Goal: Task Accomplishment & Management: Manage account settings

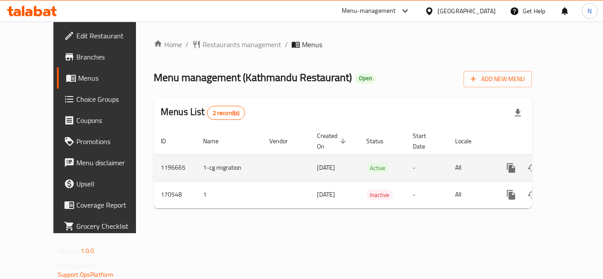
click at [570, 164] on icon "enhanced table" at bounding box center [574, 168] width 8 height 8
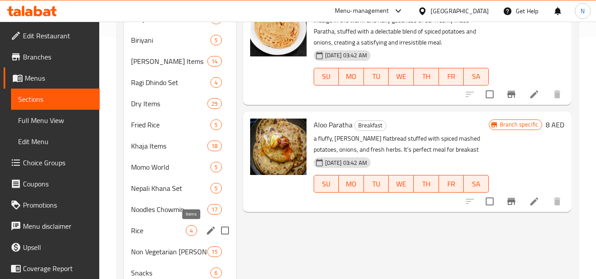
scroll to position [265, 0]
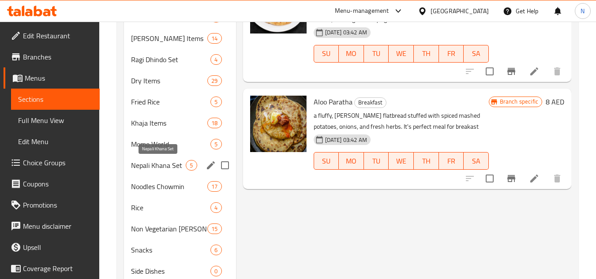
click at [154, 169] on span "Nepali Khana Set" at bounding box center [158, 165] width 55 height 11
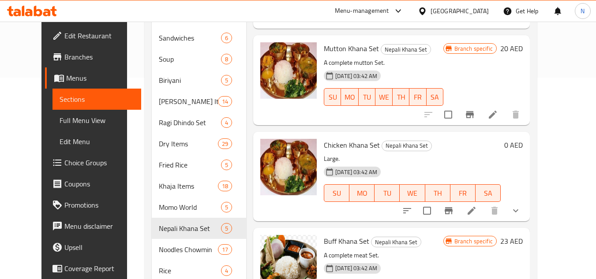
scroll to position [184, 0]
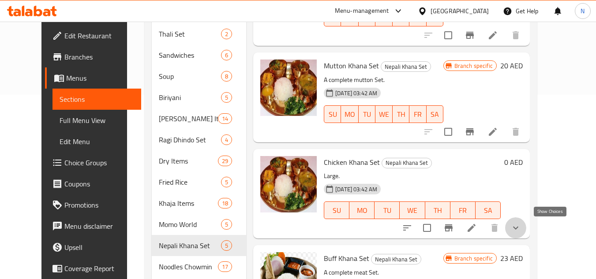
click at [521, 231] on icon "show more" at bounding box center [515, 228] width 11 height 11
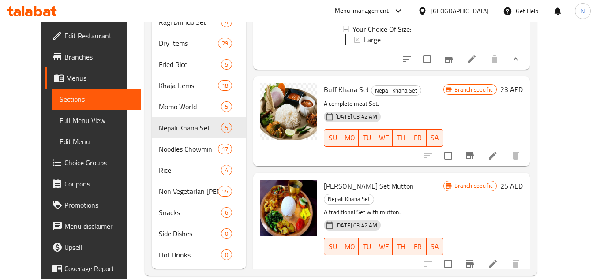
scroll to position [317, 0]
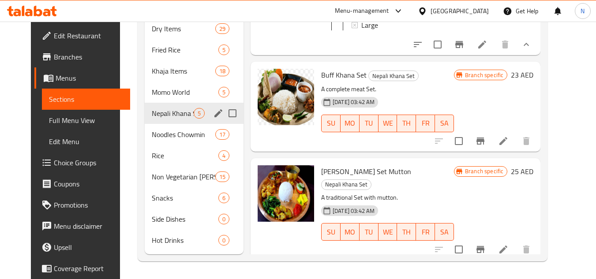
click at [175, 119] on div "Nepali Khana Set 5" at bounding box center [194, 113] width 99 height 21
click at [158, 114] on span "Nepali Khana Set" at bounding box center [173, 113] width 42 height 11
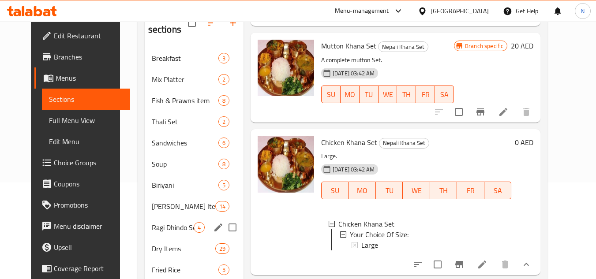
scroll to position [96, 0]
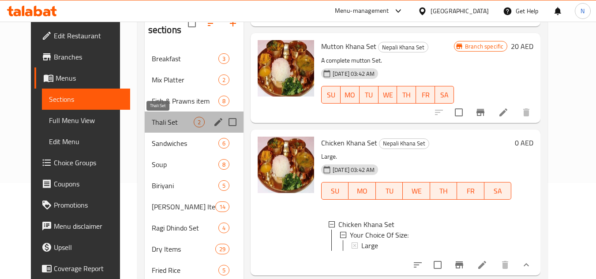
click at [153, 119] on span "Thali Set" at bounding box center [173, 122] width 42 height 11
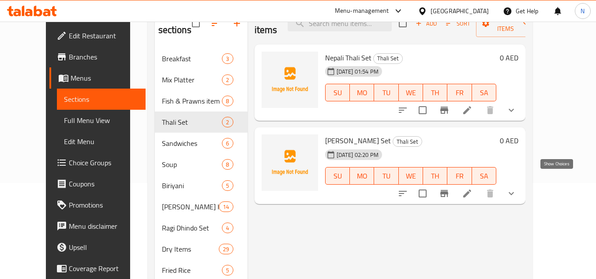
click at [517, 188] on icon "show more" at bounding box center [511, 193] width 11 height 11
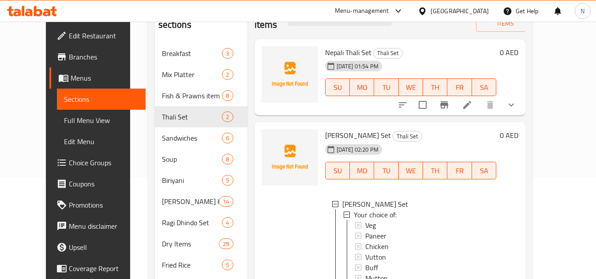
scroll to position [96, 0]
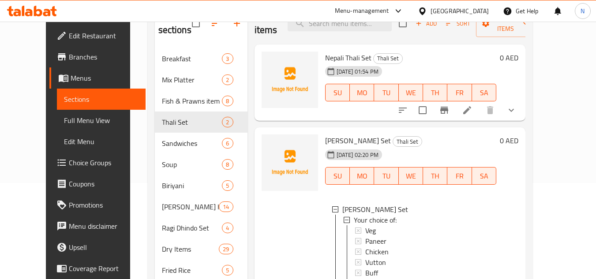
drag, startPoint x: 59, startPoint y: 124, endPoint x: 588, endPoint y: 124, distance: 529.4
click at [64, 124] on span "Full Menu View" at bounding box center [101, 120] width 75 height 11
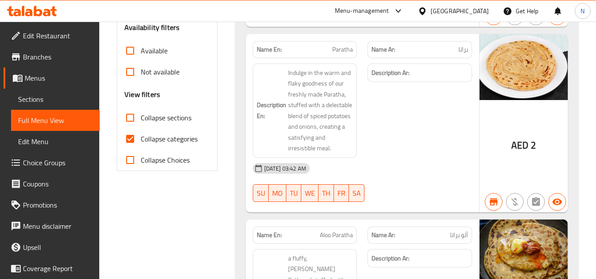
scroll to position [309, 0]
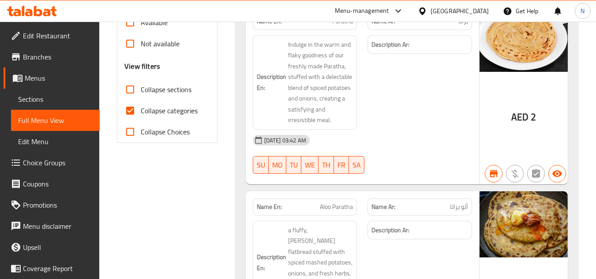
click at [127, 112] on input "Collapse categories" at bounding box center [130, 110] width 21 height 21
checkbox input "false"
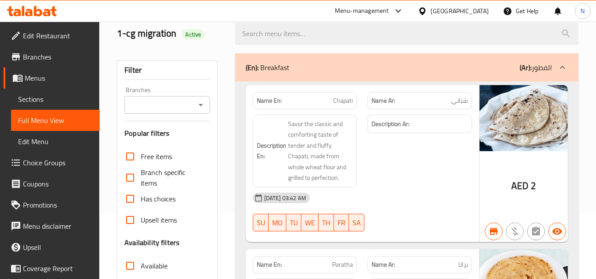
scroll to position [44, 0]
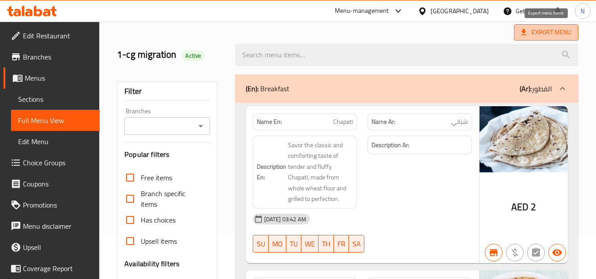
click at [540, 32] on span "Export Menu" at bounding box center [546, 32] width 50 height 11
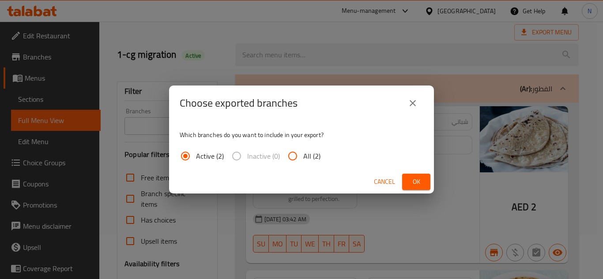
click at [288, 154] on input "All (2)" at bounding box center [292, 156] width 21 height 21
radio input "true"
click at [419, 185] on span "Ok" at bounding box center [416, 181] width 14 height 11
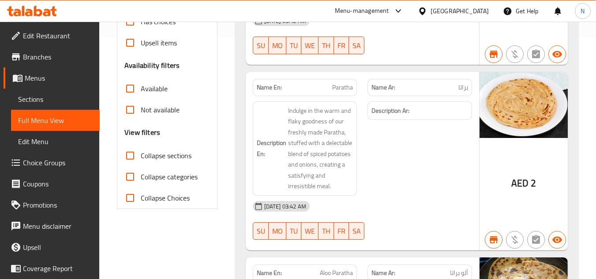
scroll to position [265, 0]
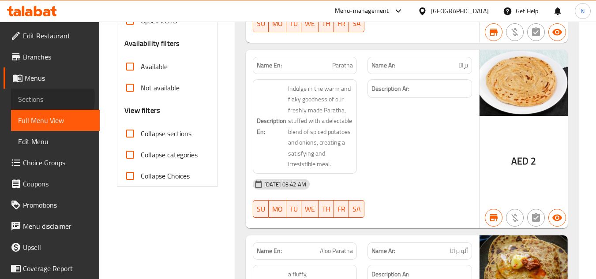
click at [44, 98] on span "Sections" at bounding box center [55, 99] width 75 height 11
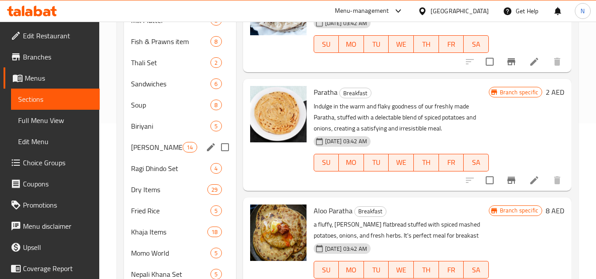
scroll to position [140, 0]
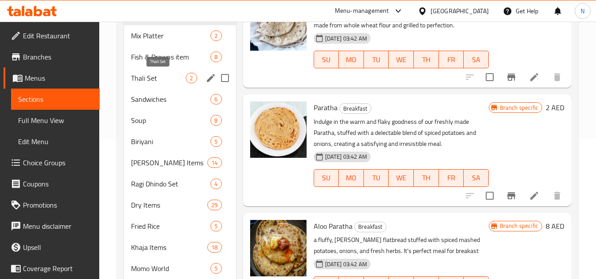
click at [163, 83] on span "Thali Set" at bounding box center [158, 78] width 55 height 11
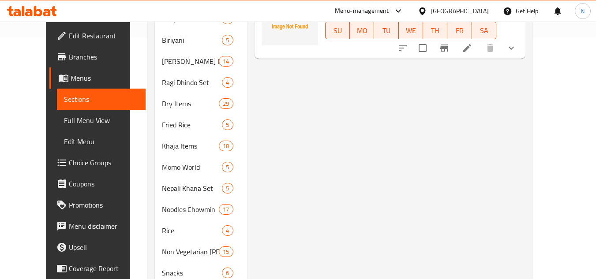
scroll to position [184, 0]
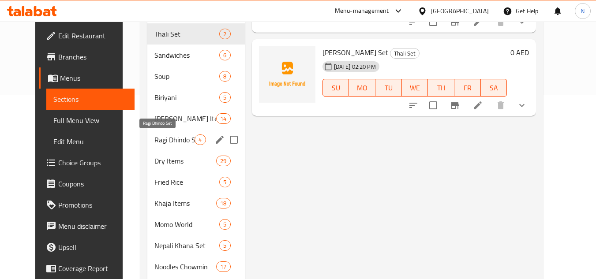
click at [171, 135] on span "Ragi Dhindo Set" at bounding box center [174, 140] width 40 height 11
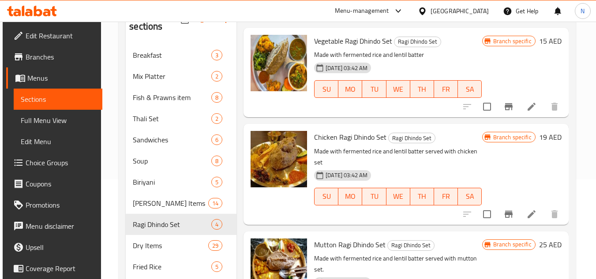
scroll to position [96, 0]
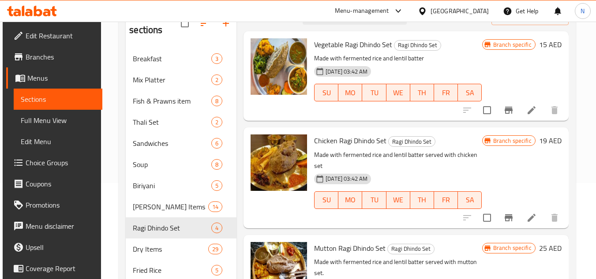
click at [331, 48] on span "Vegetable Ragi Dhindo Set" at bounding box center [353, 44] width 78 height 13
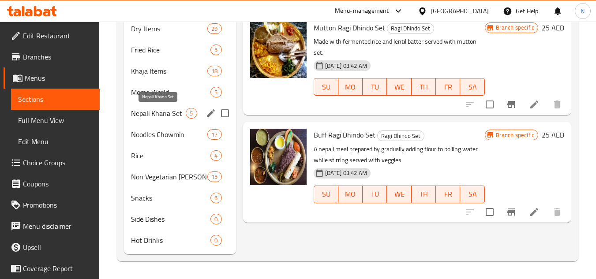
scroll to position [273, 0]
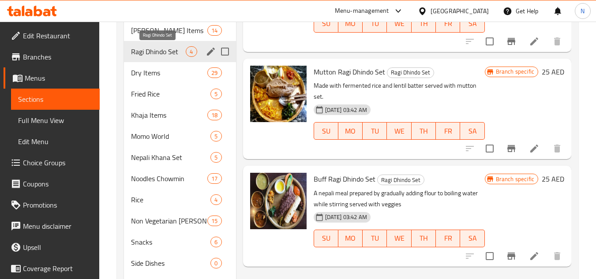
click at [169, 53] on span "Ragi Dhindo Set" at bounding box center [158, 51] width 55 height 11
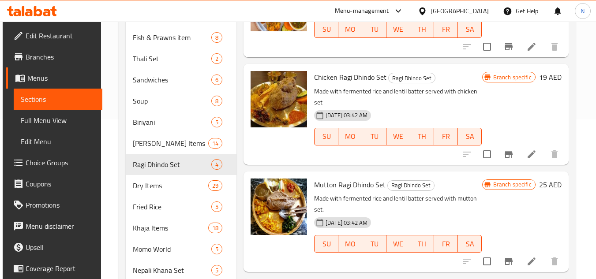
scroll to position [140, 0]
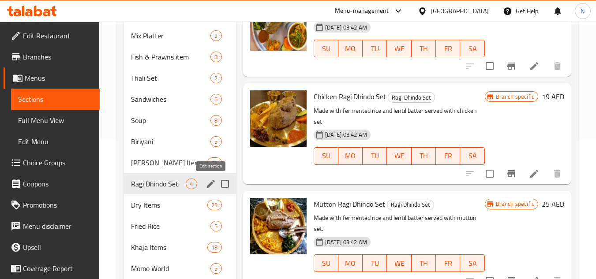
click at [210, 184] on icon "edit" at bounding box center [211, 184] width 8 height 8
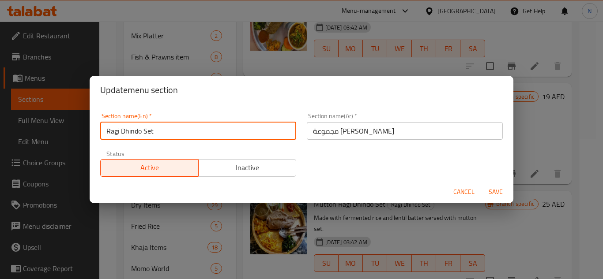
click at [195, 135] on input "Ragi Dhindo Set" at bounding box center [198, 131] width 196 height 18
click at [468, 190] on span "Cancel" at bounding box center [463, 192] width 21 height 11
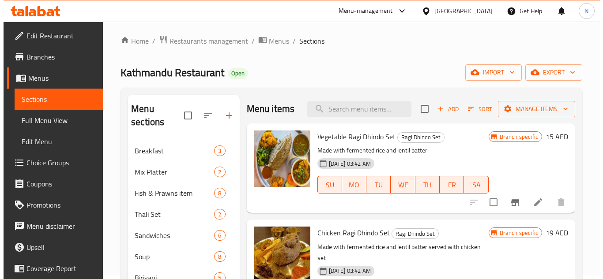
scroll to position [0, 0]
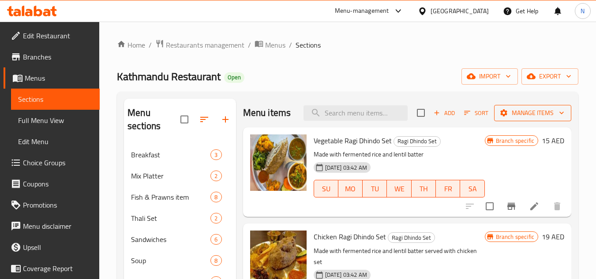
click at [533, 112] on span "Manage items" at bounding box center [532, 113] width 63 height 11
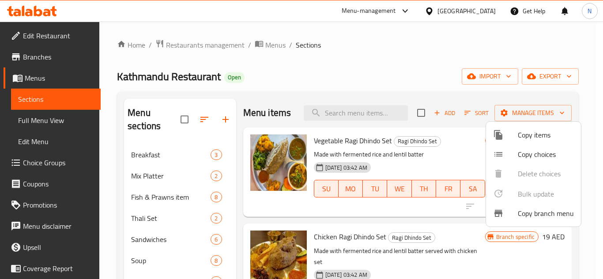
click at [517, 133] on span "Copy items" at bounding box center [545, 135] width 56 height 11
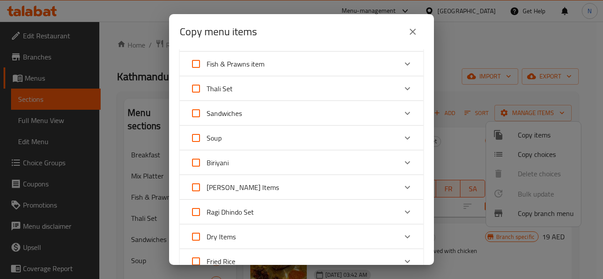
scroll to position [88, 0]
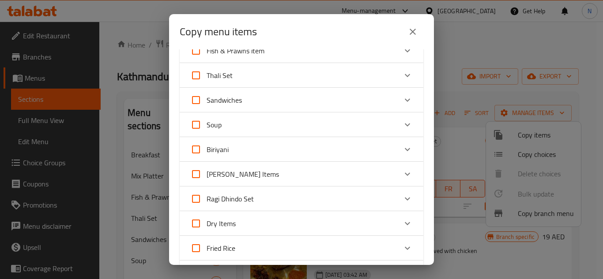
click at [195, 200] on input "Ragi Dhindo Set" at bounding box center [195, 198] width 21 height 21
checkbox input "true"
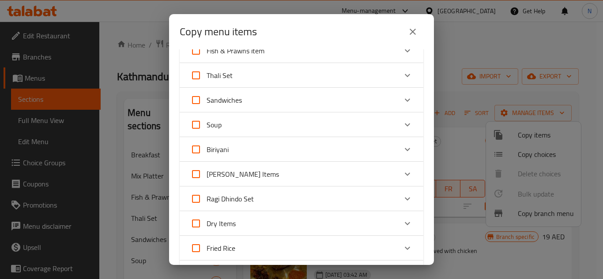
checkbox input "true"
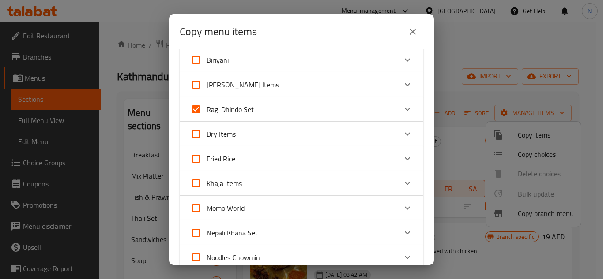
scroll to position [221, 0]
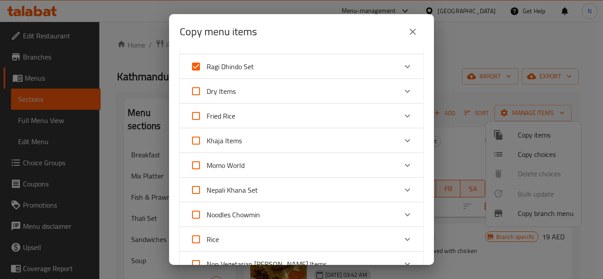
click at [268, 61] on div "Ragi Dhindo Set" at bounding box center [293, 66] width 206 height 21
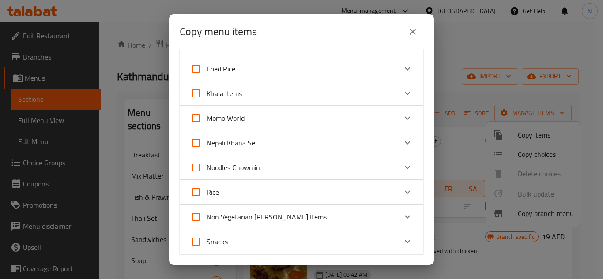
scroll to position [529, 0]
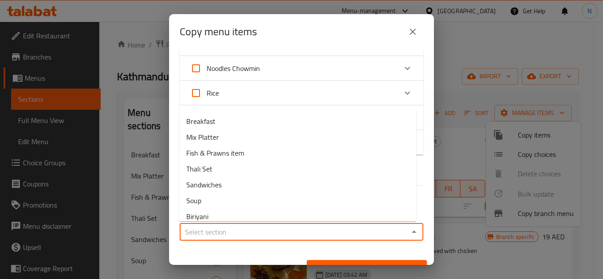
click at [228, 229] on input "Sections   *" at bounding box center [294, 232] width 224 height 12
click at [237, 168] on li "Thali Set" at bounding box center [297, 169] width 237 height 16
type input "Thali Set"
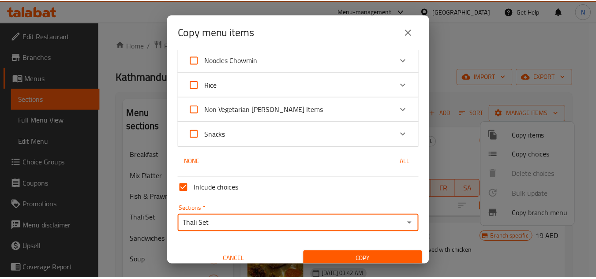
scroll to position [546, 0]
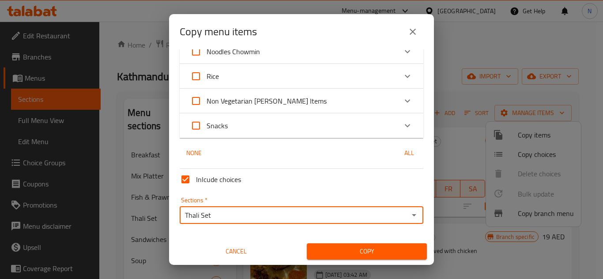
click at [412, 254] on span "Copy" at bounding box center [367, 251] width 106 height 11
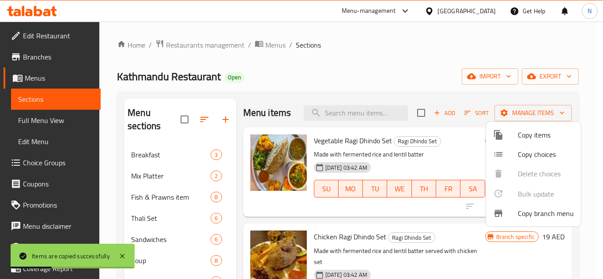
click at [381, 212] on div at bounding box center [301, 139] width 603 height 279
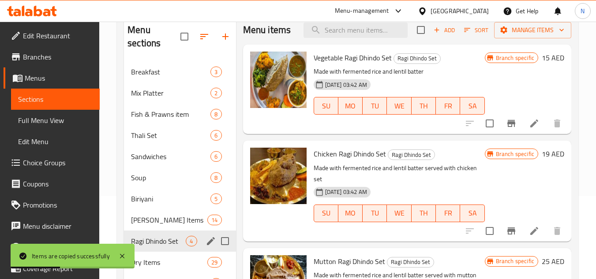
scroll to position [88, 0]
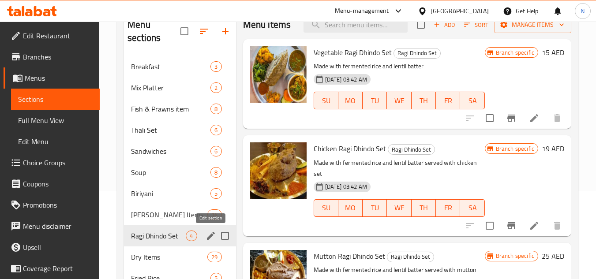
click at [211, 240] on icon "edit" at bounding box center [211, 236] width 11 height 11
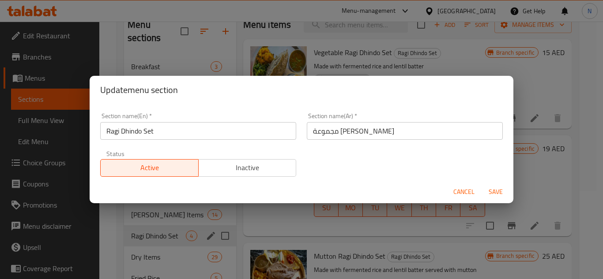
click at [272, 171] on span "Inactive" at bounding box center [247, 167] width 91 height 13
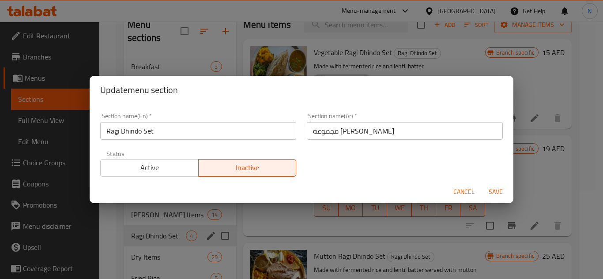
click at [500, 192] on span "Save" at bounding box center [495, 192] width 21 height 11
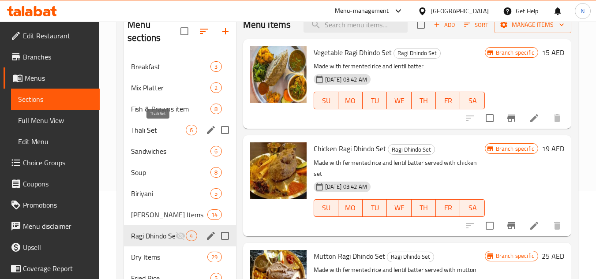
click at [155, 135] on span "Thali Set" at bounding box center [158, 130] width 55 height 11
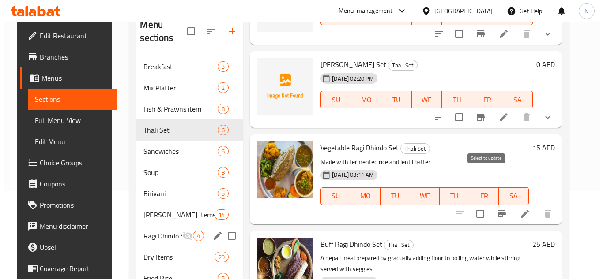
scroll to position [126, 0]
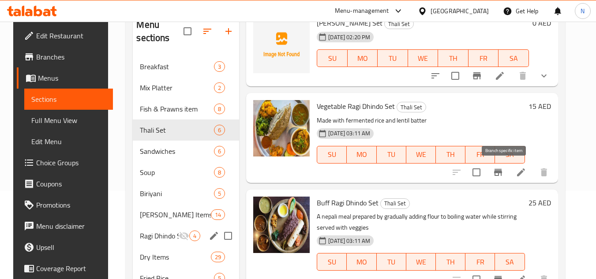
click at [503, 175] on icon "Branch-specific-item" at bounding box center [498, 172] width 11 height 11
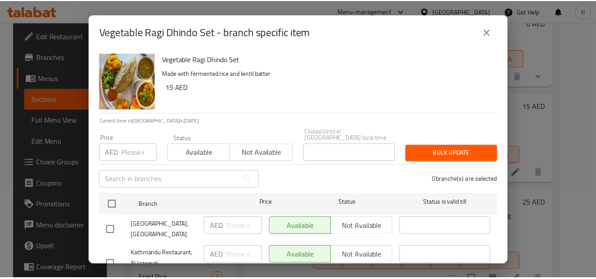
scroll to position [32, 0]
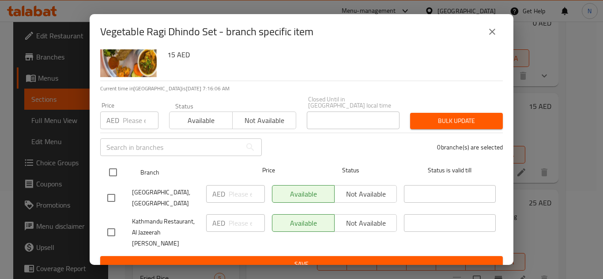
click at [114, 169] on input "checkbox" at bounding box center [113, 172] width 19 height 19
checkbox input "true"
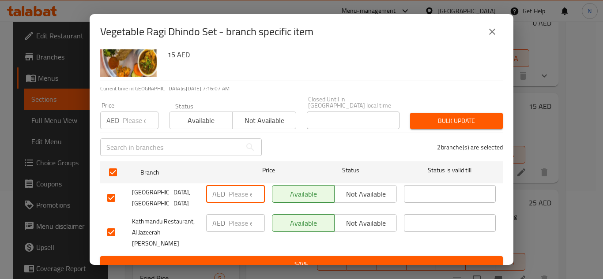
click at [231, 191] on input "number" at bounding box center [247, 194] width 36 height 18
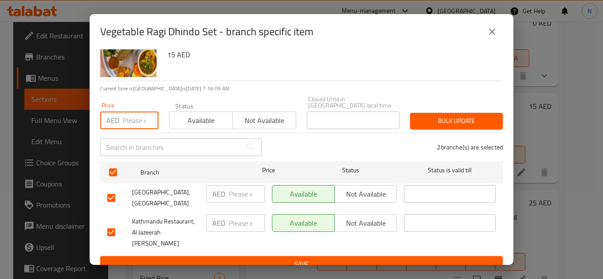
click at [135, 123] on input "number" at bounding box center [141, 121] width 36 height 18
type input "20"
click at [451, 119] on span "Bulk update" at bounding box center [456, 121] width 79 height 11
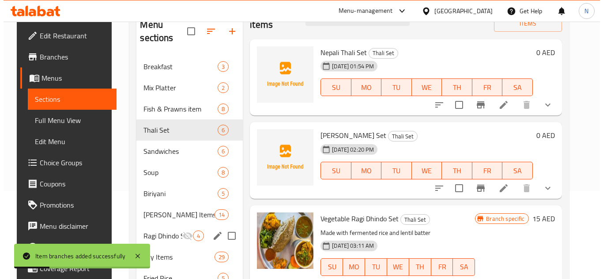
scroll to position [0, 0]
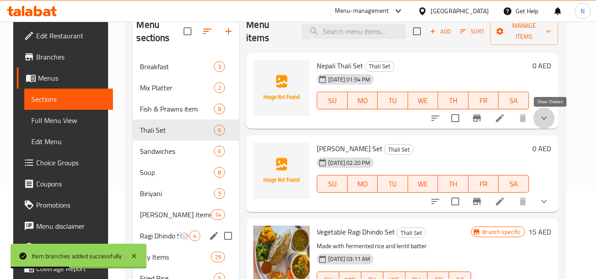
click at [549, 118] on icon "show more" at bounding box center [544, 118] width 11 height 11
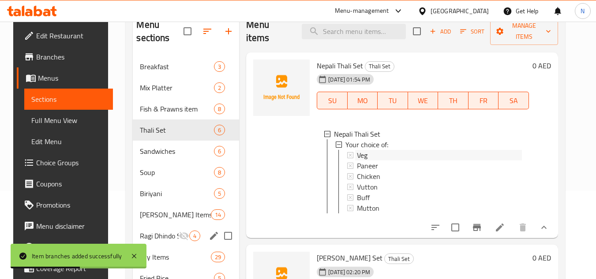
click at [397, 155] on div "Veg" at bounding box center [439, 155] width 165 height 11
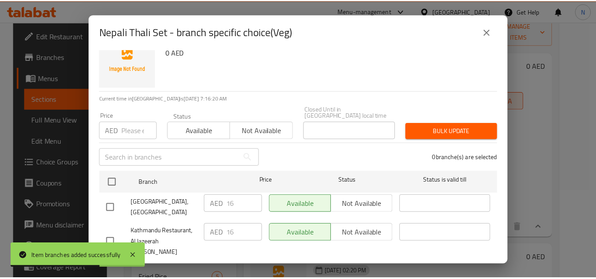
scroll to position [32, 0]
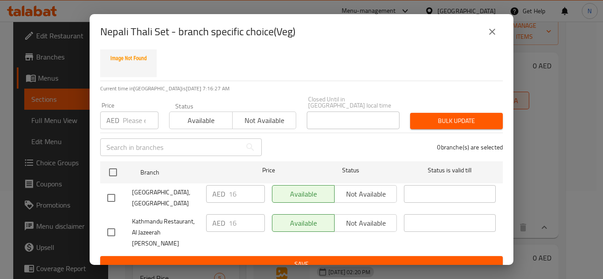
click at [493, 40] on button "close" at bounding box center [491, 31] width 21 height 21
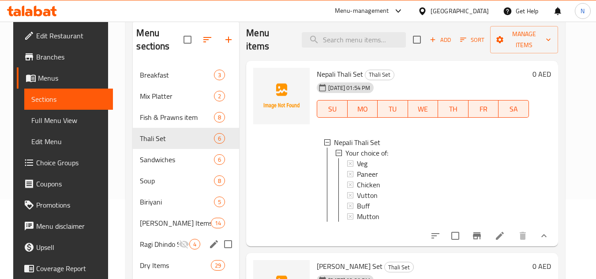
scroll to position [52, 0]
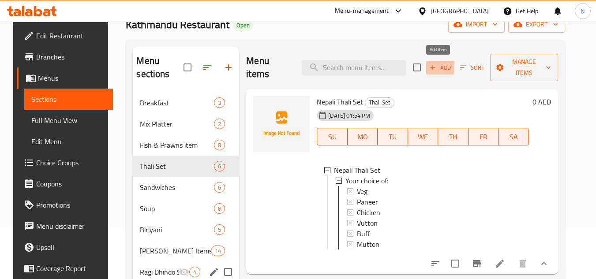
click at [440, 65] on span "Add" at bounding box center [440, 68] width 24 height 10
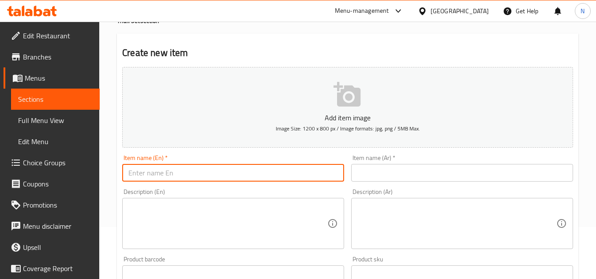
click at [284, 180] on input "text" at bounding box center [233, 173] width 222 height 18
paste input "Ragi Dhindo Set"
click at [161, 177] on input "Paneer Ragi Dhindo Set" at bounding box center [233, 173] width 222 height 18
click at [175, 173] on input "Paneer Dhindo Set" at bounding box center [233, 173] width 222 height 18
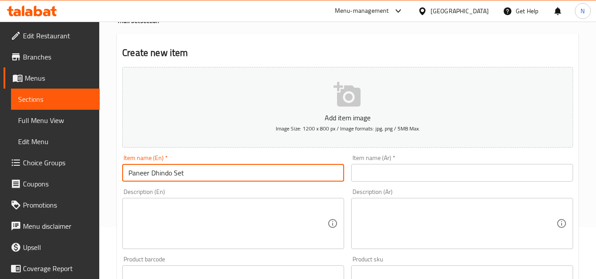
paste input "Ragi"
type input "Paneer Dhindo Ragi Set"
click at [189, 174] on input "Paneer Dhindo Ragi Set" at bounding box center [233, 173] width 222 height 18
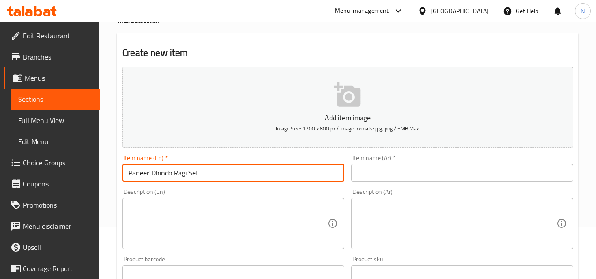
click at [427, 180] on input "text" at bounding box center [462, 173] width 222 height 18
paste input "مجموعة بانير [PERSON_NAME]"
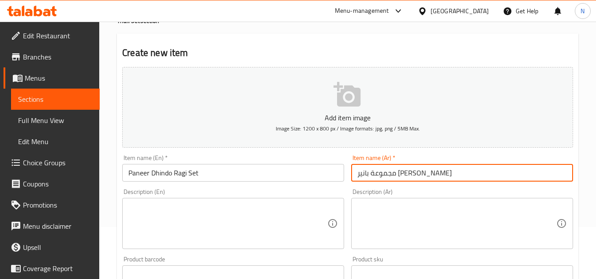
type input "مجموعة بانير [PERSON_NAME]"
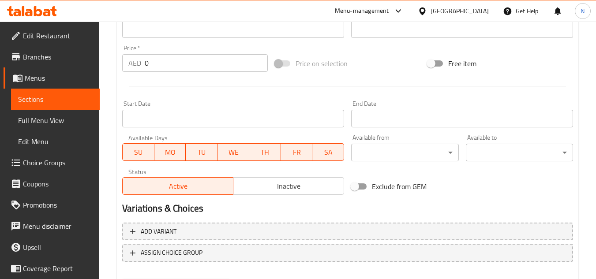
scroll to position [317, 0]
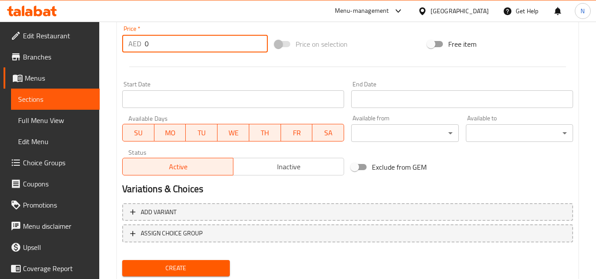
drag, startPoint x: 153, startPoint y: 45, endPoint x: 131, endPoint y: 60, distance: 26.3
type input "22"
click at [192, 270] on span "Create" at bounding box center [175, 268] width 93 height 11
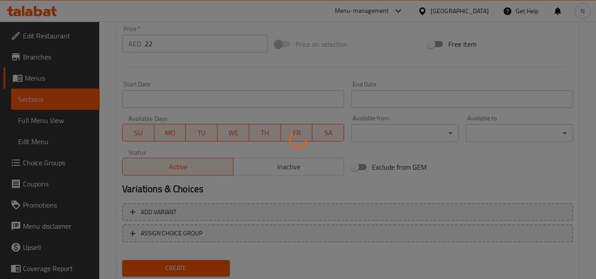
type input "0"
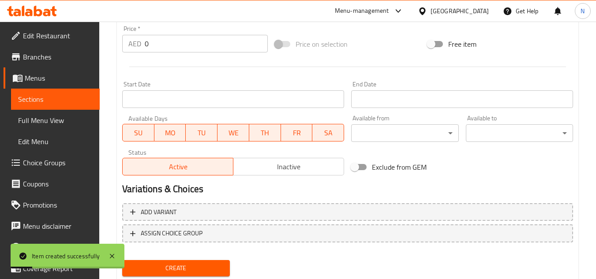
click at [64, 98] on span "Sections" at bounding box center [55, 99] width 75 height 11
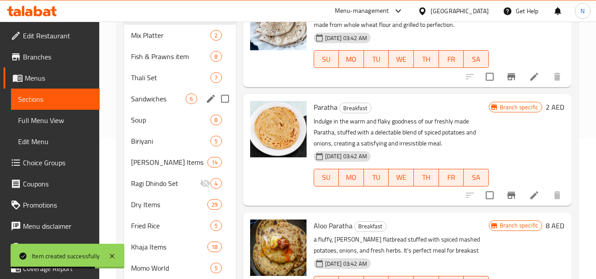
scroll to position [140, 0]
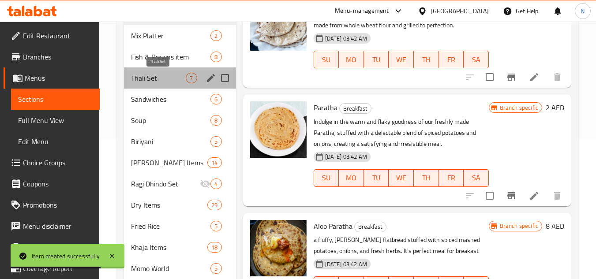
click at [153, 79] on span "Thali Set" at bounding box center [158, 78] width 55 height 11
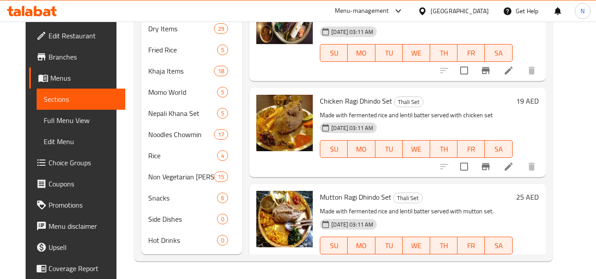
scroll to position [77, 0]
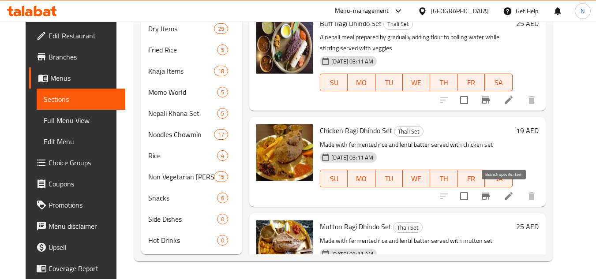
click at [490, 196] on icon "Branch-specific-item" at bounding box center [486, 196] width 8 height 7
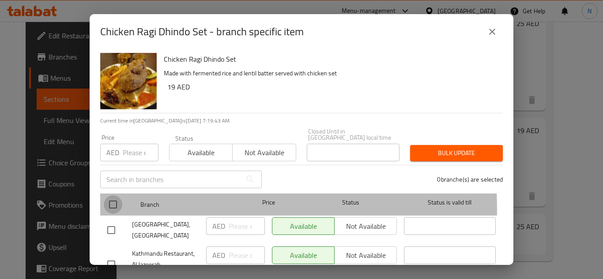
click at [115, 210] on input "checkbox" at bounding box center [113, 204] width 19 height 19
checkbox input "true"
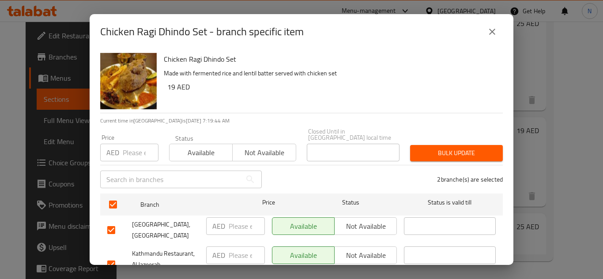
click at [131, 154] on input "number" at bounding box center [141, 153] width 36 height 18
type input "22"
click at [454, 158] on span "Bulk update" at bounding box center [456, 153] width 79 height 11
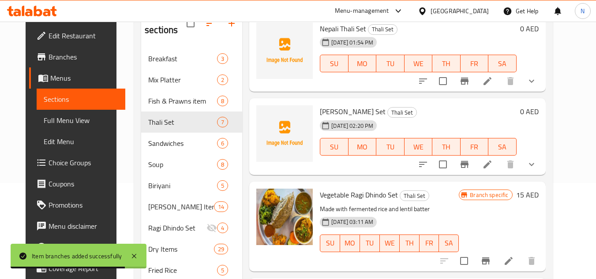
scroll to position [44, 0]
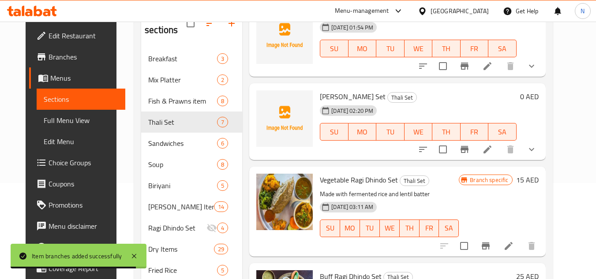
click at [542, 156] on button "show more" at bounding box center [531, 149] width 21 height 21
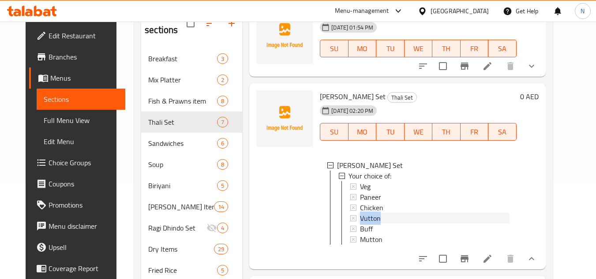
drag, startPoint x: 374, startPoint y: 224, endPoint x: 351, endPoint y: 219, distance: 23.4
click at [351, 219] on div "Vutton" at bounding box center [429, 218] width 159 height 11
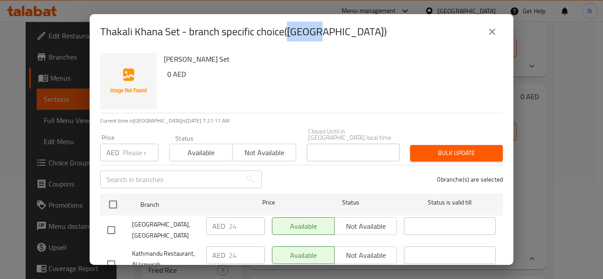
copy h2 "Vutton"
drag, startPoint x: 289, startPoint y: 34, endPoint x: 318, endPoint y: 32, distance: 29.2
click at [318, 32] on h2 "Thakali Khana Set - branch specific choice(Vutton)" at bounding box center [243, 32] width 286 height 14
click at [494, 35] on icon "close" at bounding box center [492, 31] width 11 height 11
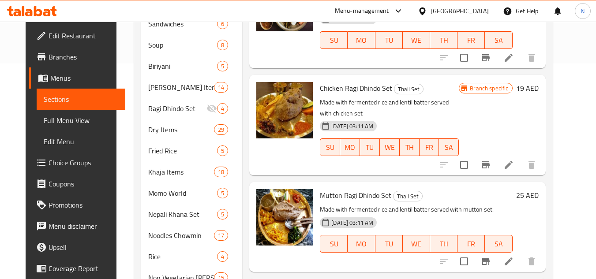
scroll to position [229, 0]
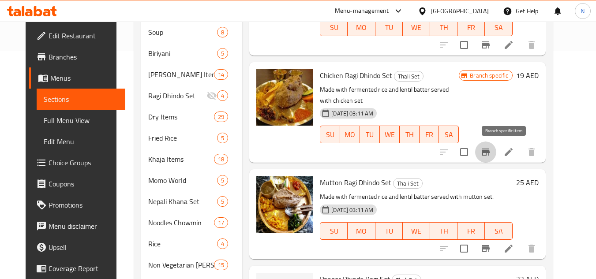
click at [491, 155] on icon "Branch-specific-item" at bounding box center [485, 152] width 11 height 11
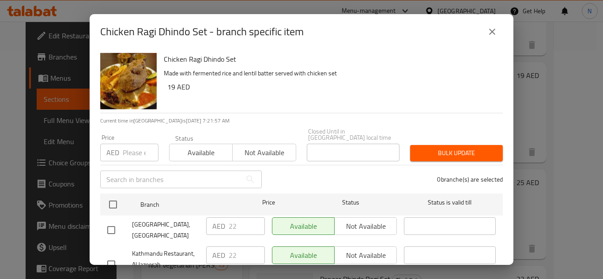
click at [498, 31] on button "close" at bounding box center [491, 31] width 21 height 21
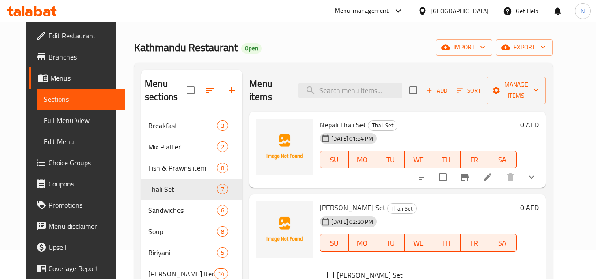
scroll to position [8, 0]
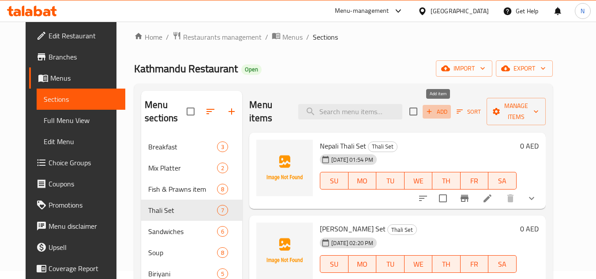
click at [445, 112] on span "Add" at bounding box center [437, 112] width 24 height 10
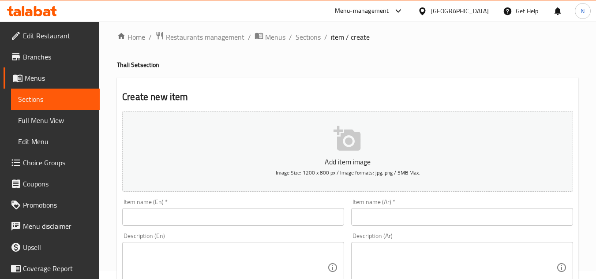
click at [219, 214] on input "text" at bounding box center [233, 217] width 222 height 18
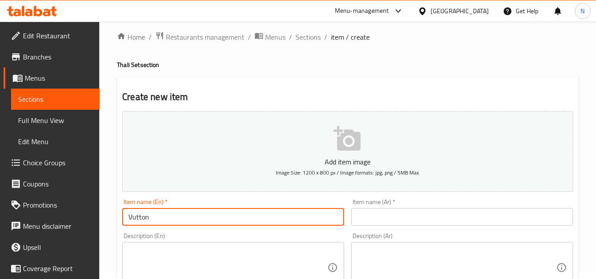
paste input "Dhindo"
paste input "Ragi"
paste input "Set"
click at [225, 212] on input "Vutton Dhindo Ragi Set" at bounding box center [233, 217] width 222 height 18
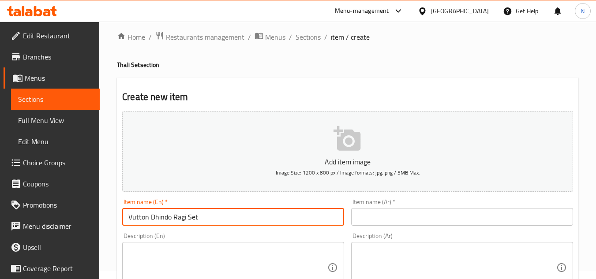
click at [225, 212] on input "Vutton Dhindo Ragi Set" at bounding box center [233, 217] width 222 height 18
type input "Vutton Dhindo Ragi Set"
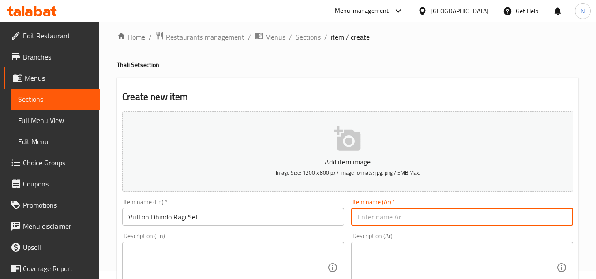
click at [403, 217] on input "text" at bounding box center [462, 217] width 222 height 18
paste input "مجموعة فوتون [PERSON_NAME]"
type input "مجموعة فوتون [PERSON_NAME]"
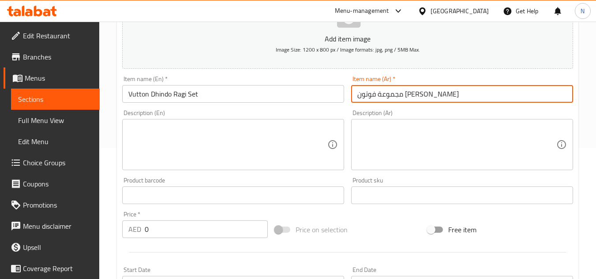
scroll to position [229, 0]
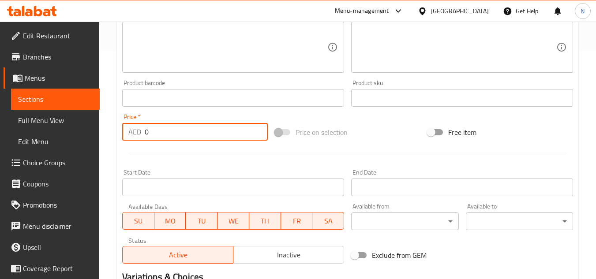
drag, startPoint x: 162, startPoint y: 136, endPoint x: 138, endPoint y: 141, distance: 24.7
click at [138, 141] on div "Price   * AED 0 Price *" at bounding box center [195, 127] width 153 height 34
type input "24"
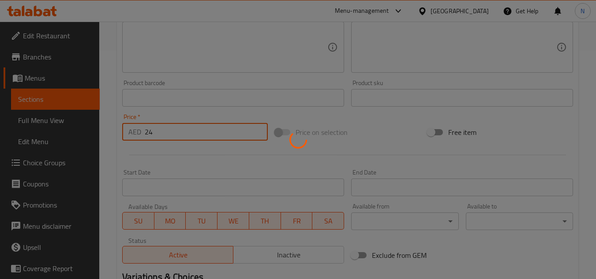
type input "0"
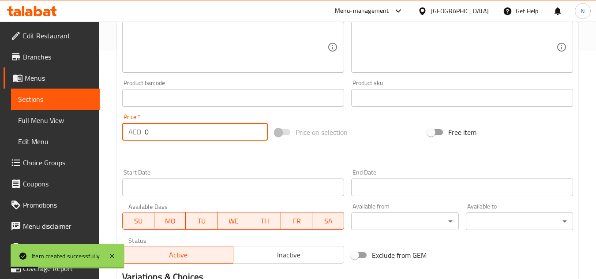
click at [64, 105] on link "Sections" at bounding box center [55, 99] width 89 height 21
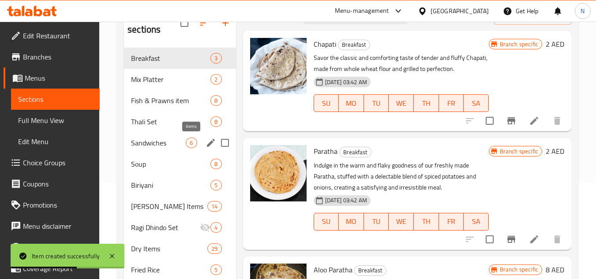
scroll to position [96, 0]
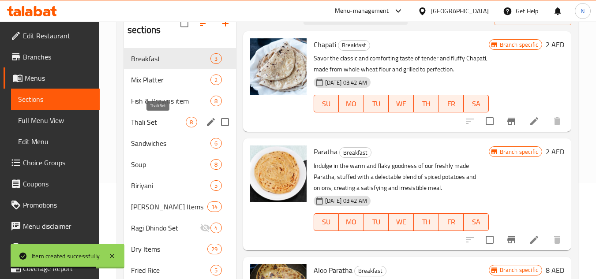
click at [157, 122] on span "Thali Set" at bounding box center [158, 122] width 55 height 11
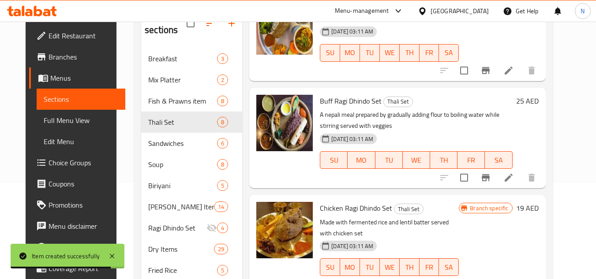
scroll to position [221, 0]
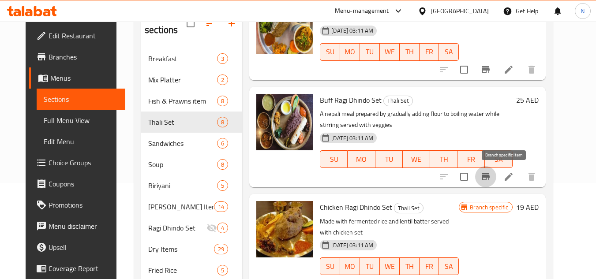
click at [490, 180] on icon "Branch-specific-item" at bounding box center [486, 176] width 8 height 7
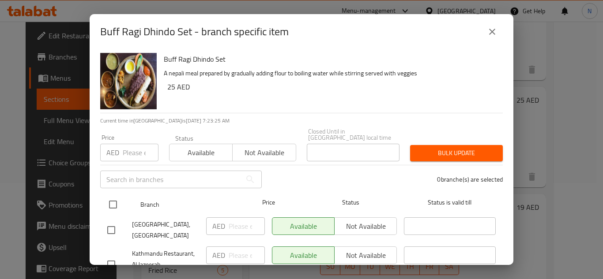
click at [112, 204] on input "checkbox" at bounding box center [113, 204] width 19 height 19
checkbox input "true"
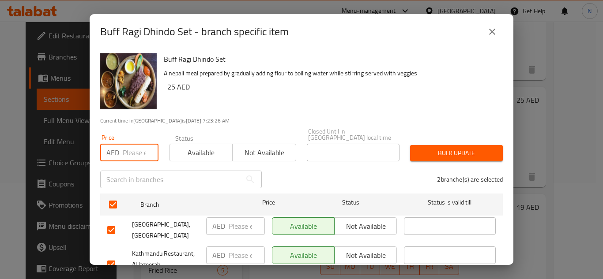
click at [137, 150] on input "number" at bounding box center [141, 153] width 36 height 18
type input "24"
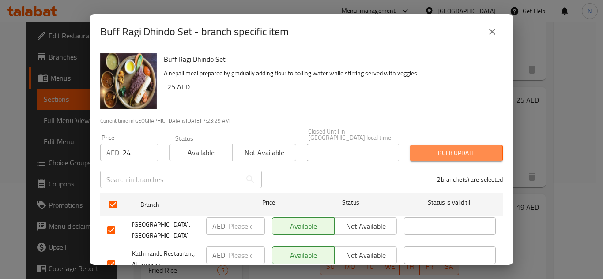
click at [433, 154] on span "Bulk update" at bounding box center [456, 153] width 79 height 11
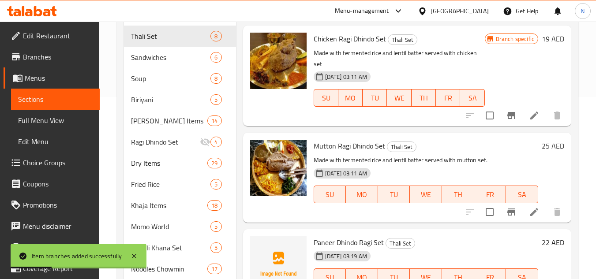
scroll to position [184, 0]
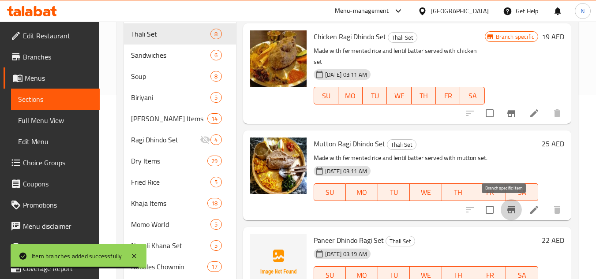
click at [506, 212] on icon "Branch-specific-item" at bounding box center [511, 210] width 11 height 11
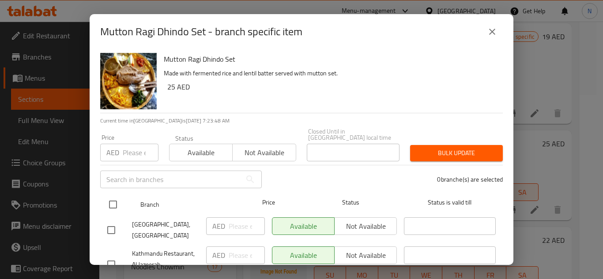
click at [113, 207] on input "checkbox" at bounding box center [113, 204] width 19 height 19
checkbox input "true"
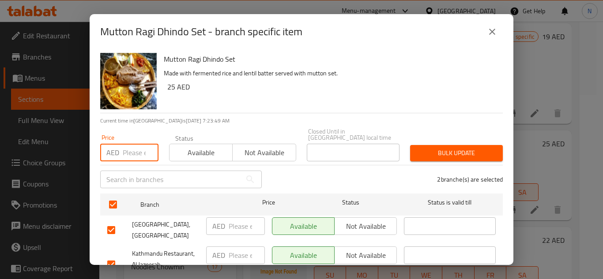
click at [134, 153] on input "number" at bounding box center [141, 153] width 36 height 18
type input "26"
click at [466, 156] on span "Bulk update" at bounding box center [456, 153] width 79 height 11
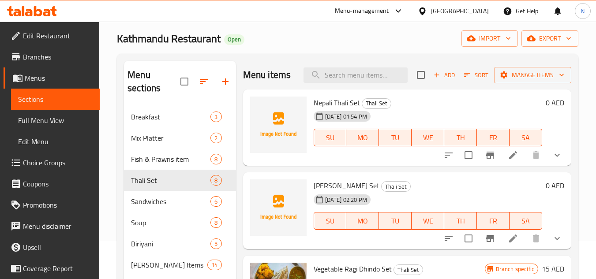
scroll to position [0, 0]
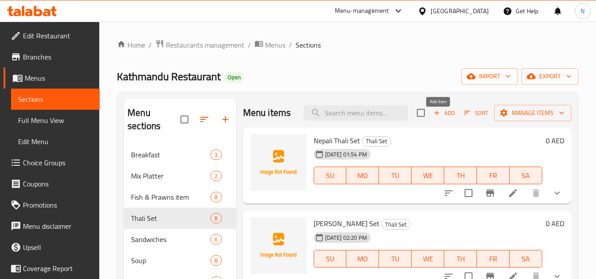
click at [444, 118] on span "Add" at bounding box center [444, 113] width 24 height 10
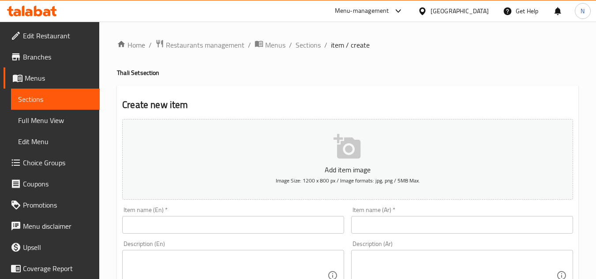
click at [186, 221] on input "text" at bounding box center [233, 225] width 222 height 18
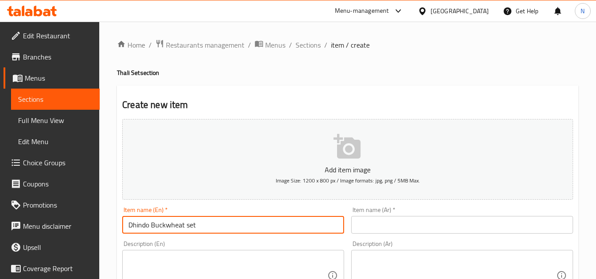
type input "Dhindo Buckwheat set"
click at [191, 232] on input "Dhindo Buckwheat set" at bounding box center [233, 225] width 222 height 18
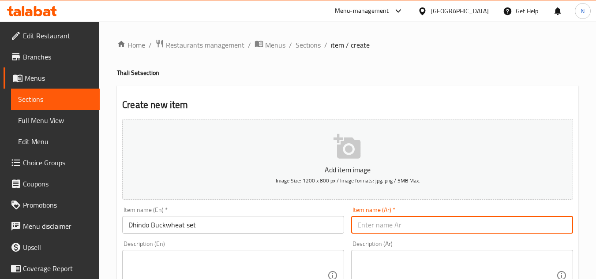
click at [379, 224] on input "text" at bounding box center [462, 225] width 222 height 18
paste input "مجموعة ديندو الحنطة السوداء"
type input "مجموعة ديندو الحنطة السوداء"
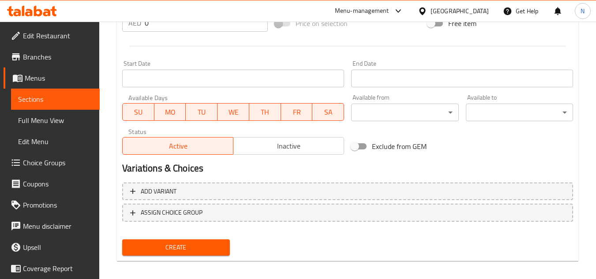
scroll to position [344, 0]
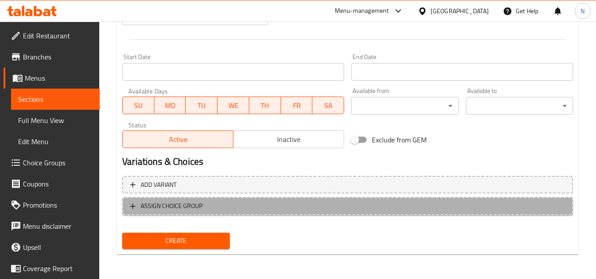
click at [252, 205] on span "ASSIGN CHOICE GROUP" at bounding box center [347, 206] width 435 height 11
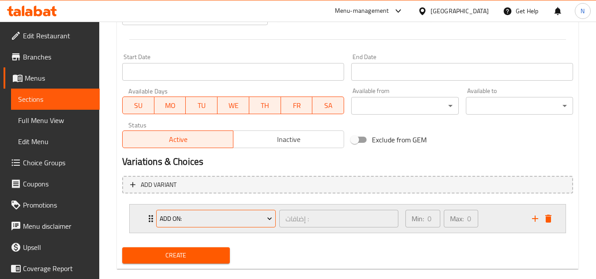
click at [249, 214] on span "Add On:" at bounding box center [216, 219] width 113 height 11
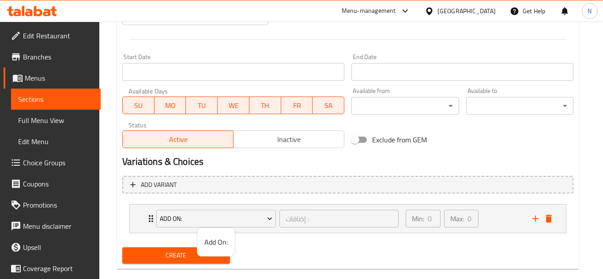
click at [508, 224] on div at bounding box center [301, 139] width 603 height 279
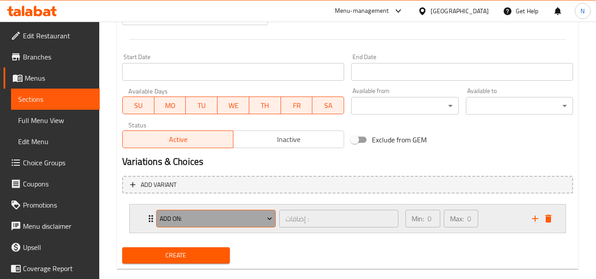
click at [187, 219] on span "Add On:" at bounding box center [216, 219] width 113 height 11
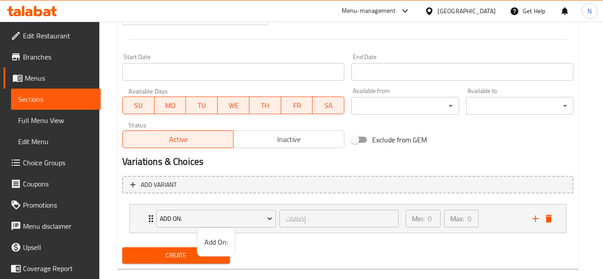
click at [261, 218] on div at bounding box center [301, 139] width 603 height 279
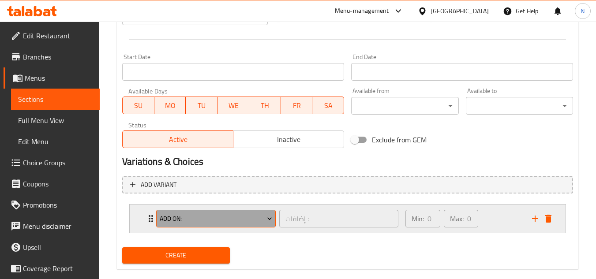
click at [269, 217] on icon "Expand" at bounding box center [269, 218] width 9 height 9
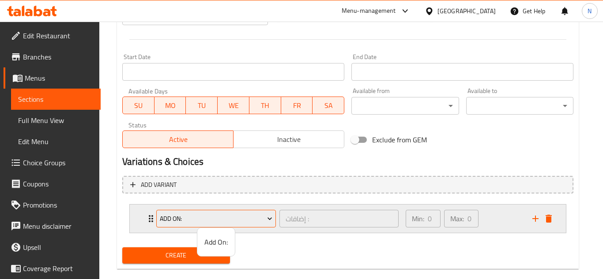
click at [269, 217] on div at bounding box center [301, 139] width 603 height 279
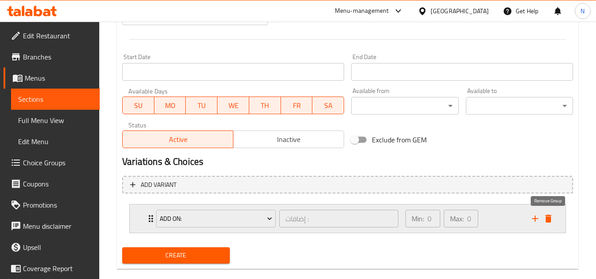
click at [548, 217] on icon "delete" at bounding box center [548, 219] width 11 height 11
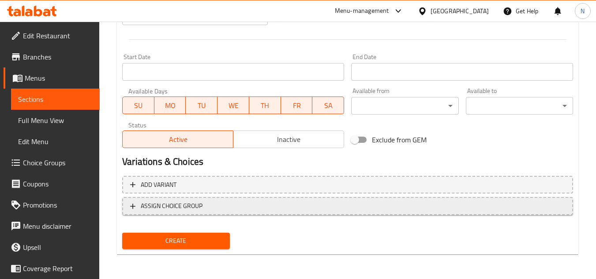
click at [199, 212] on span "ASSIGN CHOICE GROUP" at bounding box center [172, 206] width 62 height 11
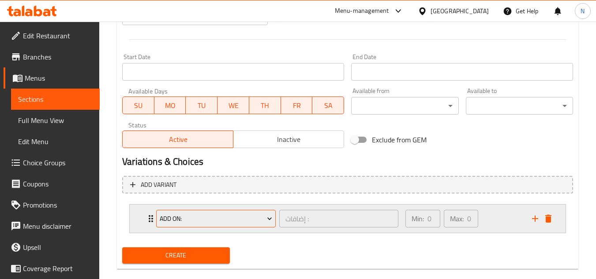
click at [175, 214] on span "Add On:" at bounding box center [216, 219] width 113 height 11
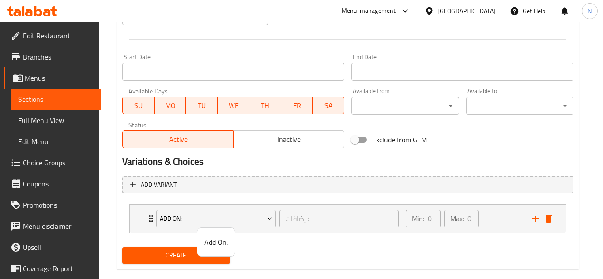
click at [151, 214] on div at bounding box center [301, 139] width 603 height 279
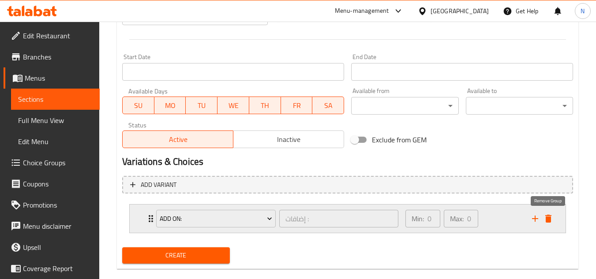
click at [551, 221] on icon "delete" at bounding box center [548, 219] width 11 height 11
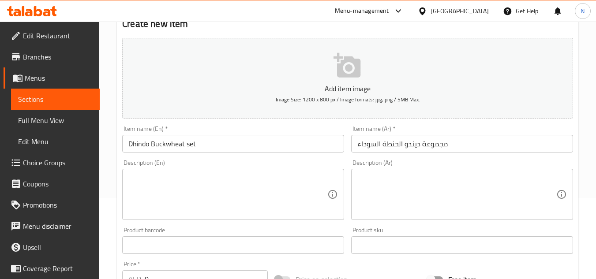
scroll to position [35, 0]
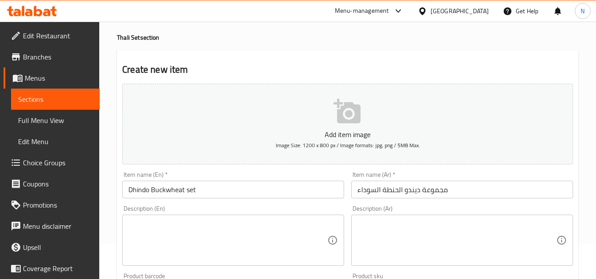
click at [195, 187] on input "Dhindo Buckwheat set" at bounding box center [233, 190] width 222 height 18
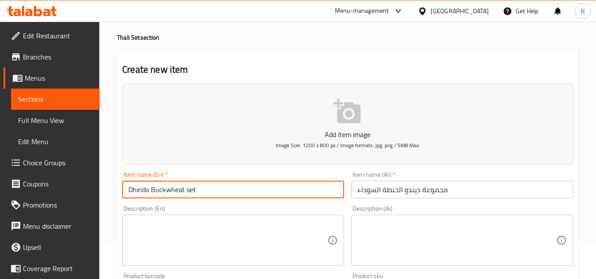
click at [195, 187] on input "Dhindo Buckwheat set" at bounding box center [233, 190] width 222 height 18
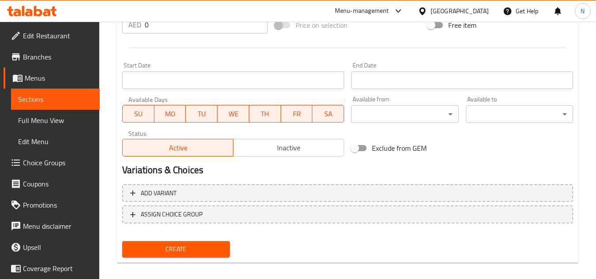
scroll to position [344, 0]
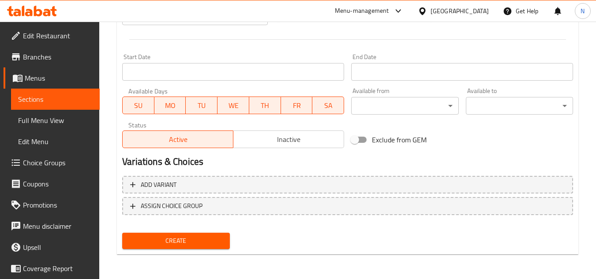
click at [210, 241] on span "Create" at bounding box center [175, 241] width 93 height 11
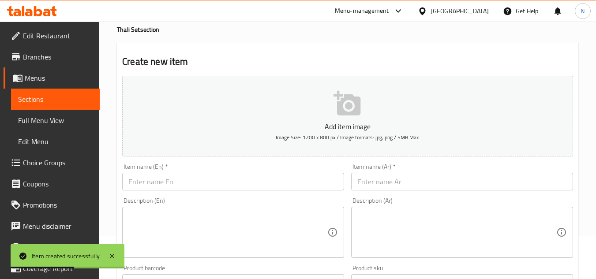
scroll to position [35, 0]
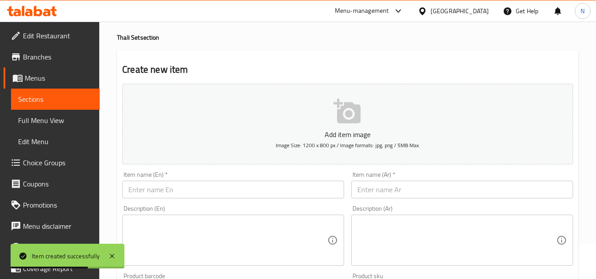
click at [186, 188] on input "text" at bounding box center [233, 190] width 222 height 18
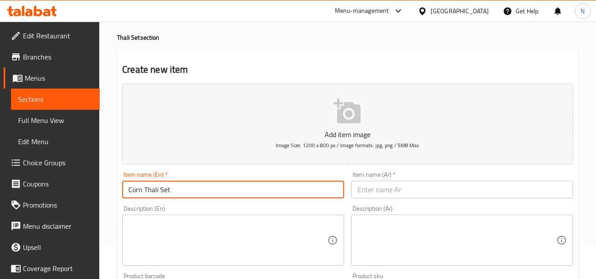
click at [197, 194] on input "Corn Thali Set" at bounding box center [233, 190] width 222 height 18
type input "Corn Thali Set"
click at [440, 184] on input "text" at bounding box center [462, 190] width 222 height 18
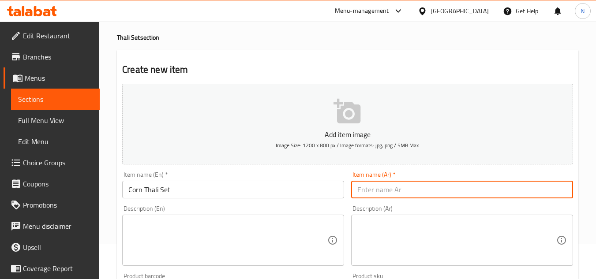
paste input "مجموعة ثالي الذرة"
type input "مجموعة ثالي الذرة"
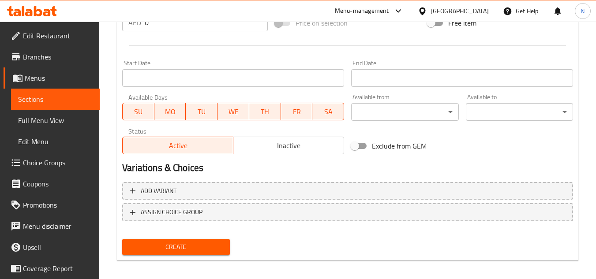
scroll to position [344, 0]
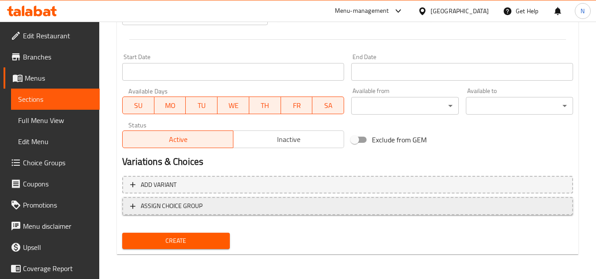
click at [286, 206] on span "ASSIGN CHOICE GROUP" at bounding box center [347, 206] width 435 height 11
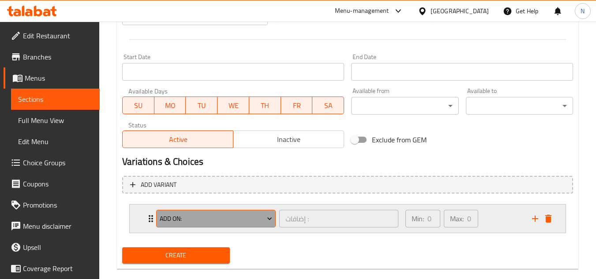
click at [262, 212] on button "Add On:" at bounding box center [216, 219] width 120 height 18
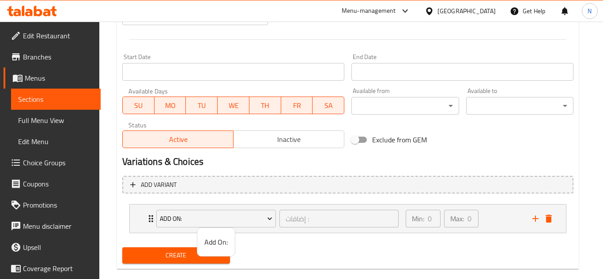
click at [283, 224] on div at bounding box center [301, 139] width 603 height 279
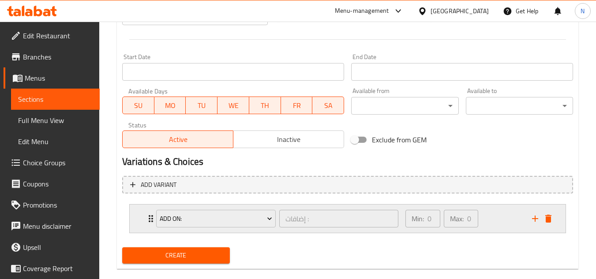
click at [508, 218] on div "Min: 0 ​ Max: 0 ​" at bounding box center [463, 219] width 127 height 28
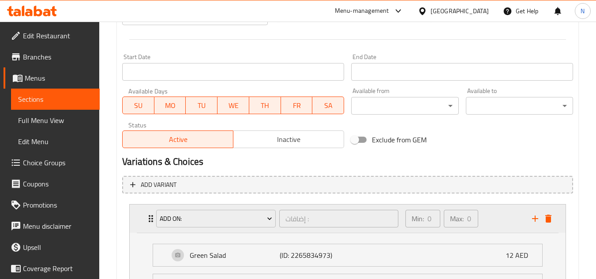
click at [508, 218] on div "Min: 0 ​ Max: 0 ​" at bounding box center [463, 219] width 127 height 28
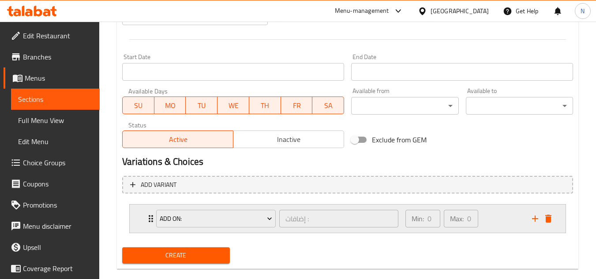
click at [148, 217] on icon "Expand" at bounding box center [151, 219] width 11 height 11
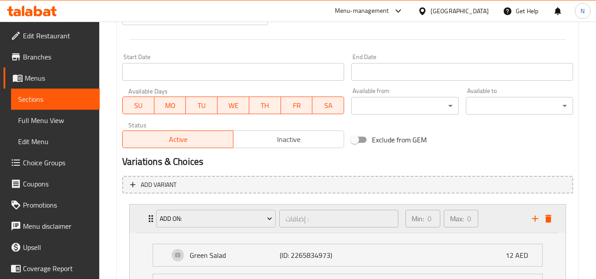
click at [148, 217] on icon "Expand" at bounding box center [151, 219] width 11 height 11
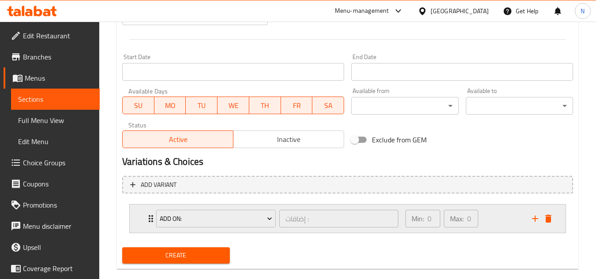
click at [497, 215] on div "Min: 0 ​ Max: 0 ​" at bounding box center [463, 219] width 127 height 28
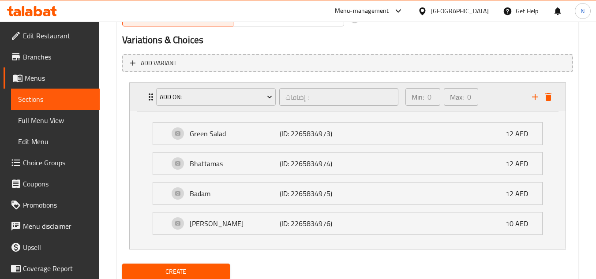
scroll to position [476, 0]
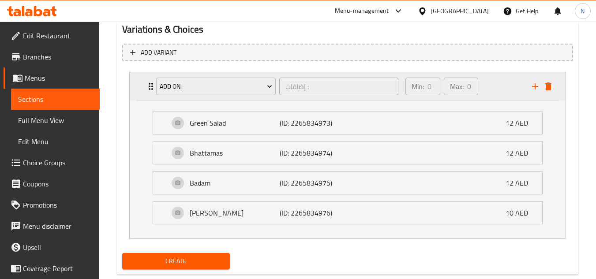
click at [491, 77] on div "Min: 0 ​ Max: 0 ​" at bounding box center [463, 86] width 127 height 28
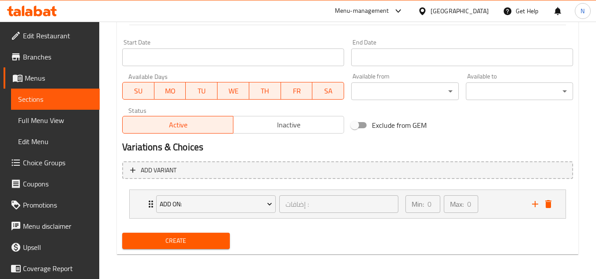
scroll to position [359, 0]
click at [547, 203] on icon "delete" at bounding box center [548, 204] width 6 height 8
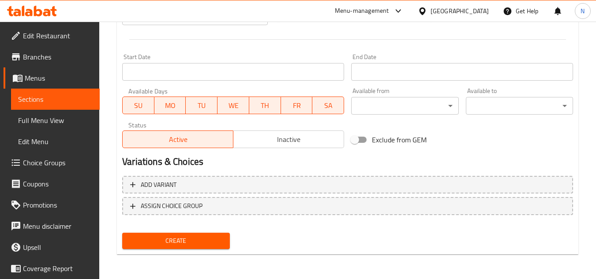
scroll to position [344, 0]
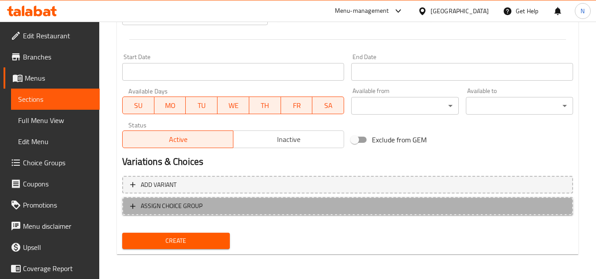
click at [184, 207] on span "ASSIGN CHOICE GROUP" at bounding box center [172, 206] width 62 height 11
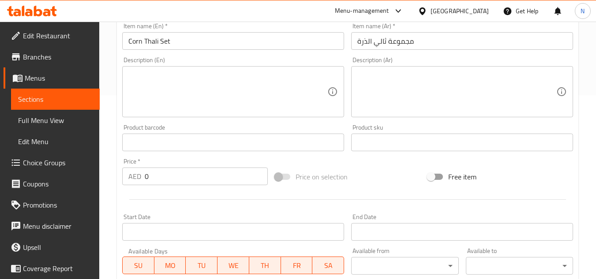
scroll to position [168, 0]
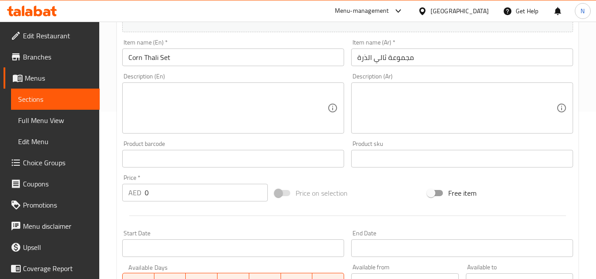
click at [161, 58] on input "Corn Thali Set" at bounding box center [233, 58] width 222 height 18
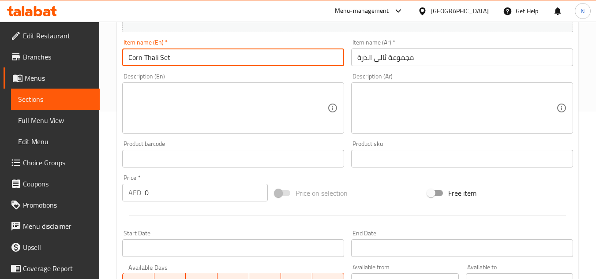
click at [161, 58] on input "Corn Thali Set" at bounding box center [233, 58] width 222 height 18
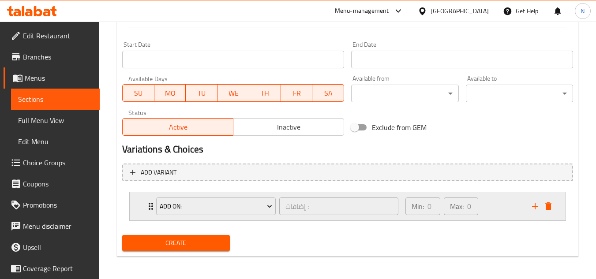
scroll to position [359, 0]
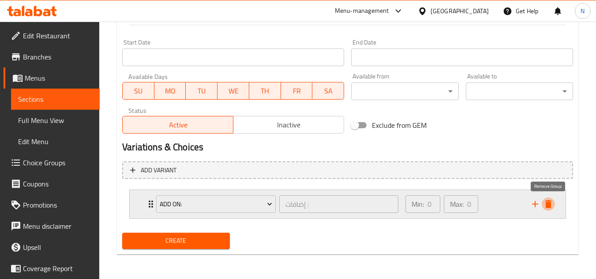
click at [546, 206] on icon "delete" at bounding box center [548, 204] width 6 height 8
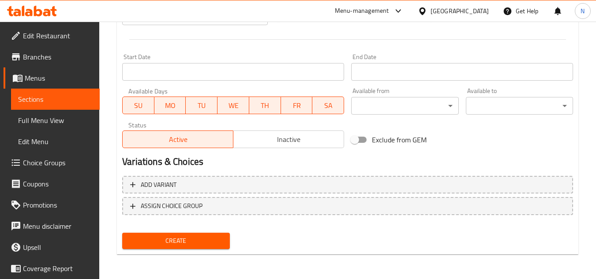
click at [200, 242] on span "Create" at bounding box center [175, 241] width 93 height 11
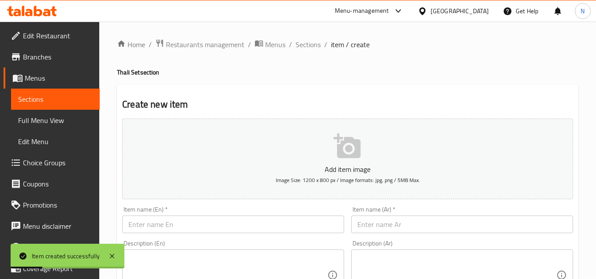
scroll to position [0, 0]
click at [58, 105] on link "Sections" at bounding box center [55, 99] width 89 height 21
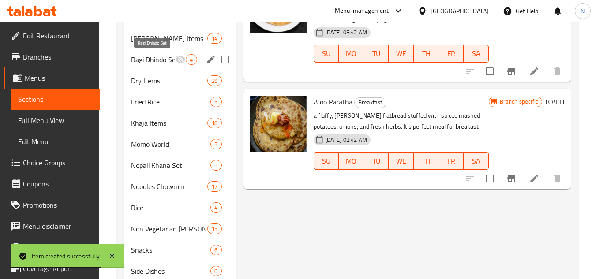
scroll to position [176, 0]
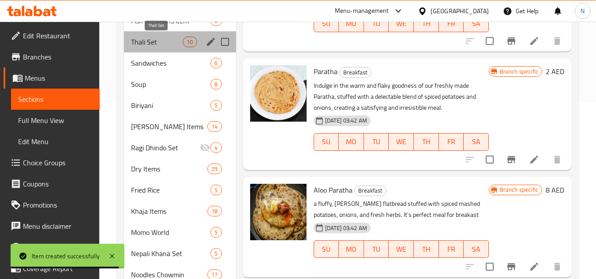
click at [150, 41] on span "Thali Set" at bounding box center [157, 42] width 52 height 11
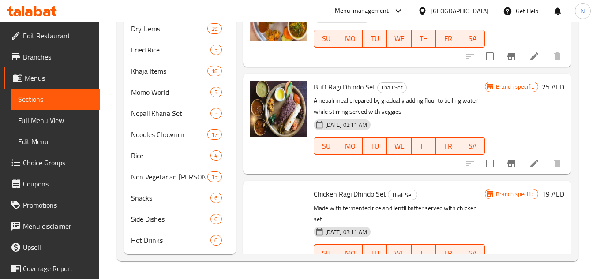
scroll to position [480, 0]
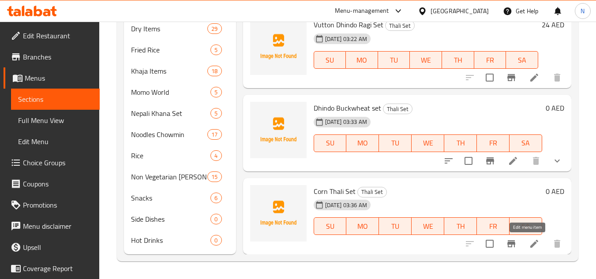
click at [531, 247] on icon at bounding box center [534, 244] width 11 height 11
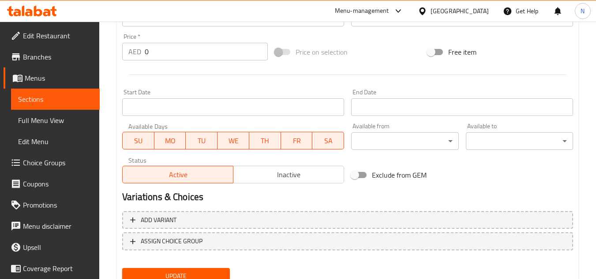
scroll to position [344, 0]
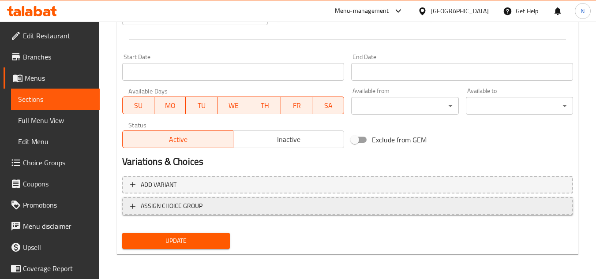
click at [264, 207] on span "ASSIGN CHOICE GROUP" at bounding box center [347, 206] width 435 height 11
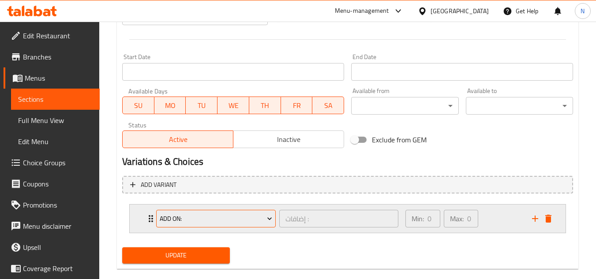
click at [230, 218] on span "Add On:" at bounding box center [216, 219] width 113 height 11
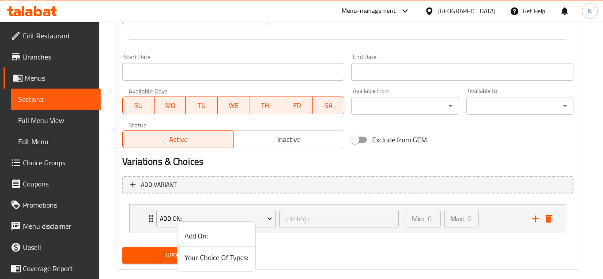
click at [218, 264] on li "Your Choice Of Types:" at bounding box center [216, 257] width 78 height 21
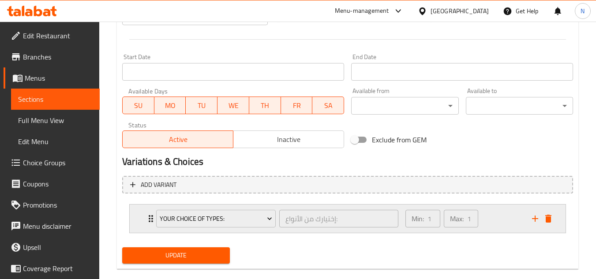
click at [487, 213] on div "Min: 1 ​ Max: 1 ​" at bounding box center [463, 219] width 127 height 28
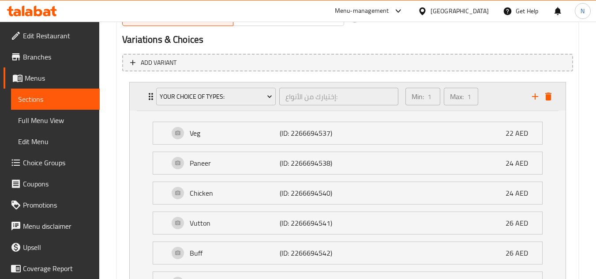
scroll to position [476, 0]
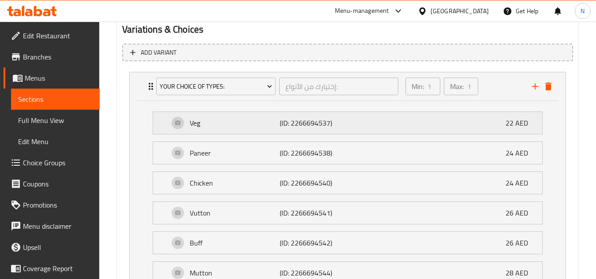
click at [506, 124] on p "22 AED" at bounding box center [521, 123] width 30 height 11
click at [504, 124] on div "Veg (ID: 2266694537) 22 AED" at bounding box center [350, 123] width 363 height 22
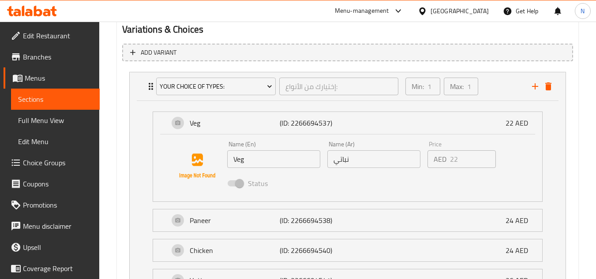
click at [447, 162] on div "AED 22 Price" at bounding box center [461, 159] width 68 height 18
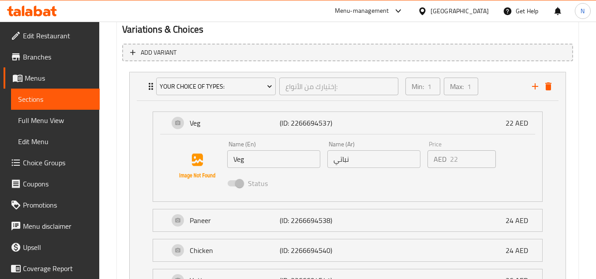
click at [447, 162] on div "AED 22 Price" at bounding box center [461, 159] width 68 height 18
click at [533, 85] on icon "add" at bounding box center [535, 86] width 11 height 11
click at [546, 85] on icon "delete" at bounding box center [548, 86] width 6 height 8
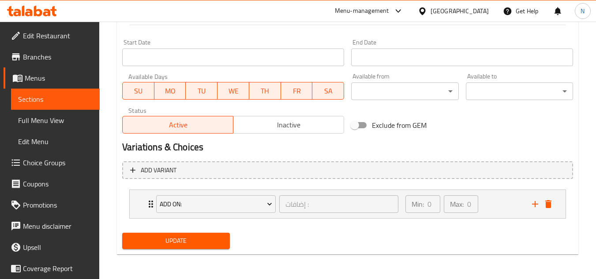
scroll to position [359, 0]
click at [543, 203] on icon "delete" at bounding box center [548, 204] width 11 height 11
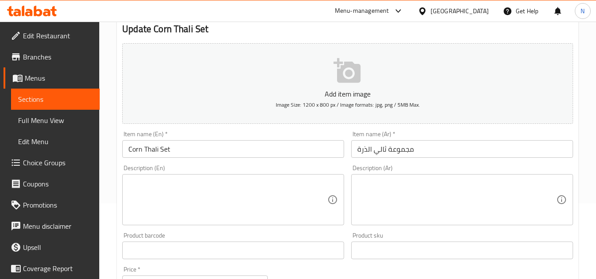
scroll to position [35, 0]
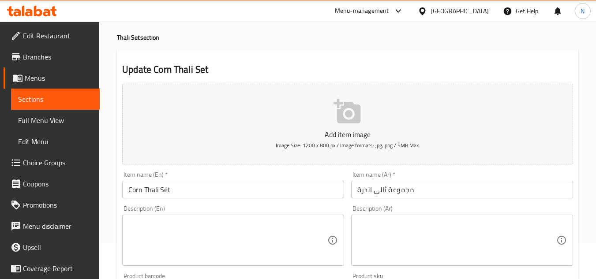
click at [169, 191] on input "Corn Thali Set" at bounding box center [233, 190] width 222 height 18
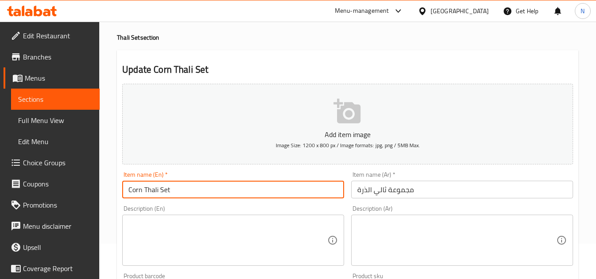
click at [169, 191] on input "Corn Thali Set" at bounding box center [233, 190] width 222 height 18
click at [414, 191] on input "مجموعة ثالي الذرة" at bounding box center [462, 190] width 222 height 18
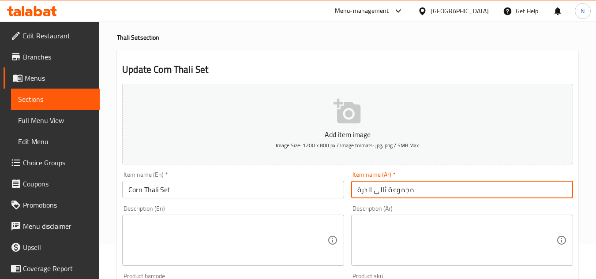
click at [414, 191] on input "مجموعة ثالي الذرة" at bounding box center [462, 190] width 222 height 18
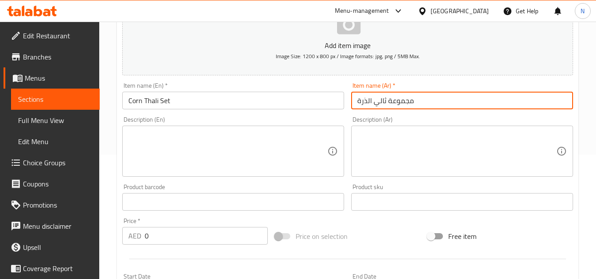
scroll to position [124, 0]
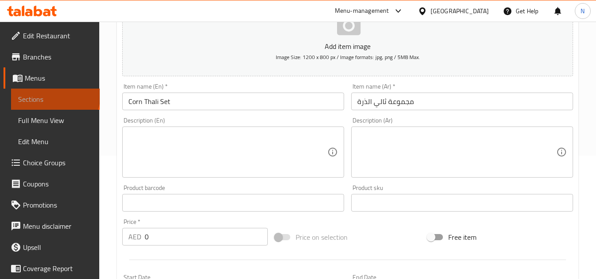
click at [54, 95] on span "Sections" at bounding box center [55, 99] width 75 height 11
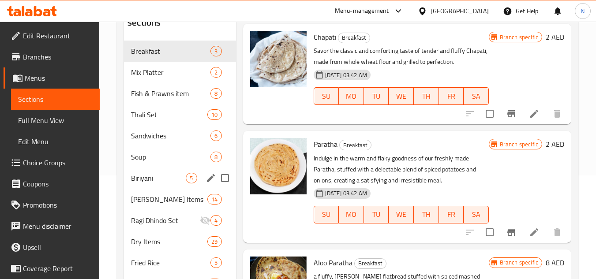
scroll to position [96, 0]
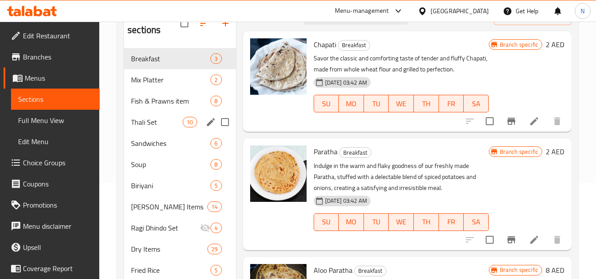
click at [167, 127] on span "Thali Set" at bounding box center [157, 122] width 52 height 11
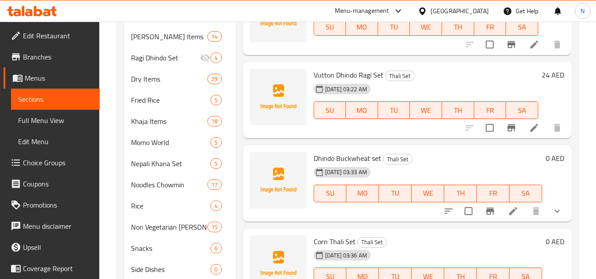
scroll to position [317, 0]
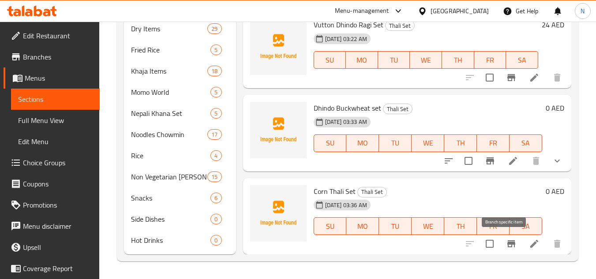
drag, startPoint x: 505, startPoint y: 244, endPoint x: 533, endPoint y: 265, distance: 34.7
click at [509, 248] on icon "Branch-specific-item" at bounding box center [511, 244] width 11 height 11
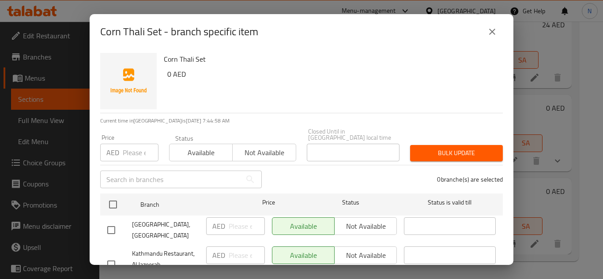
click at [493, 31] on icon "close" at bounding box center [492, 32] width 6 height 6
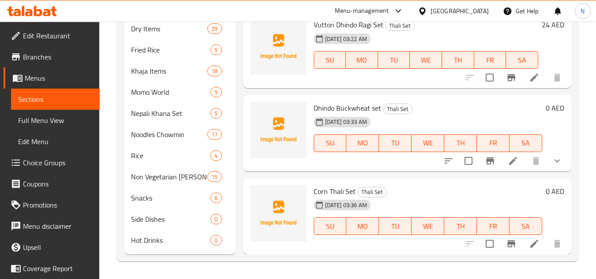
click at [338, 192] on span "Corn Thali Set" at bounding box center [335, 191] width 42 height 13
copy h6 "Corn Thali Set"
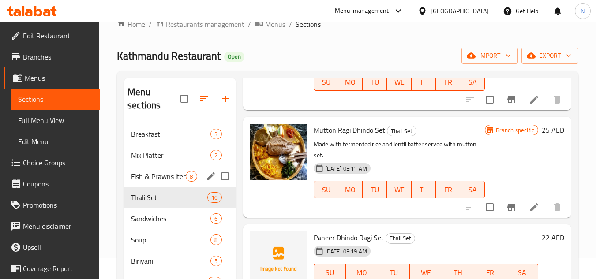
scroll to position [0, 0]
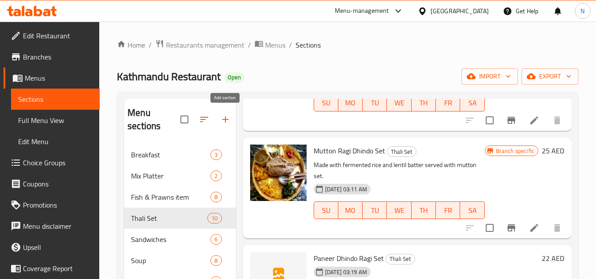
click at [227, 120] on icon "button" at bounding box center [225, 119] width 6 height 6
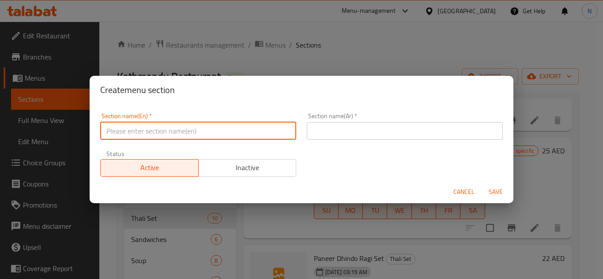
click at [206, 126] on input "text" at bounding box center [198, 131] width 196 height 18
click at [197, 123] on input "Local Chicken thali sey" at bounding box center [198, 131] width 196 height 18
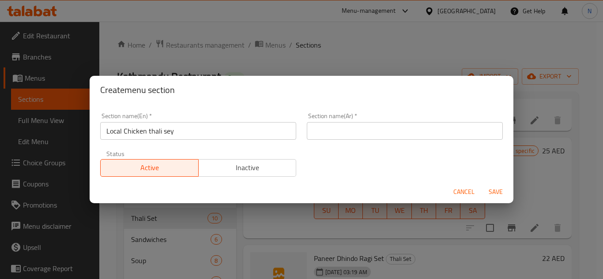
click at [177, 128] on input "Local Chicken thali sey" at bounding box center [198, 131] width 196 height 18
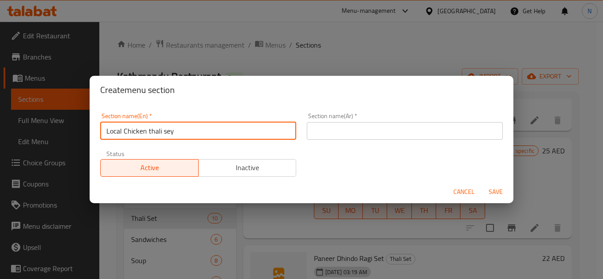
click at [177, 128] on input "Local Chicken thali sey" at bounding box center [198, 131] width 196 height 18
paste input "Thali S"
drag, startPoint x: 170, startPoint y: 132, endPoint x: 190, endPoint y: 127, distance: 19.9
click at [190, 127] on input "Local Chicken Thali Sey" at bounding box center [198, 131] width 196 height 18
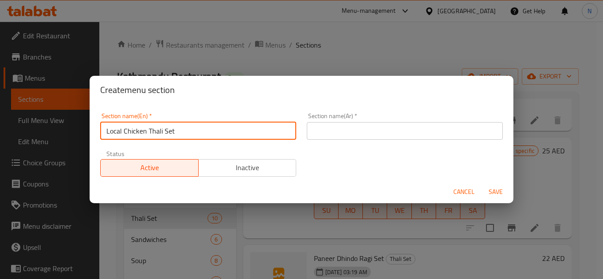
type input "Local Chicken Thali Set"
click at [179, 130] on input "Local Chicken Thali Set" at bounding box center [198, 131] width 196 height 18
click at [365, 123] on input "text" at bounding box center [405, 131] width 196 height 18
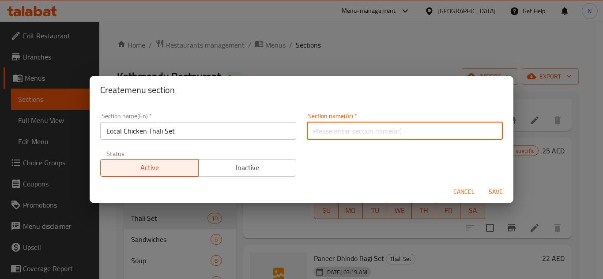
paste input "مجموعة ثالي الدجاج المحلية"
type input "مجموعة ثالي الدجاج المحلية"
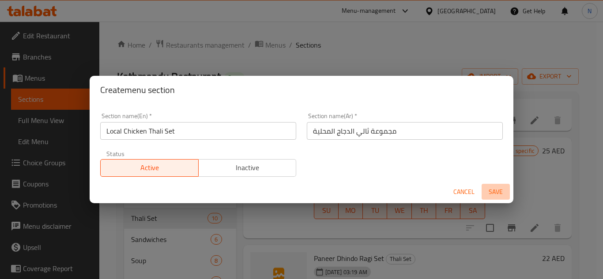
click at [498, 188] on span "Save" at bounding box center [495, 192] width 21 height 11
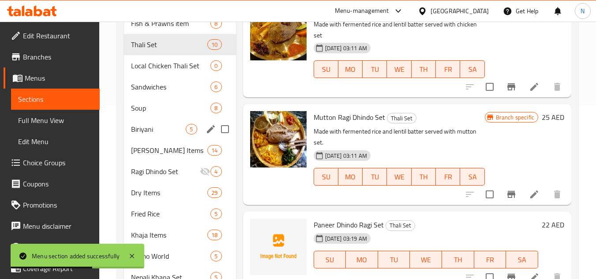
scroll to position [176, 0]
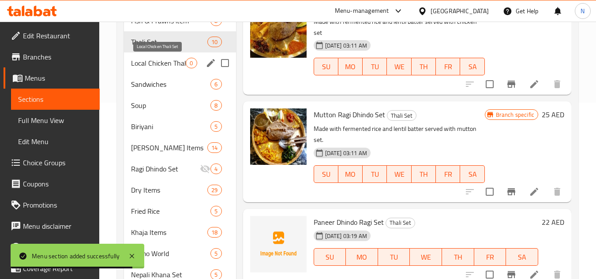
click at [165, 58] on span "Local Chicken Thali Set" at bounding box center [158, 63] width 55 height 11
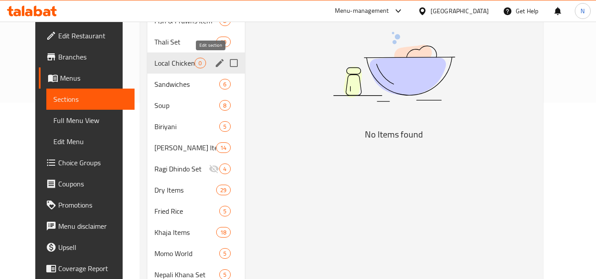
click at [216, 64] on icon "edit" at bounding box center [220, 63] width 8 height 8
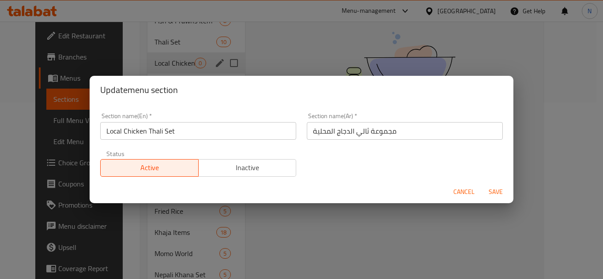
click at [159, 138] on input "Local Chicken Thali Set" at bounding box center [198, 131] width 196 height 18
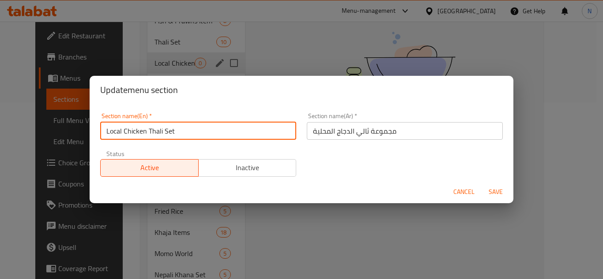
click at [159, 138] on input "Local Chicken Thali Set" at bounding box center [198, 131] width 196 height 18
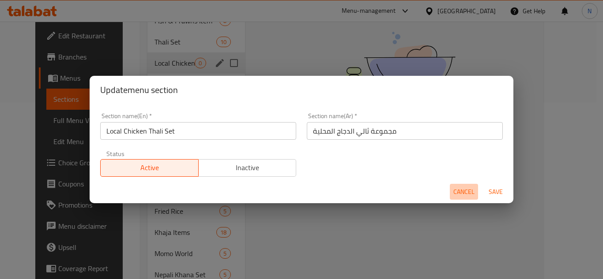
click at [458, 192] on span "Cancel" at bounding box center [463, 192] width 21 height 11
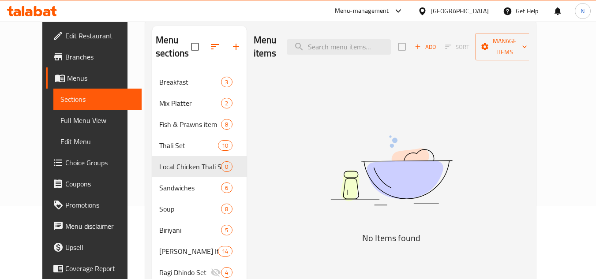
scroll to position [88, 0]
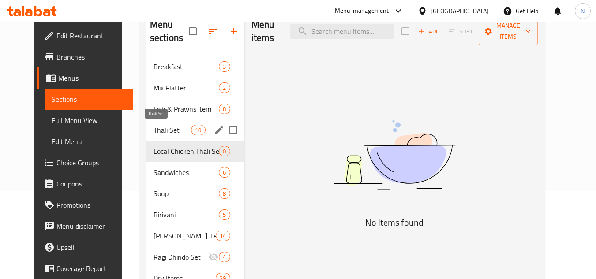
drag, startPoint x: 162, startPoint y: 135, endPoint x: 214, endPoint y: 129, distance: 51.4
click at [162, 135] on span "Thali Set" at bounding box center [172, 130] width 37 height 11
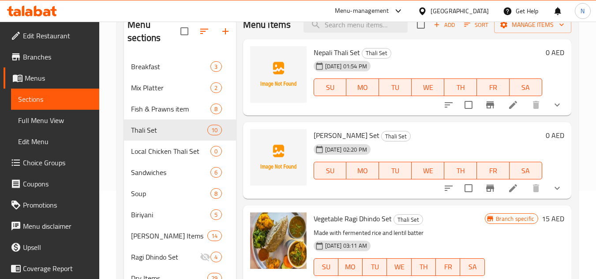
scroll to position [44, 0]
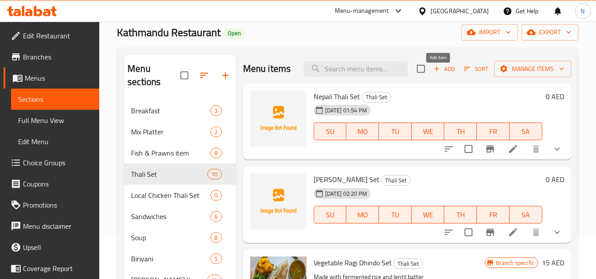
click at [447, 74] on span "Add" at bounding box center [444, 69] width 24 height 10
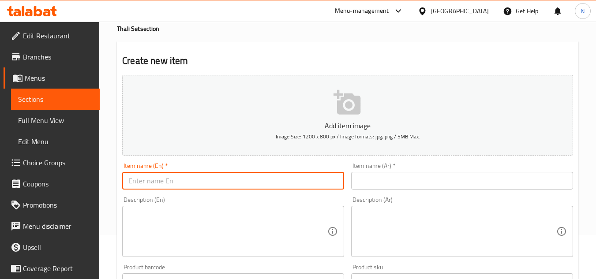
click at [285, 174] on input "text" at bounding box center [233, 181] width 222 height 18
paste input "https://portal.talabat.com/ae/p/menu-management#/restaurants/616588/menus/11966…"
type input "https://portal.talabat.com/ae/p/menu-management#/restaurants/616588/menus/11966…"
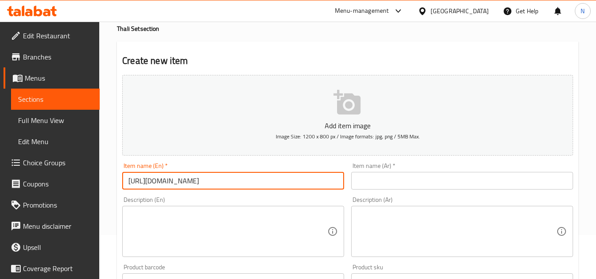
click at [141, 179] on input "https://portal.talabat.com/ae/p/menu-management#/restaurants/616588/menus/11966…" at bounding box center [233, 181] width 222 height 18
paste input "https://portal.talabat.com/ae/p/menu-management#/restaurants/616588/menus/11966…"
type input "https://portal.talabat.com/ae/p/menu-management#/restaurants/616588/menus/11966…"
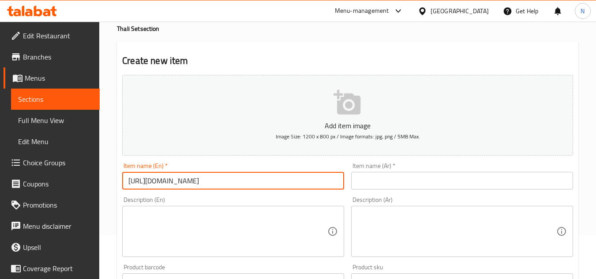
scroll to position [0, 128]
click at [246, 189] on input "https://portal.talabat.com/ae/p/menu-management#/restaurants/616588/menus/11966…" at bounding box center [233, 181] width 222 height 18
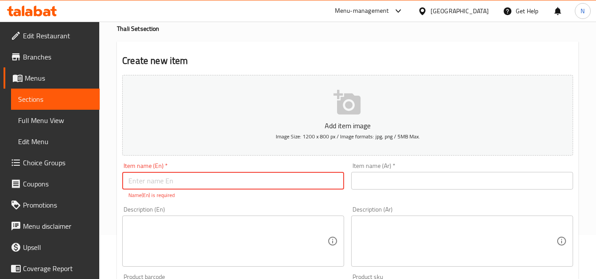
paste input "Local Chicken Thali Set"
type input "Local Chicken Thali Set"
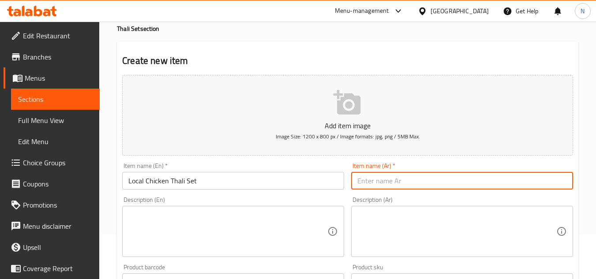
click at [388, 179] on input "text" at bounding box center [462, 181] width 222 height 18
paste input "مجموعة ثالي الدجاج المحلية"
type input "مجموعة ثالي الدجاج المحلية"
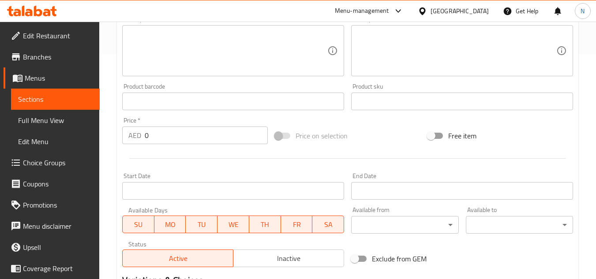
scroll to position [212, 0]
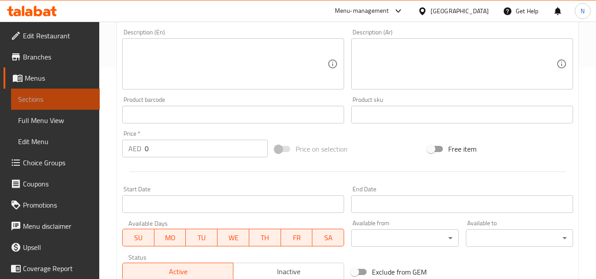
click at [61, 98] on span "Sections" at bounding box center [55, 99] width 75 height 11
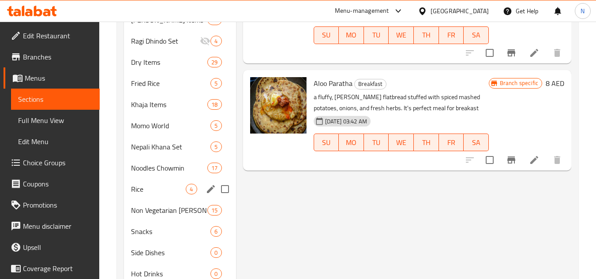
scroll to position [317, 0]
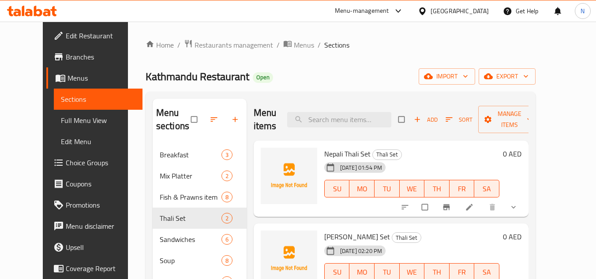
click at [61, 124] on span "Full Menu View" at bounding box center [98, 120] width 75 height 11
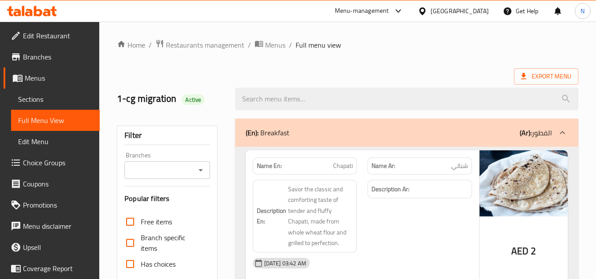
click at [441, 45] on ol "Home / Restaurants management / Menus / Full menu view" at bounding box center [347, 44] width 461 height 11
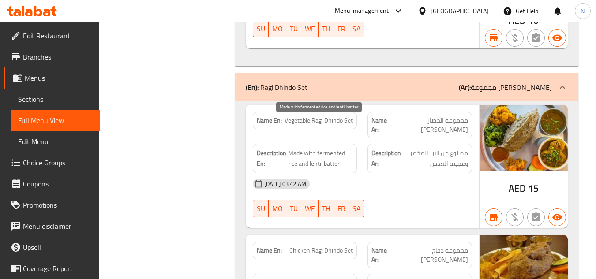
scroll to position [7667, 0]
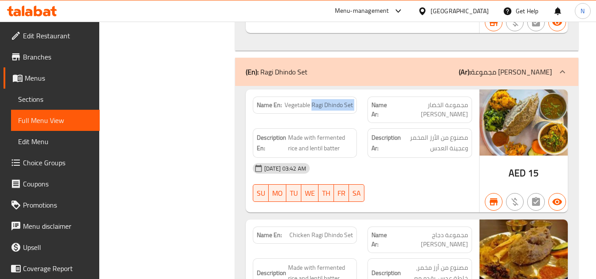
copy span "Ragi Dhindo Set"
drag, startPoint x: 312, startPoint y: 88, endPoint x: 367, endPoint y: 84, distance: 54.8
click at [367, 91] on div "Name En: Vegetable Ragi Dhindo Set Name Ar: مجموعة الخضار راجي ديندو" at bounding box center [362, 109] width 230 height 37
click at [335, 101] on span "Vegetable Ragi Dhindo Set" at bounding box center [319, 105] width 68 height 9
click at [331, 101] on span "Vegetable Ragi Dhindo Set" at bounding box center [319, 105] width 68 height 9
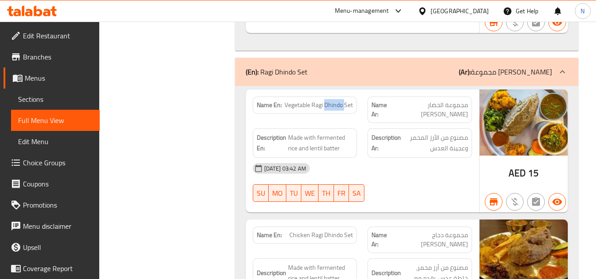
click at [331, 101] on span "Vegetable Ragi Dhindo Set" at bounding box center [319, 105] width 68 height 9
copy span "Dhindo"
click at [315, 101] on span "Vegetable Ragi Dhindo Set" at bounding box center [319, 105] width 68 height 9
copy span "Ragi"
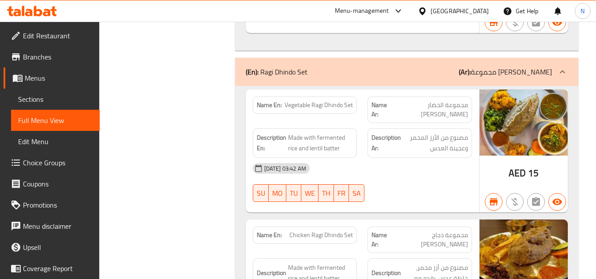
click at [347, 101] on span "Vegetable Ragi Dhindo Set" at bounding box center [319, 105] width 68 height 9
copy span "Set"
click at [41, 162] on span "Choice Groups" at bounding box center [58, 162] width 70 height 11
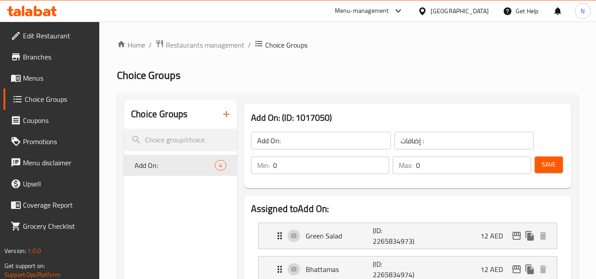
click at [229, 115] on icon "button" at bounding box center [226, 114] width 6 height 6
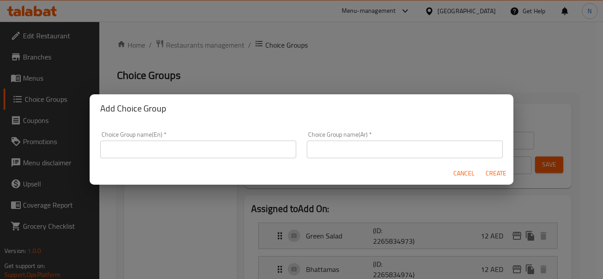
click at [185, 153] on input "text" at bounding box center [198, 150] width 196 height 18
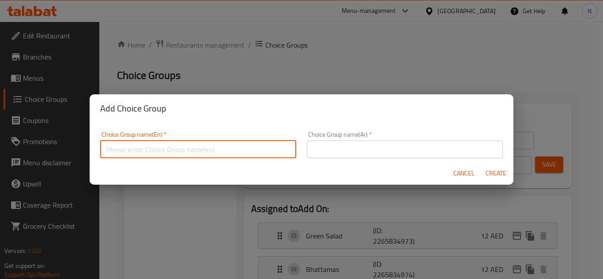
type input "Your Choice Of Types:"
click at [377, 145] on input "text" at bounding box center [405, 150] width 196 height 18
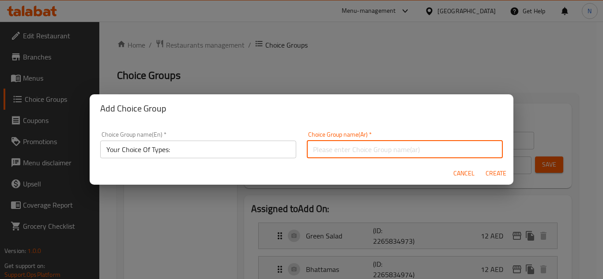
type input "إختيارك من الأنواع:"
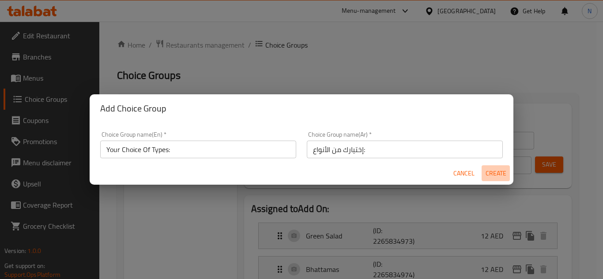
click at [492, 179] on span "Create" at bounding box center [495, 173] width 21 height 11
type input "Your Choice Of Types:"
type input "إختيارك من الأنواع:"
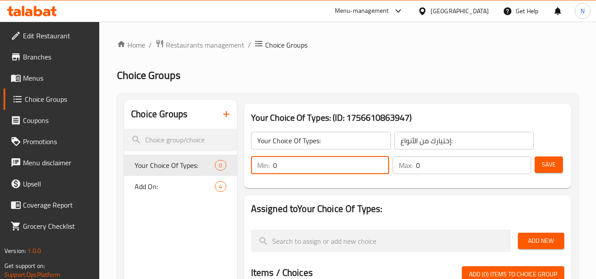
drag, startPoint x: 292, startPoint y: 170, endPoint x: 277, endPoint y: 173, distance: 15.4
click at [277, 173] on input "0" at bounding box center [331, 166] width 116 height 18
drag, startPoint x: 277, startPoint y: 173, endPoint x: 243, endPoint y: 185, distance: 35.4
click at [243, 185] on div "Your Choice Of Types: (ID: 1756610863947) Your Choice Of Types: ​ إختيارك من ال…" at bounding box center [407, 146] width 334 height 92
type input "1"
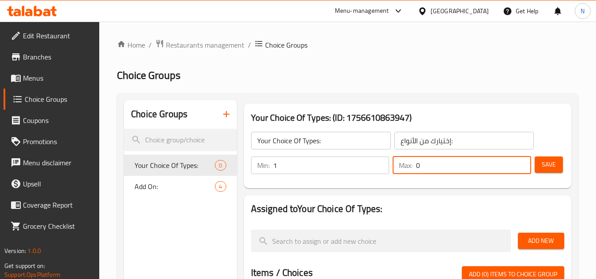
drag, startPoint x: 424, startPoint y: 168, endPoint x: 404, endPoint y: 170, distance: 20.9
click at [404, 170] on div "Max: 0 ​" at bounding box center [462, 166] width 139 height 18
type input "1"
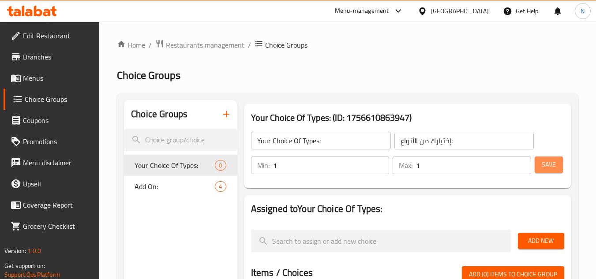
click at [551, 161] on span "Save" at bounding box center [549, 164] width 14 height 11
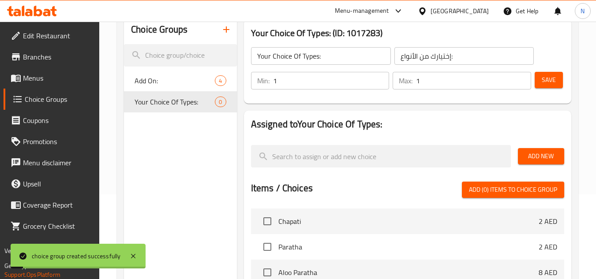
scroll to position [88, 0]
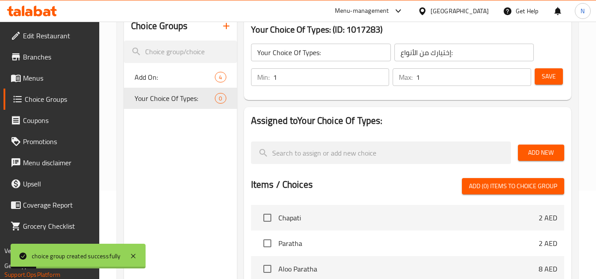
click at [542, 161] on button "Add New" at bounding box center [541, 153] width 46 height 16
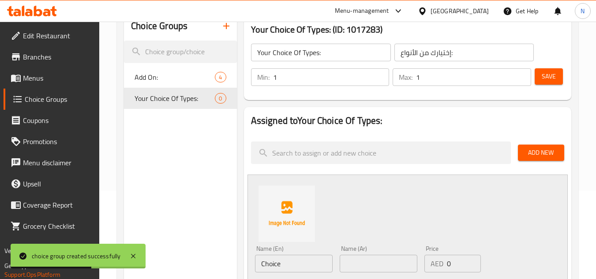
click at [278, 269] on input "Choice" at bounding box center [294, 264] width 78 height 18
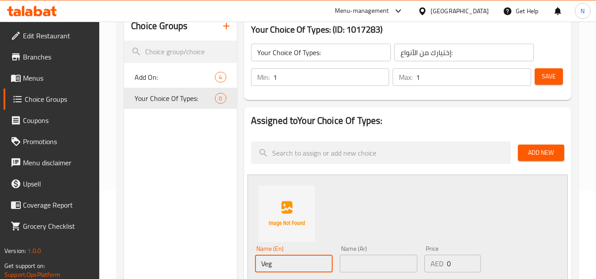
click at [278, 269] on input "Veg" at bounding box center [294, 264] width 78 height 18
type input "Veg"
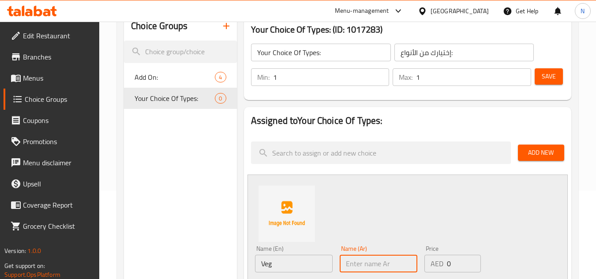
click at [386, 263] on input "text" at bounding box center [379, 264] width 78 height 18
paste input "نباتي"
type input "نباتي"
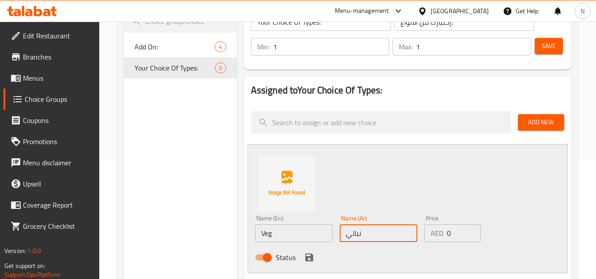
scroll to position [132, 0]
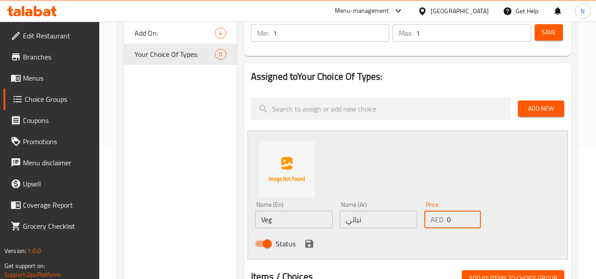
drag, startPoint x: 450, startPoint y: 222, endPoint x: 443, endPoint y: 225, distance: 7.5
click at [443, 225] on div "AED 0 Price" at bounding box center [452, 220] width 56 height 18
type input "22"
click at [310, 245] on icon "save" at bounding box center [309, 244] width 11 height 11
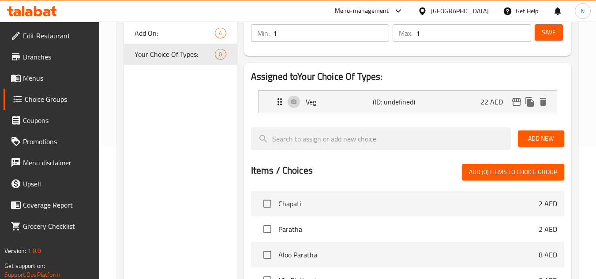
click at [555, 37] on span "Save" at bounding box center [549, 32] width 14 height 11
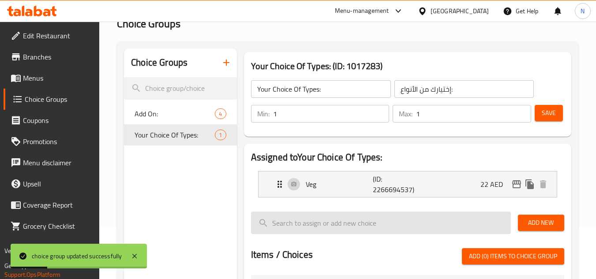
scroll to position [44, 0]
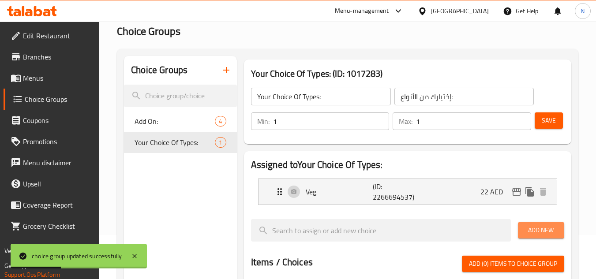
click at [532, 231] on span "Add New" at bounding box center [541, 230] width 32 height 11
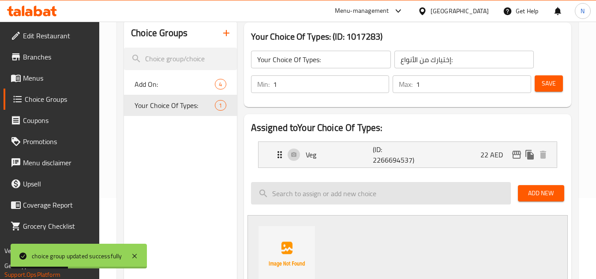
scroll to position [132, 0]
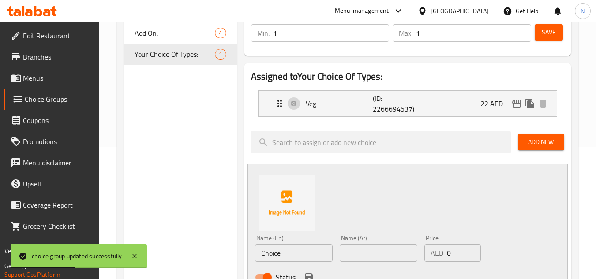
click at [268, 254] on input "Choice" at bounding box center [294, 253] width 78 height 18
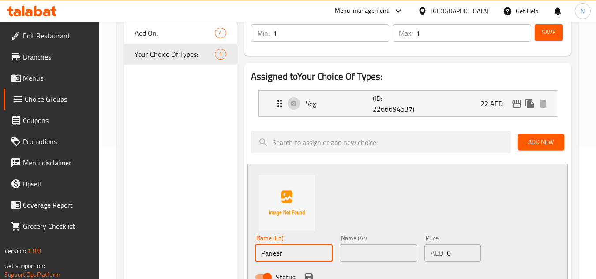
type input "Paneer"
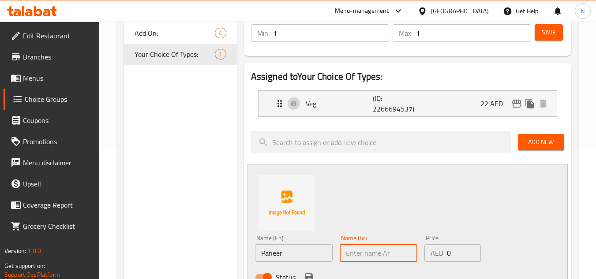
click at [358, 247] on input "text" at bounding box center [379, 253] width 78 height 18
type input "بانير"
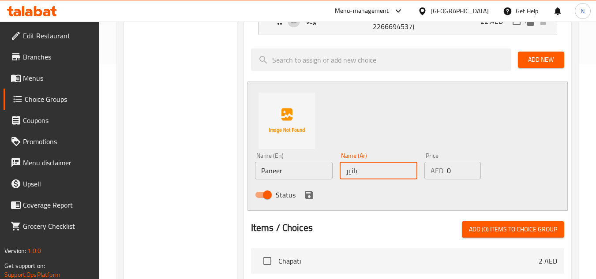
scroll to position [221, 0]
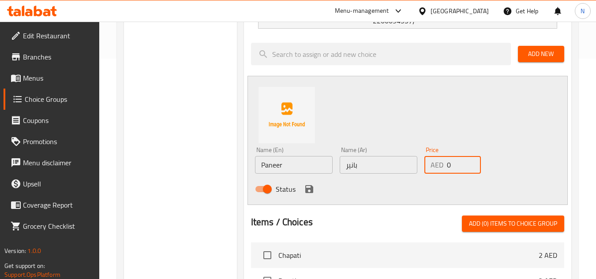
drag, startPoint x: 450, startPoint y: 170, endPoint x: 439, endPoint y: 173, distance: 11.0
click at [439, 173] on div "AED 0 Price" at bounding box center [452, 165] width 56 height 18
type input "24"
click at [311, 186] on icon "save" at bounding box center [309, 189] width 8 height 8
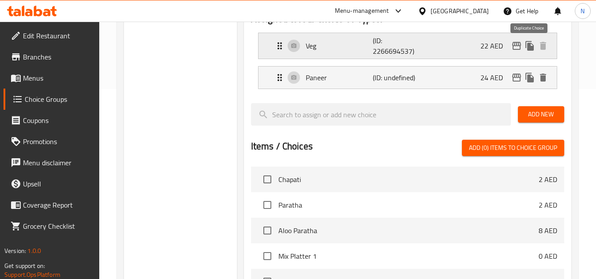
scroll to position [88, 0]
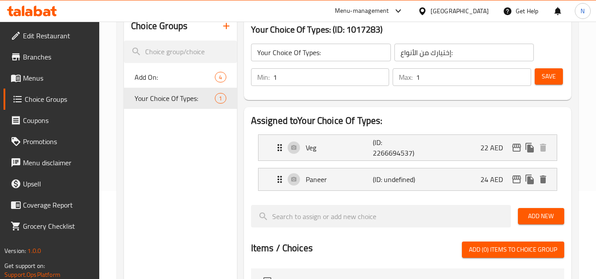
click at [555, 77] on span "Save" at bounding box center [549, 76] width 14 height 11
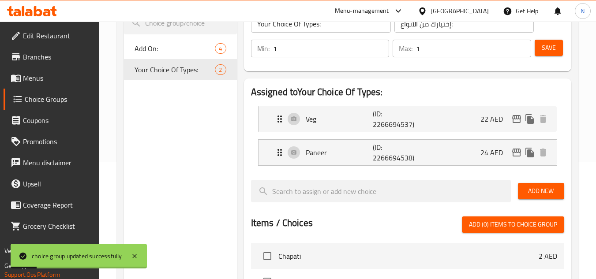
scroll to position [132, 0]
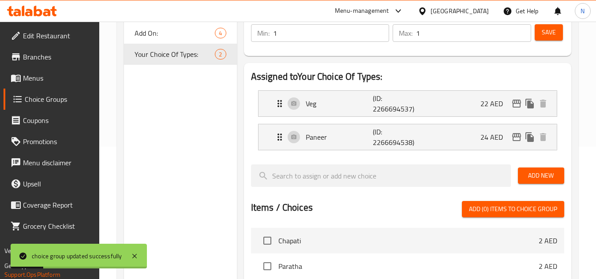
click at [549, 176] on span "Add New" at bounding box center [541, 175] width 32 height 11
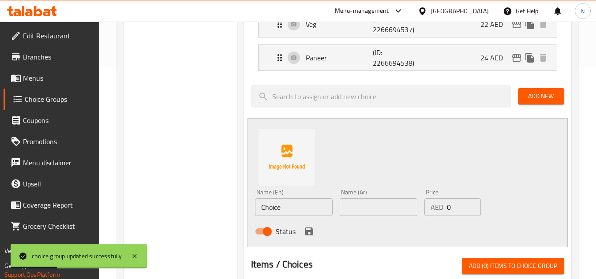
scroll to position [221, 0]
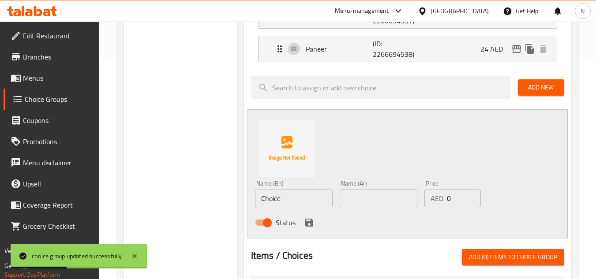
click at [296, 197] on input "Choice" at bounding box center [294, 199] width 78 height 18
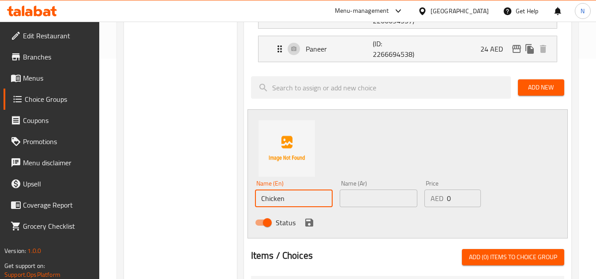
type input "Chicken"
click at [349, 195] on input "text" at bounding box center [379, 199] width 78 height 18
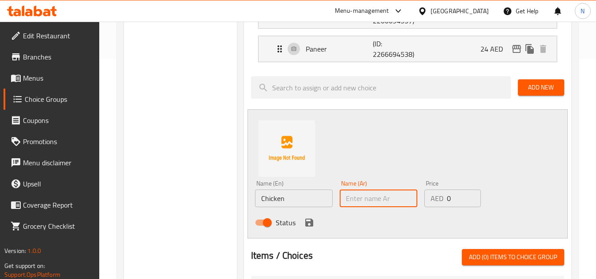
type input "دجاج"
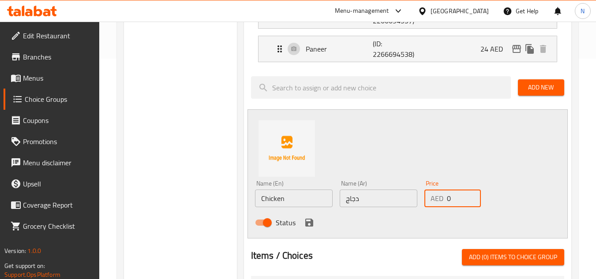
drag, startPoint x: 451, startPoint y: 195, endPoint x: 438, endPoint y: 203, distance: 15.3
click at [438, 203] on div "AED 0 Price" at bounding box center [452, 199] width 56 height 18
type input "24"
click at [311, 224] on icon "save" at bounding box center [309, 223] width 8 height 8
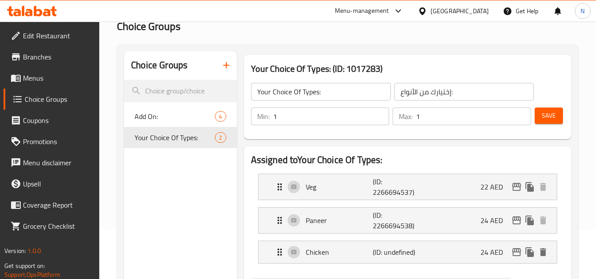
scroll to position [44, 0]
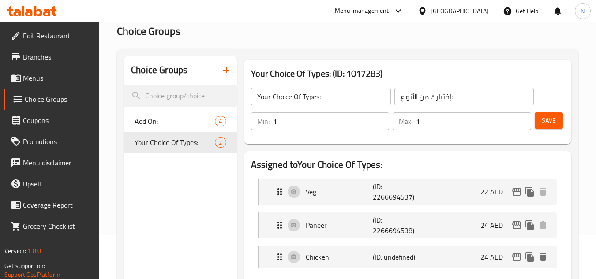
click at [555, 118] on span "Save" at bounding box center [549, 120] width 14 height 11
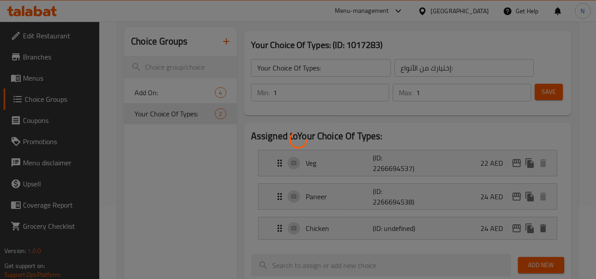
scroll to position [88, 0]
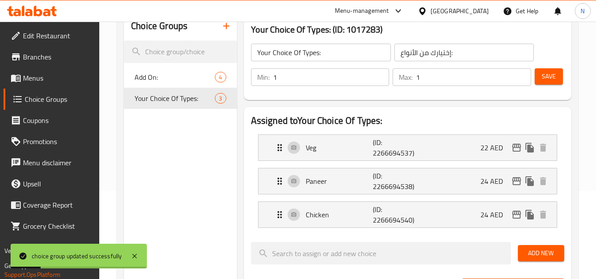
click at [549, 258] on span "Add New" at bounding box center [541, 253] width 32 height 11
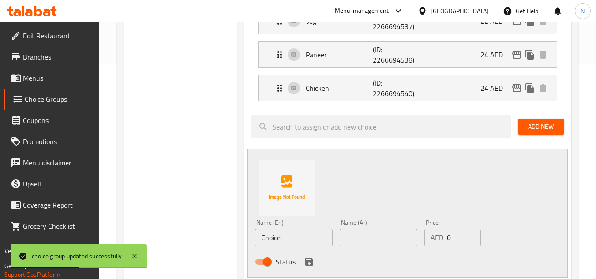
scroll to position [221, 0]
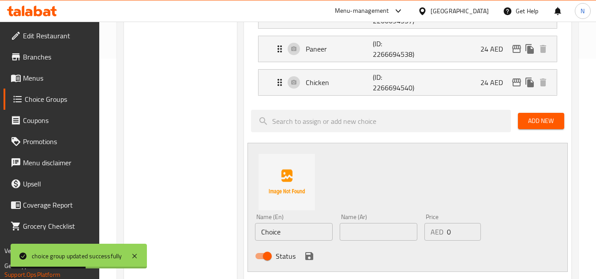
click at [290, 237] on input "Choice" at bounding box center [294, 232] width 78 height 18
click at [290, 238] on input "Choice" at bounding box center [294, 232] width 78 height 18
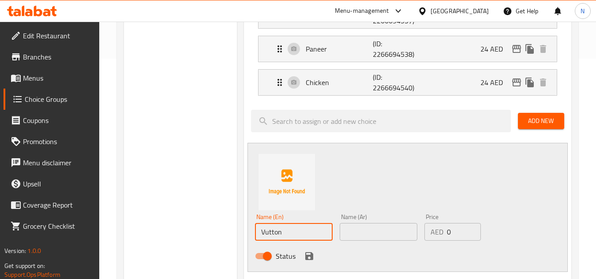
type input "Vutton"
click at [378, 230] on input "text" at bounding box center [379, 232] width 78 height 18
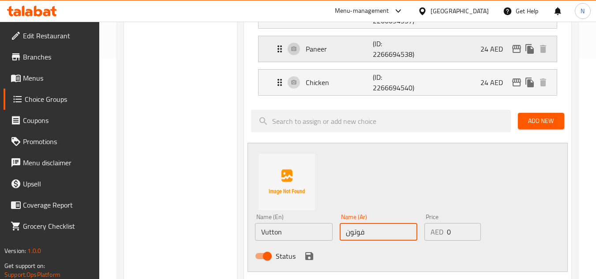
type input "فوتون"
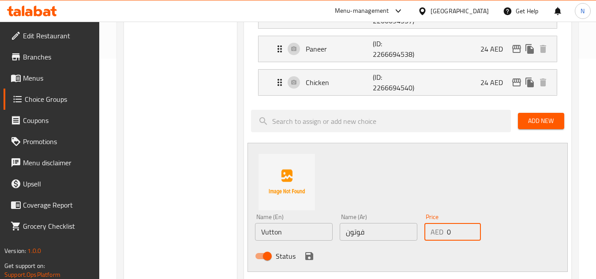
drag, startPoint x: 455, startPoint y: 231, endPoint x: 443, endPoint y: 236, distance: 12.5
click at [443, 236] on div "AED 0 Price" at bounding box center [452, 232] width 56 height 18
type input "26"
click at [314, 256] on icon "save" at bounding box center [309, 256] width 11 height 11
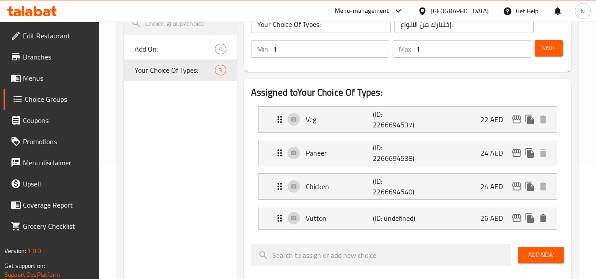
scroll to position [88, 0]
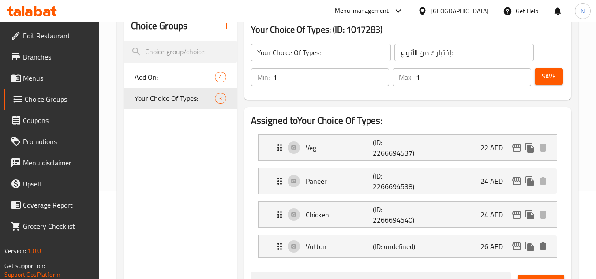
click at [549, 79] on span "Save" at bounding box center [549, 76] width 14 height 11
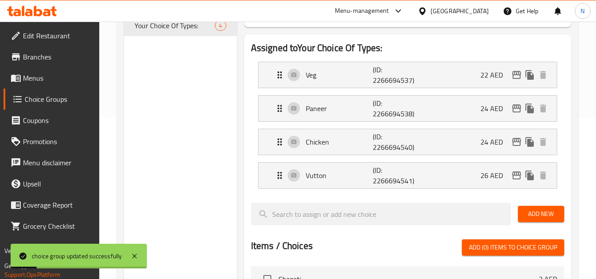
scroll to position [176, 0]
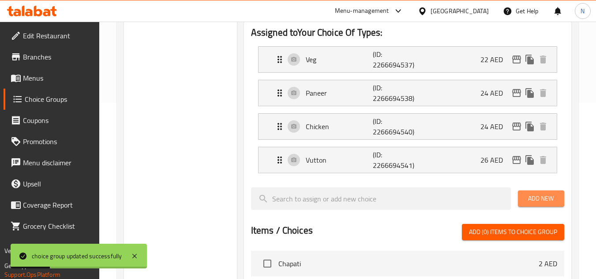
click at [551, 198] on span "Add New" at bounding box center [541, 198] width 32 height 11
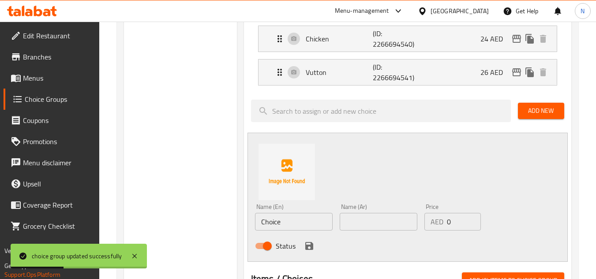
scroll to position [265, 0]
click at [289, 226] on input "Choice" at bounding box center [294, 222] width 78 height 18
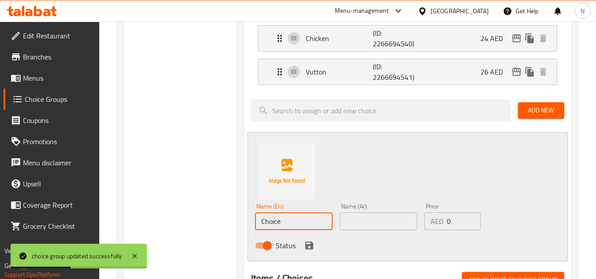
click at [289, 226] on input "Choice" at bounding box center [294, 222] width 78 height 18
click at [327, 219] on input "Buff" at bounding box center [294, 222] width 78 height 18
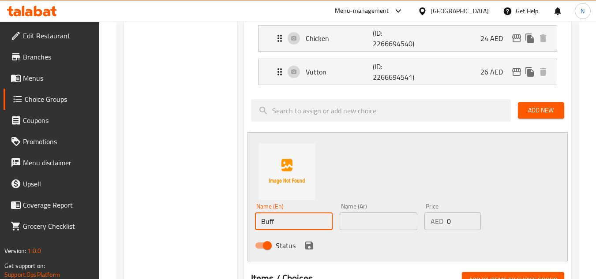
type input "Buff"
click at [384, 229] on input "text" at bounding box center [379, 222] width 78 height 18
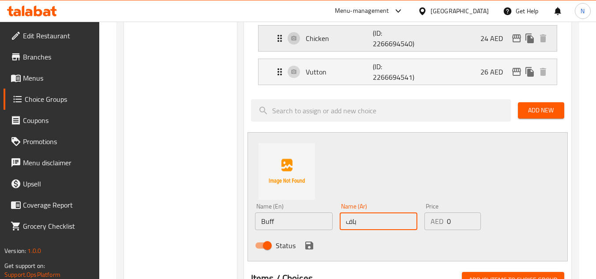
type input "باف"
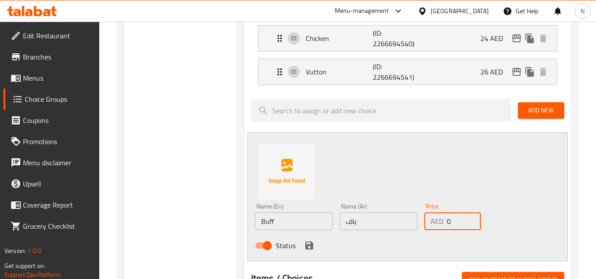
drag, startPoint x: 447, startPoint y: 224, endPoint x: 461, endPoint y: 221, distance: 13.4
click at [461, 221] on input "0" at bounding box center [464, 222] width 34 height 18
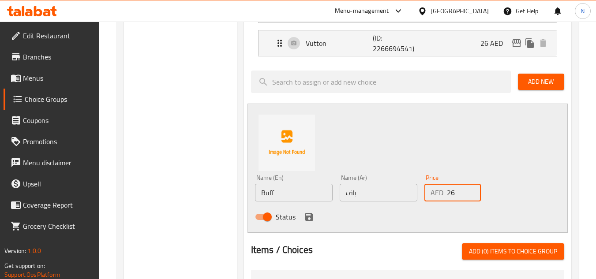
scroll to position [309, 0]
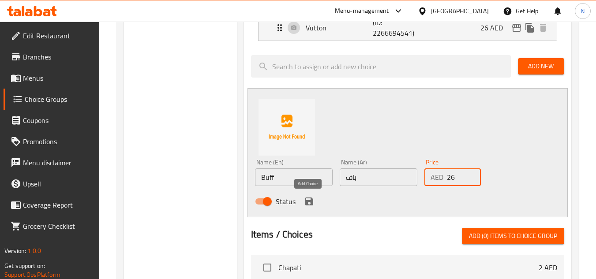
type input "26"
click at [306, 199] on icon "save" at bounding box center [309, 202] width 8 height 8
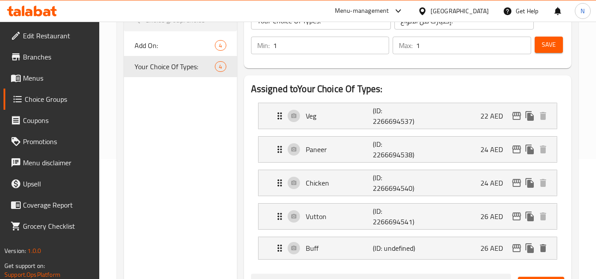
scroll to position [88, 0]
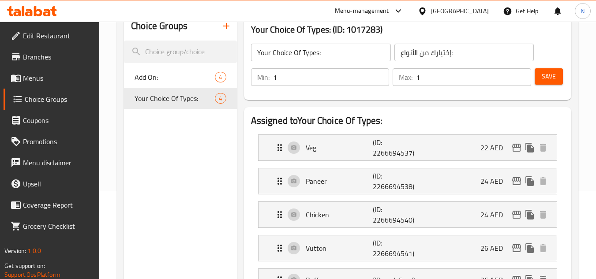
click at [549, 76] on span "Save" at bounding box center [549, 76] width 14 height 11
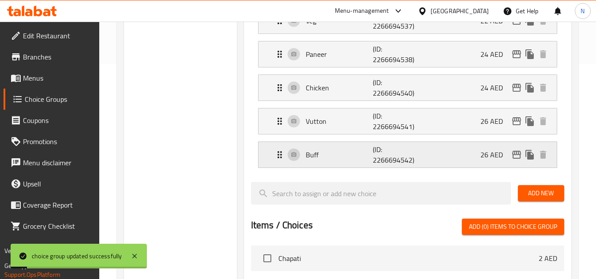
scroll to position [221, 0]
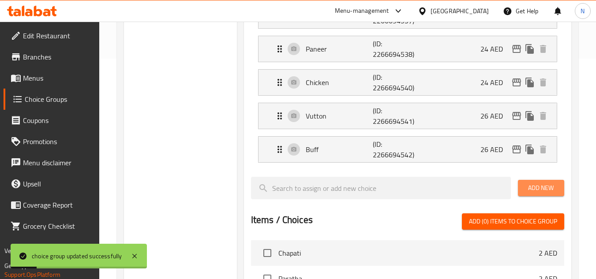
click at [541, 181] on button "Add New" at bounding box center [541, 188] width 46 height 16
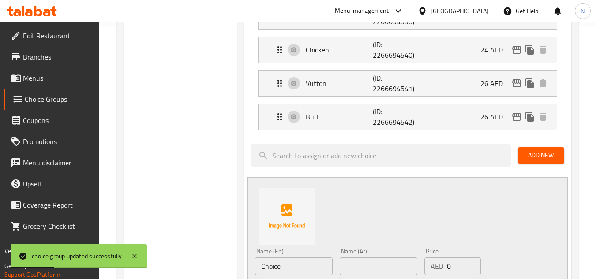
scroll to position [309, 0]
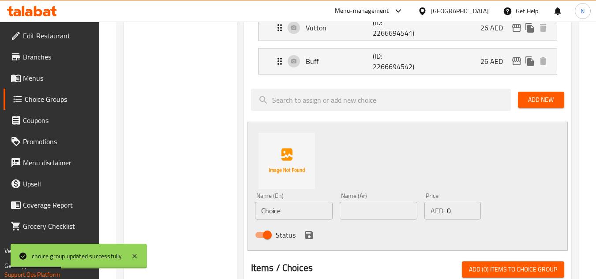
click at [294, 214] on input "Choice" at bounding box center [294, 211] width 78 height 18
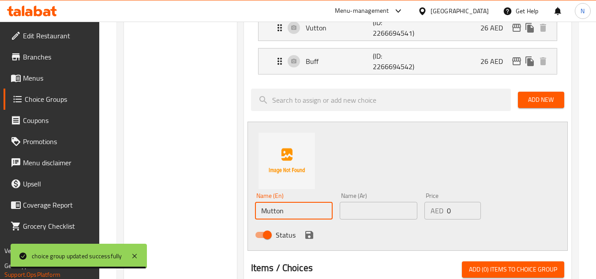
type input "Mutton"
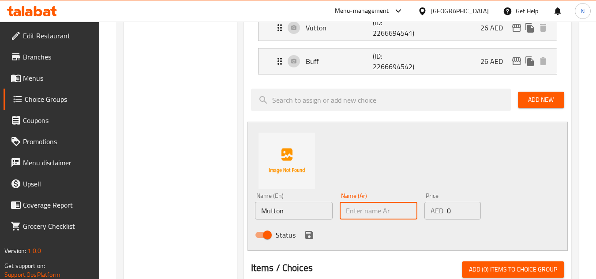
click at [367, 213] on input "text" at bounding box center [379, 211] width 78 height 18
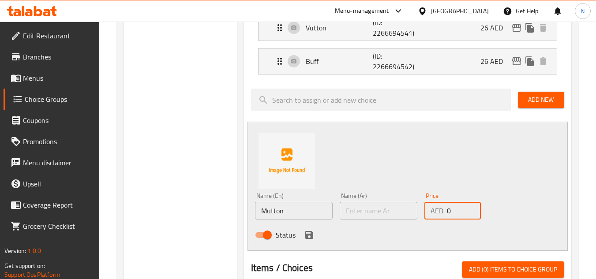
drag, startPoint x: 453, startPoint y: 213, endPoint x: 435, endPoint y: 215, distance: 18.7
click at [435, 215] on div "AED 0 Price" at bounding box center [452, 211] width 56 height 18
type input "28"
click at [274, 214] on input "Mutton" at bounding box center [294, 211] width 78 height 18
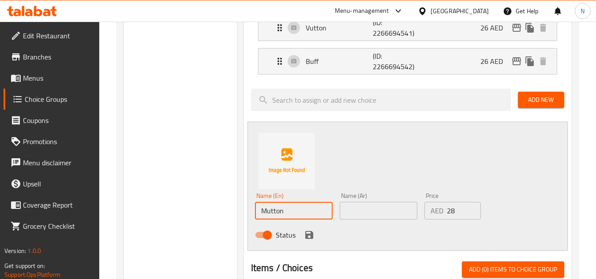
click at [274, 214] on input "Mutton" at bounding box center [294, 211] width 78 height 18
click at [378, 211] on input "text" at bounding box center [379, 211] width 78 height 18
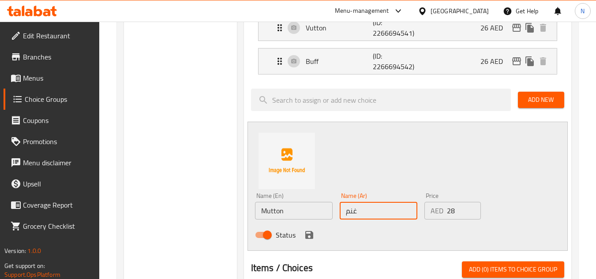
click at [347, 217] on input "غنم" at bounding box center [379, 211] width 78 height 18
type input "لحم غنم"
click at [314, 233] on button "save" at bounding box center [309, 235] width 13 height 13
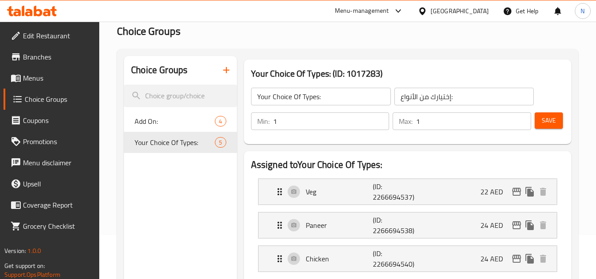
click at [560, 120] on button "Save" at bounding box center [549, 120] width 28 height 16
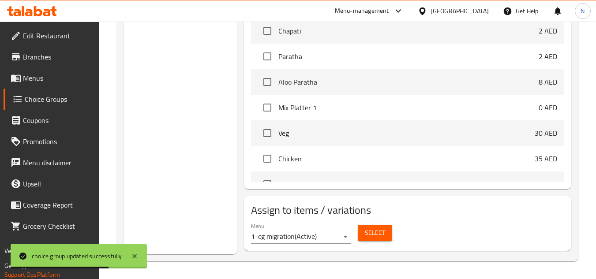
scroll to position [132, 0]
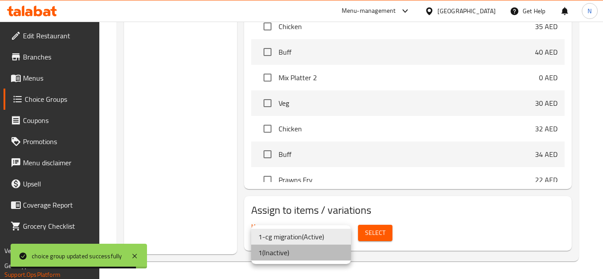
click at [303, 254] on li "1 ( Inactive )" at bounding box center [301, 253] width 100 height 16
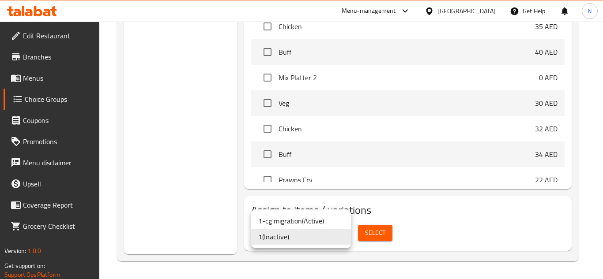
click at [371, 233] on div at bounding box center [301, 139] width 603 height 279
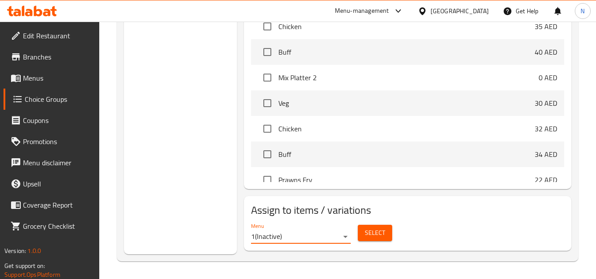
click at [379, 233] on span "Select" at bounding box center [375, 233] width 20 height 11
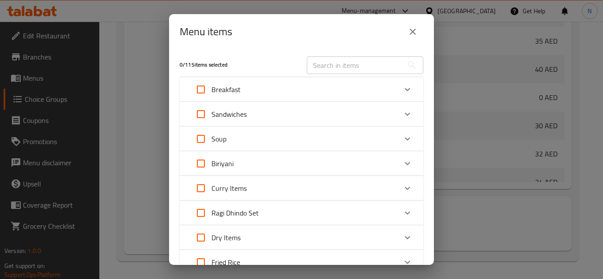
click at [324, 64] on input "text" at bounding box center [355, 65] width 96 height 18
paste input "Dhindo Buckwheat set"
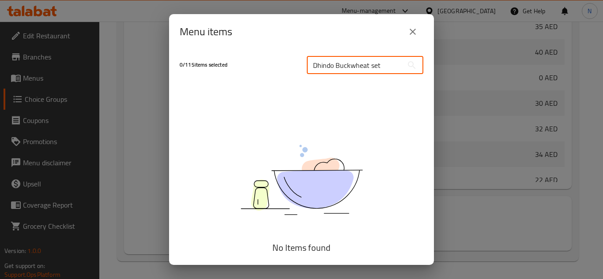
type input "Dhindo Buckwheat set"
click at [414, 31] on icon "close" at bounding box center [412, 31] width 11 height 11
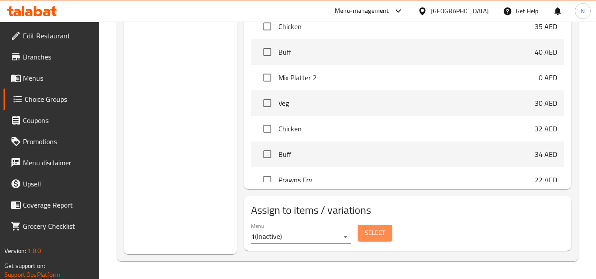
click at [374, 231] on span "Select" at bounding box center [375, 233] width 20 height 11
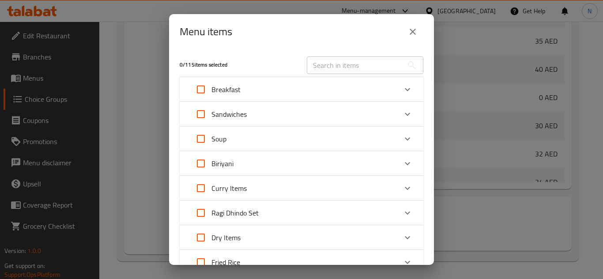
click at [408, 37] on button "close" at bounding box center [412, 31] width 21 height 21
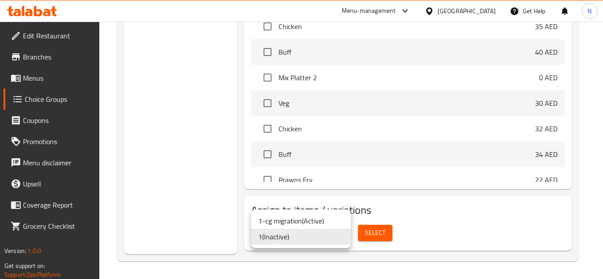
click at [315, 223] on li "1-cg migration ( Active )" at bounding box center [301, 221] width 100 height 16
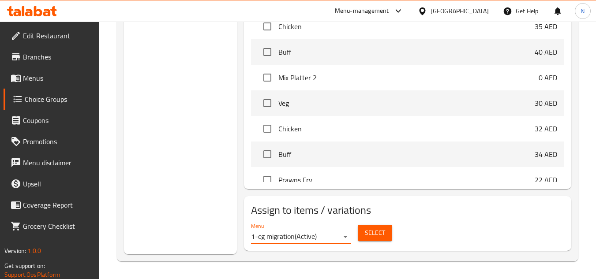
click at [381, 236] on span "Select" at bounding box center [375, 233] width 20 height 11
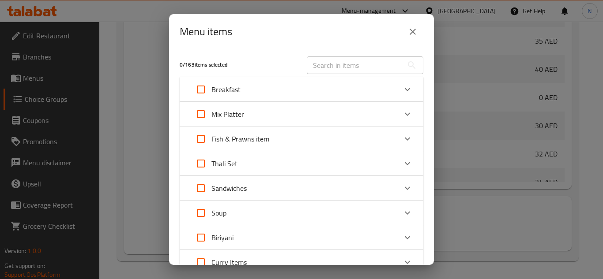
click at [329, 60] on input "text" at bounding box center [355, 65] width 96 height 18
paste input "Dhindo Buckwheat set"
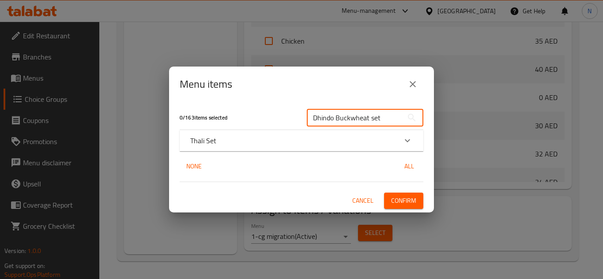
type input "Dhindo Buckwheat set"
click at [304, 137] on div "Thali Set" at bounding box center [293, 140] width 206 height 11
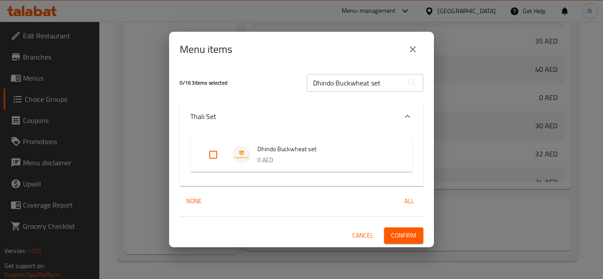
click at [211, 156] on input "Expand" at bounding box center [212, 154] width 21 height 21
checkbox input "true"
click at [409, 236] on span "Confirm" at bounding box center [403, 235] width 25 height 11
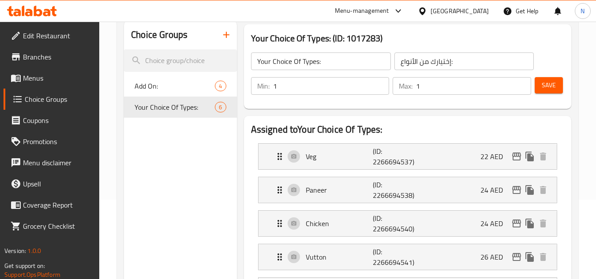
scroll to position [0, 0]
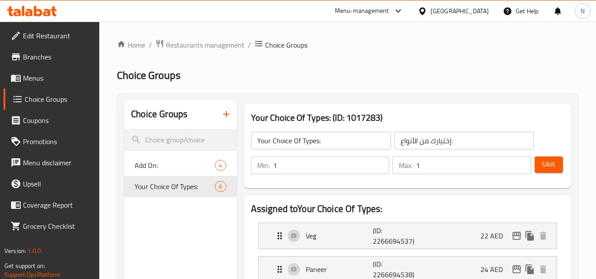
click at [228, 114] on icon "button" at bounding box center [226, 114] width 6 height 6
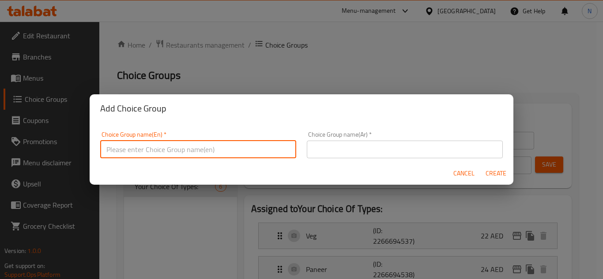
click at [200, 146] on input "text" at bounding box center [198, 150] width 196 height 18
click at [165, 153] on input "Your Choice Of Types:" at bounding box center [198, 150] width 196 height 18
click at [168, 153] on input "Your Choice Of Types:" at bounding box center [198, 150] width 196 height 18
paste input "Corn Thali Set"
type input "Your Choice Of Types For Corn Thali Set:"
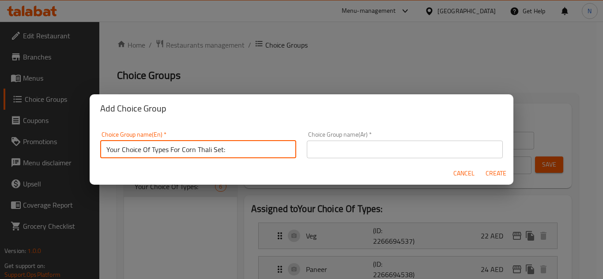
click at [352, 147] on input "text" at bounding box center [405, 150] width 196 height 18
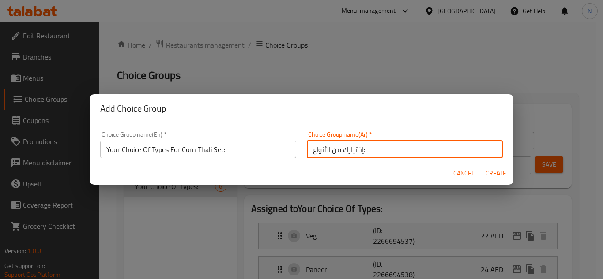
click at [360, 154] on input "إختيارك من الأنواع:" at bounding box center [405, 150] width 196 height 18
paste input "مجموعة ثالي الذرة"
type input "إختيارك من الأنواع لمجموعة ثالي الذرة:"
click at [494, 176] on span "Create" at bounding box center [495, 173] width 21 height 11
type input "Your Choice Of Types For Corn Thali Set:"
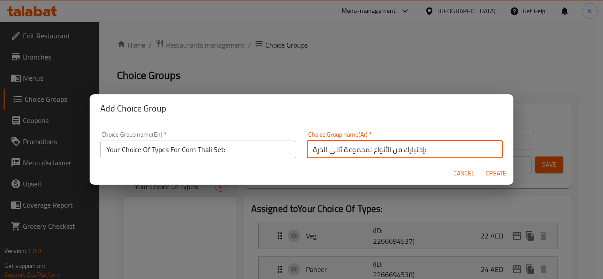
type input "إختيارك من الأنواع لمجموعة ثالي الذرة:"
type input "0"
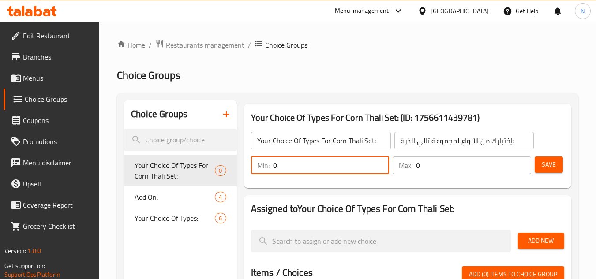
drag, startPoint x: 277, startPoint y: 167, endPoint x: 262, endPoint y: 172, distance: 16.5
click at [262, 172] on div "Min: 0 ​" at bounding box center [320, 166] width 139 height 18
type input "1"
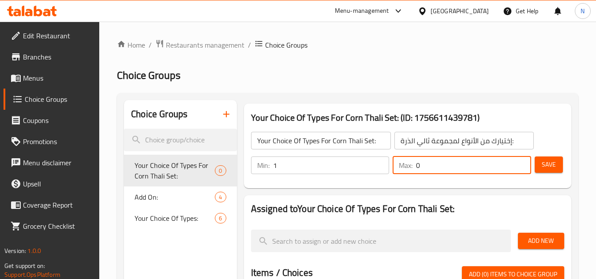
drag, startPoint x: 405, startPoint y: 169, endPoint x: 465, endPoint y: 164, distance: 59.8
click at [465, 164] on input "0" at bounding box center [473, 166] width 115 height 18
type input "1"
click at [542, 167] on span "Save" at bounding box center [549, 164] width 14 height 11
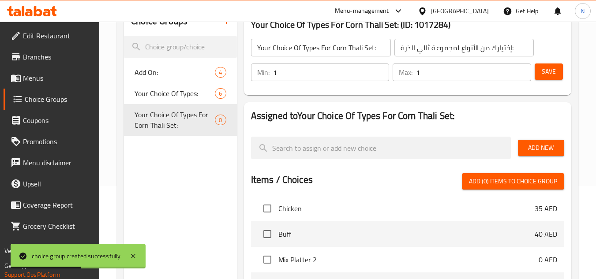
scroll to position [44, 0]
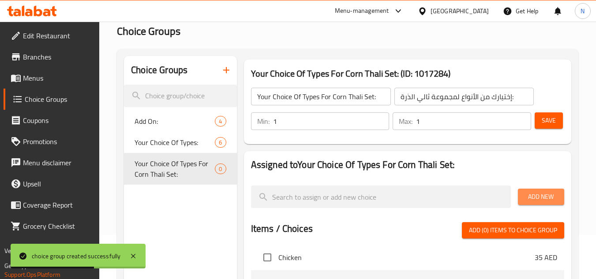
click at [538, 199] on span "Add New" at bounding box center [541, 196] width 32 height 11
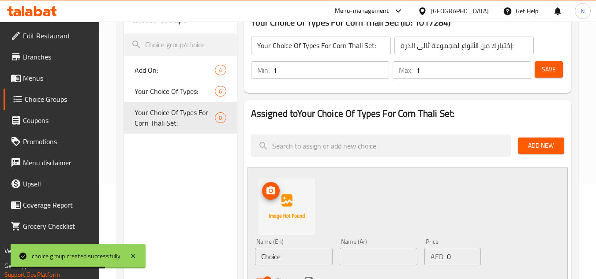
scroll to position [176, 0]
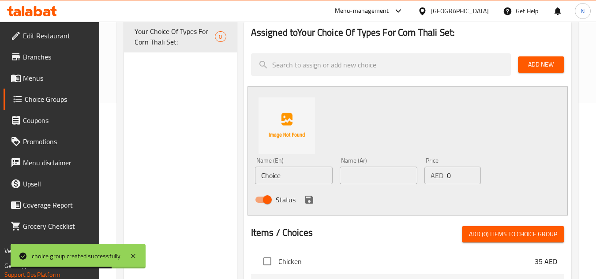
click at [289, 175] on input "Choice" at bounding box center [294, 176] width 78 height 18
paste input "Veg"
type input "Veg"
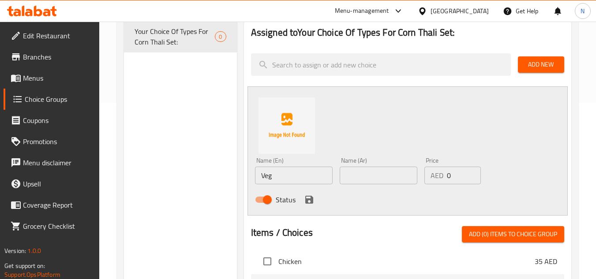
click at [386, 185] on div "Name (Ar) Name (Ar)" at bounding box center [378, 171] width 85 height 34
click at [397, 174] on input "text" at bounding box center [379, 176] width 78 height 18
paste input "نباتي"
type input "نباتي"
drag, startPoint x: 446, startPoint y: 179, endPoint x: 467, endPoint y: 178, distance: 20.8
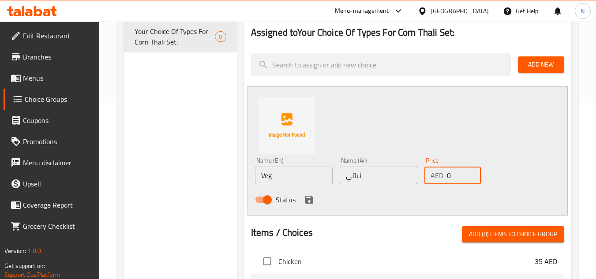
click at [467, 178] on input "0" at bounding box center [464, 176] width 34 height 18
type input "18"
click at [308, 201] on icon "save" at bounding box center [309, 200] width 11 height 11
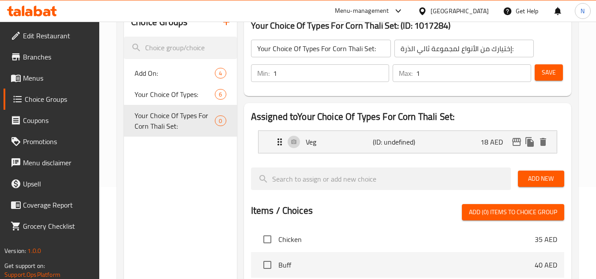
scroll to position [88, 0]
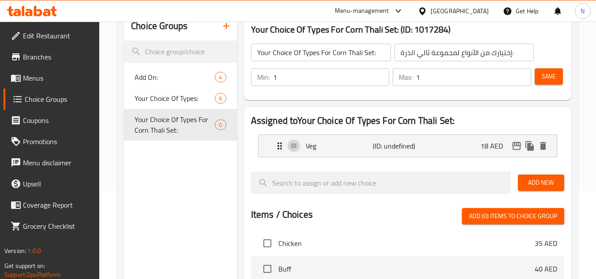
click at [563, 75] on div "Min: 1 ​ Max: 1 ​ Save" at bounding box center [406, 77] width 320 height 28
click at [550, 71] on span "Save" at bounding box center [549, 76] width 14 height 11
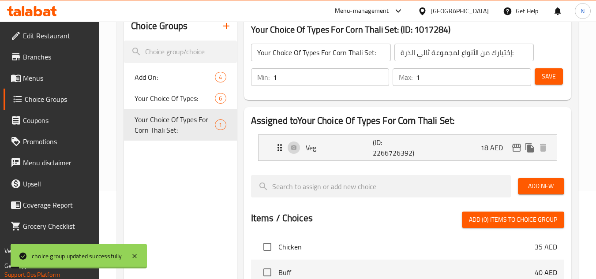
click at [542, 187] on span "Add New" at bounding box center [541, 186] width 32 height 11
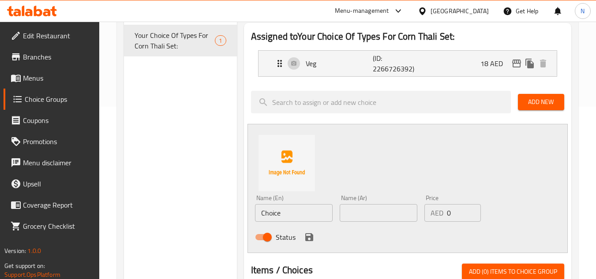
scroll to position [176, 0]
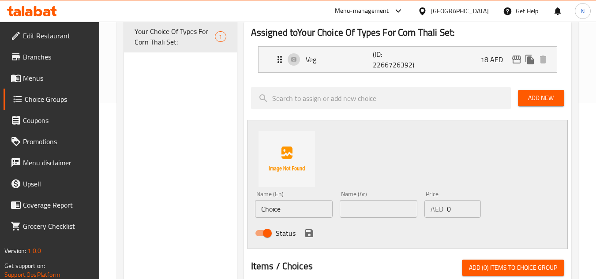
click at [271, 204] on input "Choice" at bounding box center [294, 209] width 78 height 18
paste input "Paneer"
type input "Paneer"
click at [380, 216] on input "text" at bounding box center [379, 209] width 78 height 18
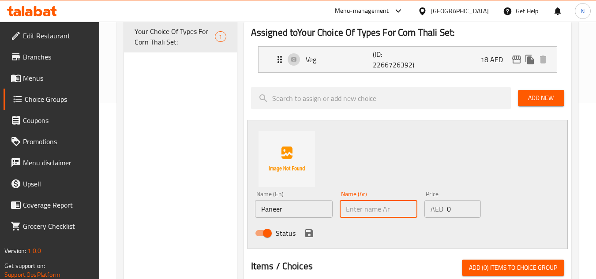
paste input "بانير"
type input "بانير"
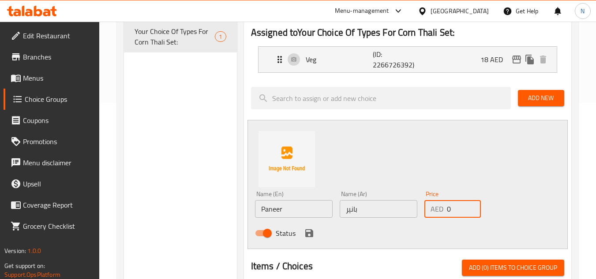
drag, startPoint x: 453, startPoint y: 214, endPoint x: 429, endPoint y: 216, distance: 23.5
click at [429, 216] on div "AED 0 Price" at bounding box center [452, 209] width 56 height 18
type input "20"
click at [313, 232] on icon "save" at bounding box center [309, 233] width 11 height 11
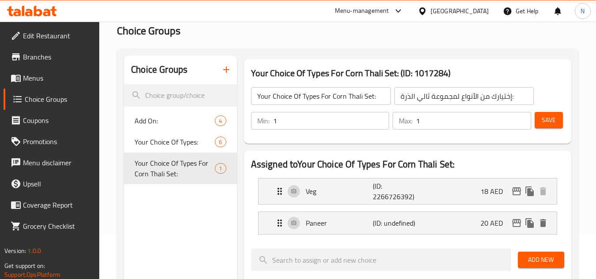
scroll to position [44, 0]
click at [544, 122] on span "Save" at bounding box center [549, 120] width 14 height 11
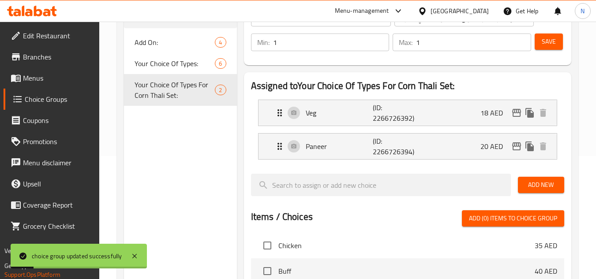
scroll to position [132, 0]
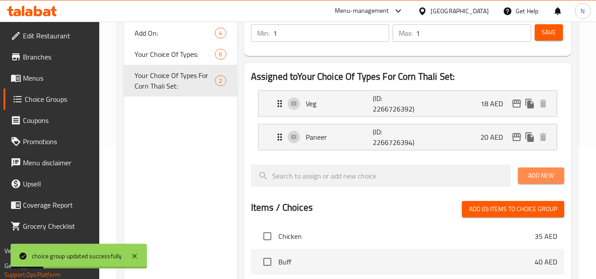
click at [530, 171] on span "Add New" at bounding box center [541, 175] width 32 height 11
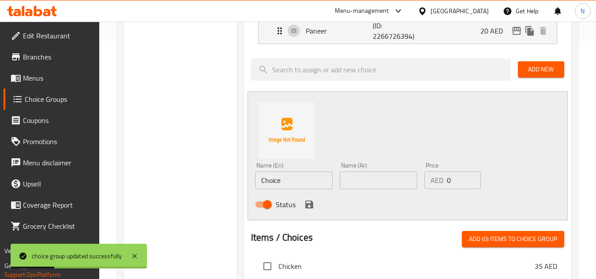
scroll to position [265, 0]
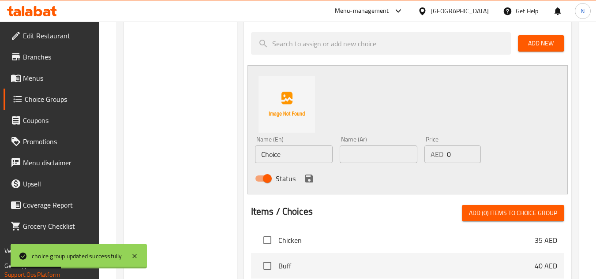
click at [287, 160] on input "Choice" at bounding box center [294, 155] width 78 height 18
paste input "icken"
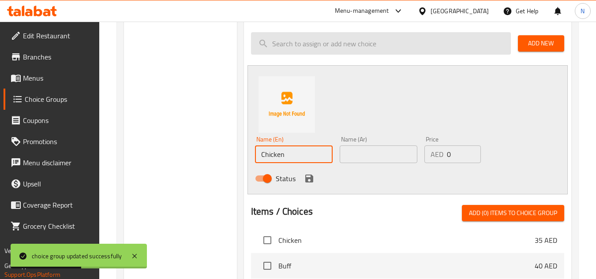
type input "Chicken"
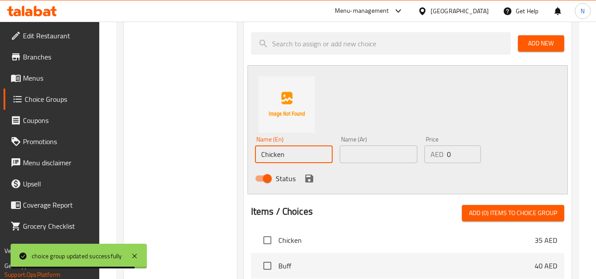
click at [399, 154] on input "text" at bounding box center [379, 155] width 78 height 18
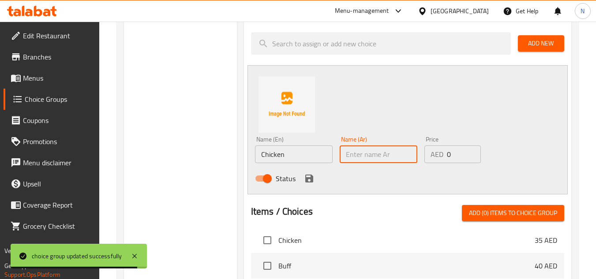
paste input "دجاج"
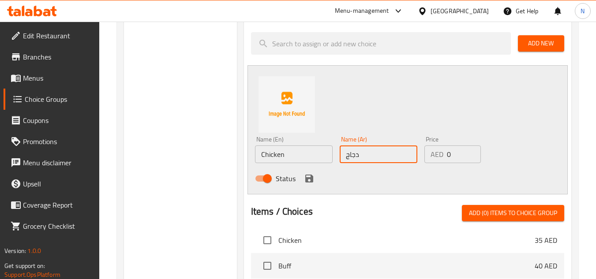
type input "دجاج"
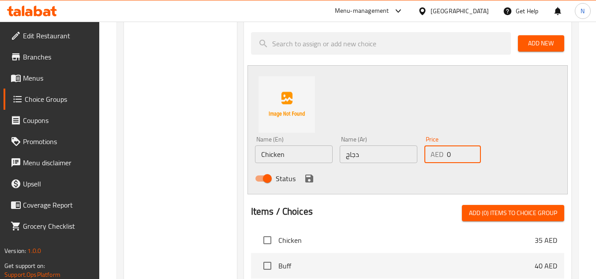
drag, startPoint x: 453, startPoint y: 157, endPoint x: 439, endPoint y: 160, distance: 14.6
click at [439, 160] on div "AED 0 Price" at bounding box center [452, 155] width 56 height 18
type input "20"
click at [311, 182] on icon "save" at bounding box center [309, 179] width 8 height 8
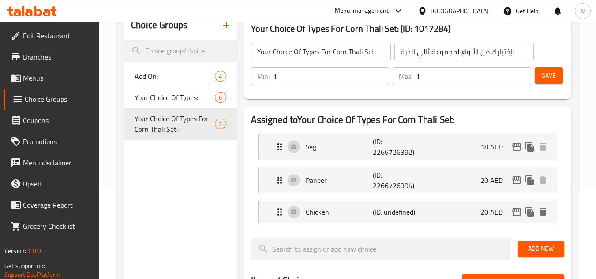
scroll to position [88, 0]
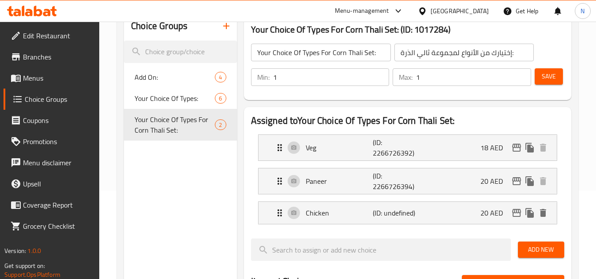
click at [549, 75] on span "Save" at bounding box center [549, 76] width 14 height 11
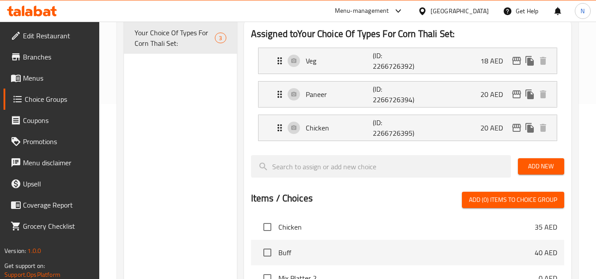
scroll to position [176, 0]
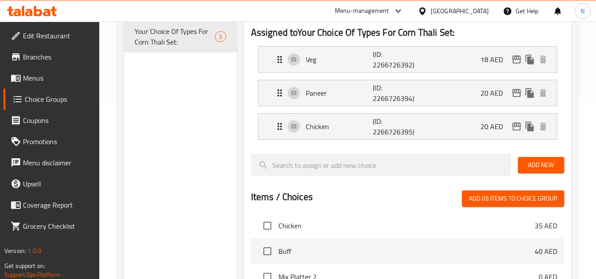
click at [540, 170] on span "Add New" at bounding box center [541, 165] width 32 height 11
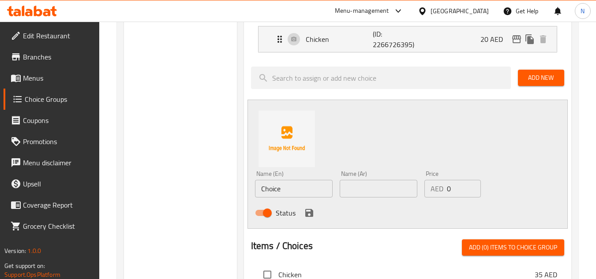
scroll to position [265, 0]
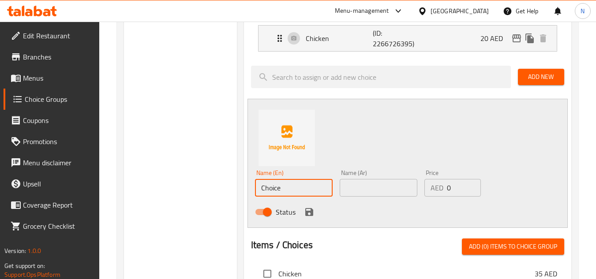
click at [287, 191] on input "Choice" at bounding box center [294, 188] width 78 height 18
paste input "Vutton"
type input "Vutton"
click at [362, 184] on input "text" at bounding box center [379, 188] width 78 height 18
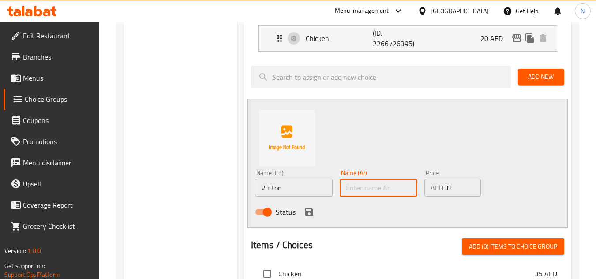
paste input "فوتون"
type input "فوتون"
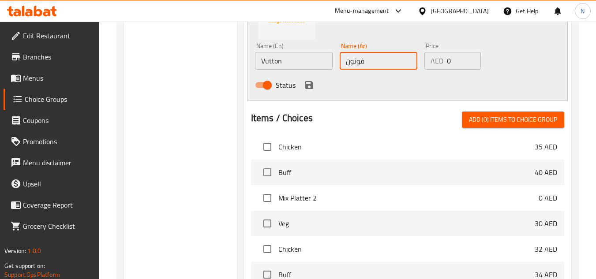
scroll to position [397, 0]
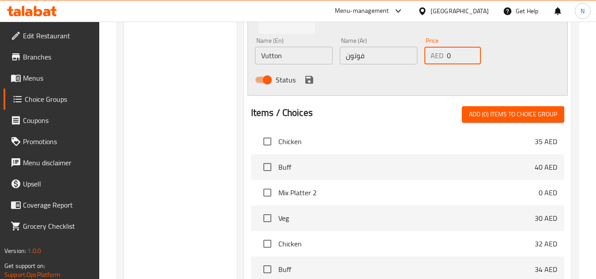
drag, startPoint x: 447, startPoint y: 54, endPoint x: 460, endPoint y: 56, distance: 13.4
click at [460, 56] on input "0" at bounding box center [464, 56] width 34 height 18
type input "22"
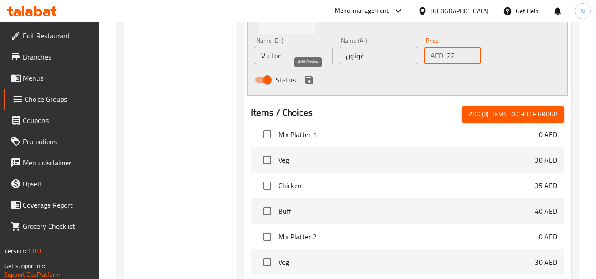
click at [307, 76] on icon "save" at bounding box center [309, 80] width 8 height 8
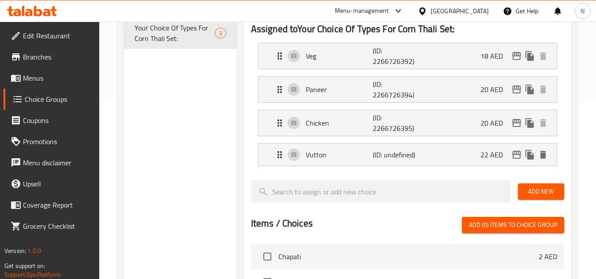
scroll to position [132, 0]
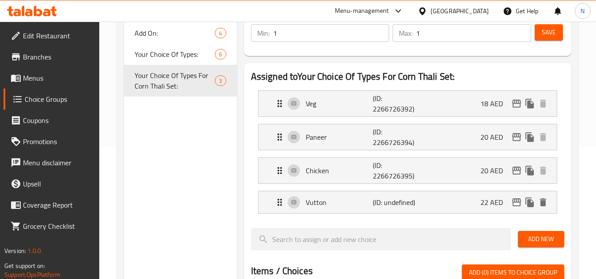
click at [555, 39] on button "Save" at bounding box center [549, 32] width 28 height 16
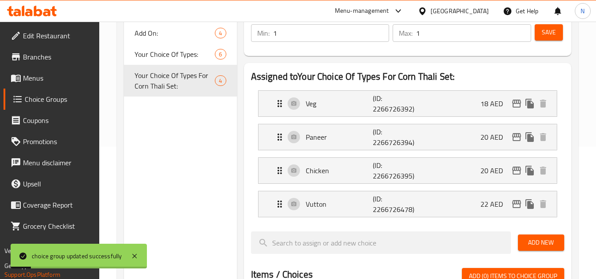
click at [529, 247] on span "Add New" at bounding box center [541, 242] width 32 height 11
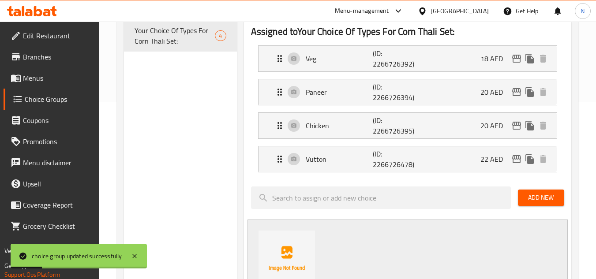
scroll to position [221, 0]
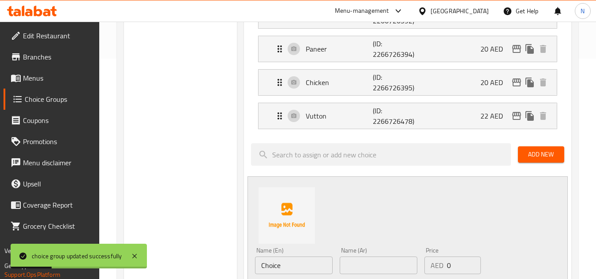
click at [287, 269] on input "Choice" at bounding box center [294, 266] width 78 height 18
paste input "Buff"
type input "Buff"
click at [383, 270] on input "text" at bounding box center [379, 266] width 78 height 18
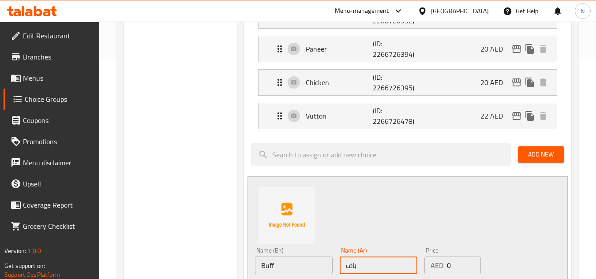
type input "باف"
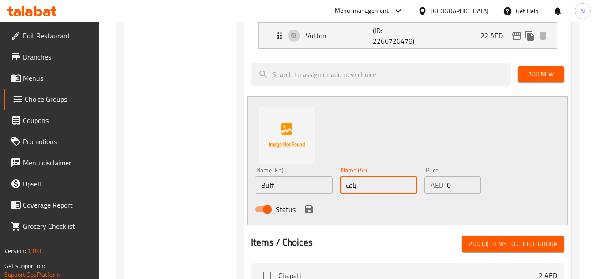
scroll to position [309, 0]
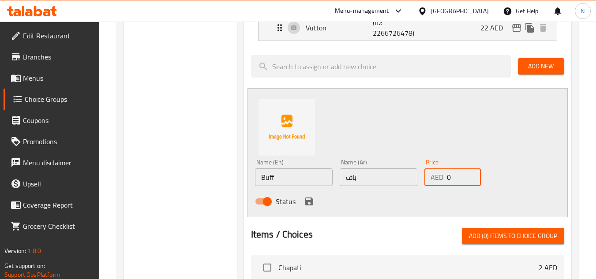
drag, startPoint x: 451, startPoint y: 179, endPoint x: 431, endPoint y: 184, distance: 20.5
click at [431, 184] on div "AED 0 Price" at bounding box center [452, 178] width 56 height 18
type input "22"
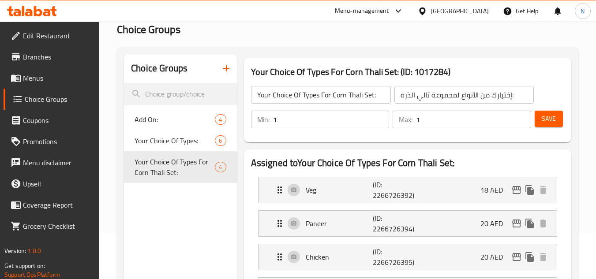
scroll to position [132, 0]
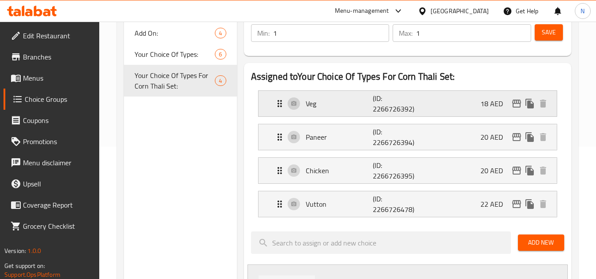
click at [465, 103] on div "Veg (ID: 2266726392) 18 AED" at bounding box center [410, 104] width 272 height 26
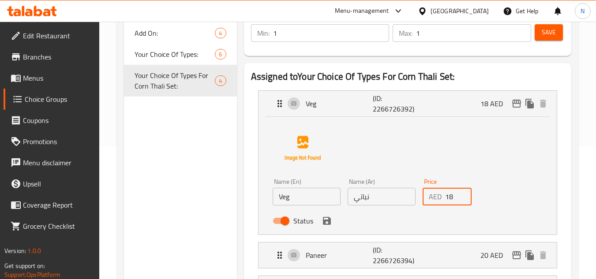
click at [450, 199] on input "18" at bounding box center [458, 197] width 27 height 18
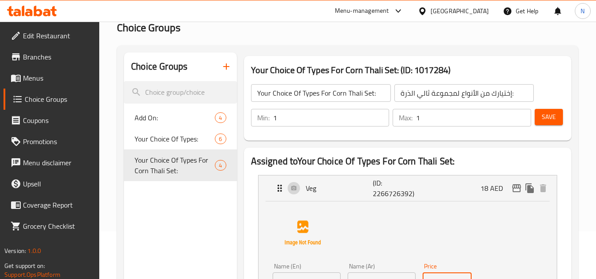
scroll to position [44, 0]
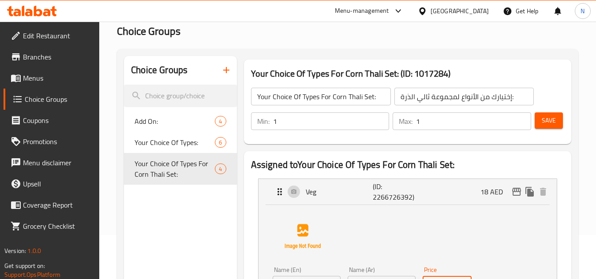
type input "28"
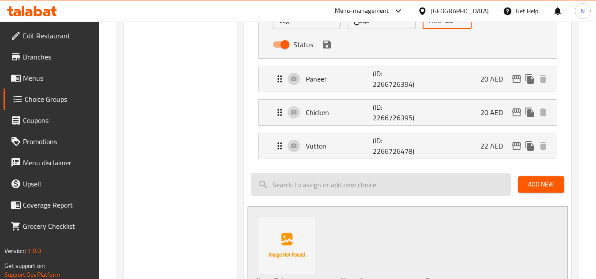
scroll to position [353, 0]
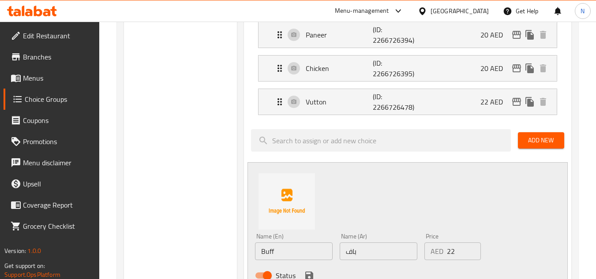
click at [546, 147] on button "Add New" at bounding box center [541, 140] width 46 height 16
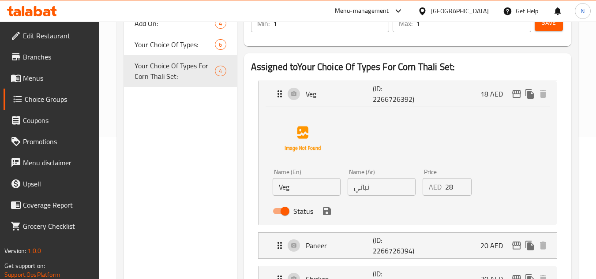
scroll to position [88, 0]
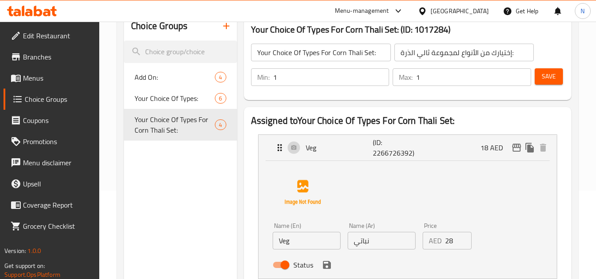
click at [542, 77] on span "Save" at bounding box center [549, 76] width 14 height 11
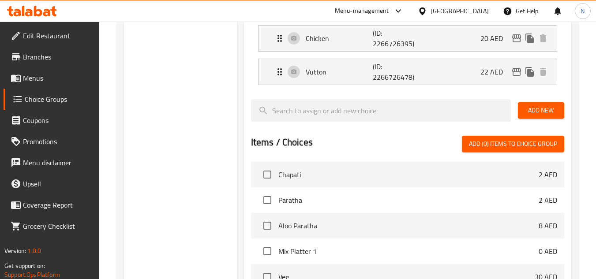
scroll to position [0, 0]
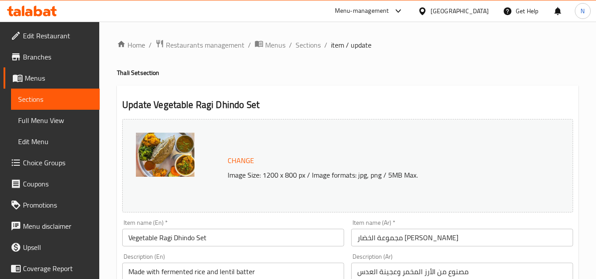
click at [409, 237] on input "مجموعة الخضار [PERSON_NAME]" at bounding box center [462, 238] width 222 height 18
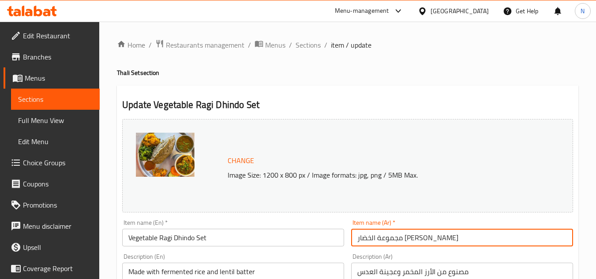
click at [401, 239] on input "مجموعة الخضار [PERSON_NAME]" at bounding box center [462, 238] width 222 height 18
click at [401, 239] on input "مجموعة الخضار راجي ديندو" at bounding box center [462, 238] width 222 height 18
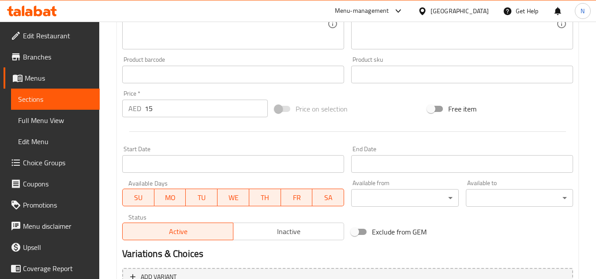
scroll to position [357, 0]
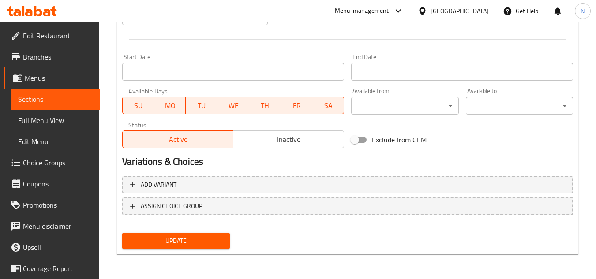
type input "مجموعة خضروات راجي ديندو"
click at [218, 246] on span "Update" at bounding box center [175, 241] width 93 height 11
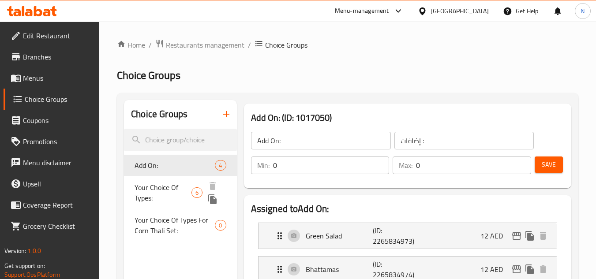
click at [153, 195] on span "Your Choice Of Types:" at bounding box center [163, 192] width 57 height 21
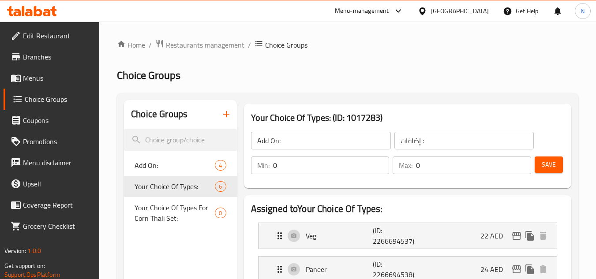
type input "Your Choice Of Types:"
type input "إختيارك من الأنواع:"
type input "1"
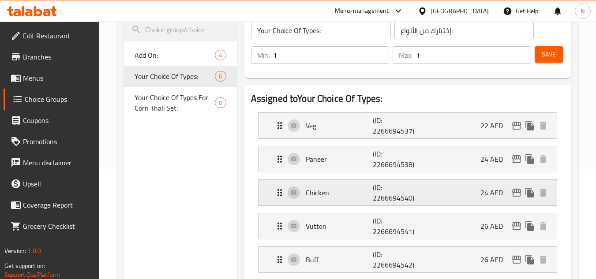
scroll to position [132, 0]
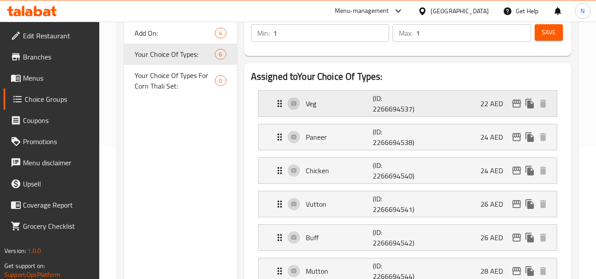
click at [320, 109] on p "Veg" at bounding box center [339, 103] width 67 height 11
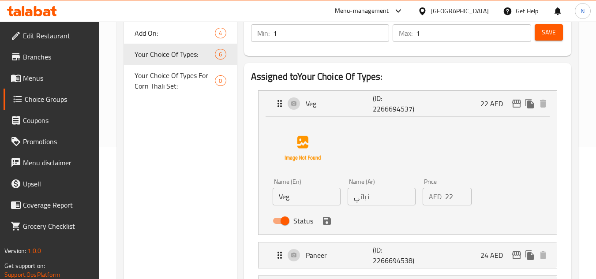
click at [295, 203] on input "Veg" at bounding box center [307, 197] width 68 height 18
click at [361, 199] on input "نباتي" at bounding box center [382, 197] width 68 height 18
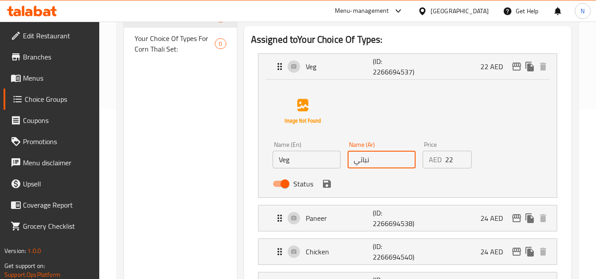
scroll to position [221, 0]
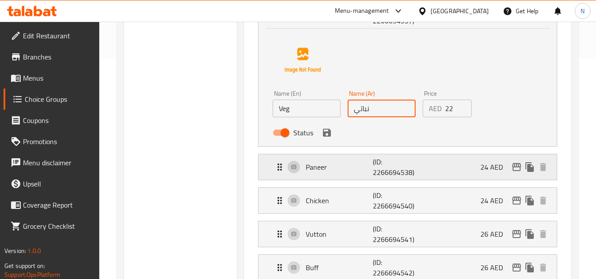
click at [310, 169] on p "Paneer" at bounding box center [339, 167] width 67 height 11
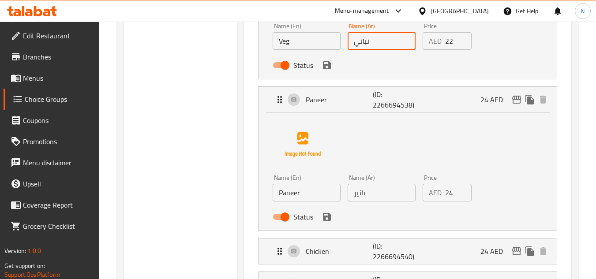
scroll to position [309, 0]
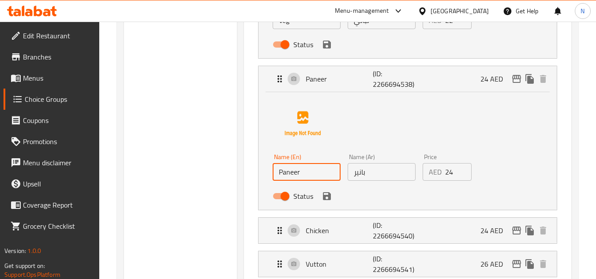
click at [282, 173] on input "Paneer" at bounding box center [307, 172] width 68 height 18
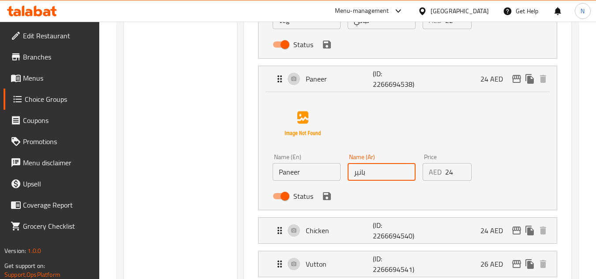
click at [360, 178] on input "بانير" at bounding box center [382, 172] width 68 height 18
click at [336, 228] on p "Chicken" at bounding box center [339, 230] width 67 height 11
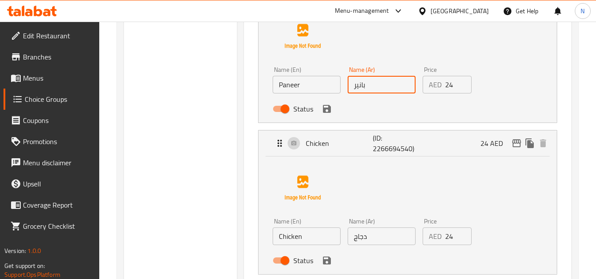
scroll to position [397, 0]
click at [287, 239] on input "Chicken" at bounding box center [307, 236] width 68 height 18
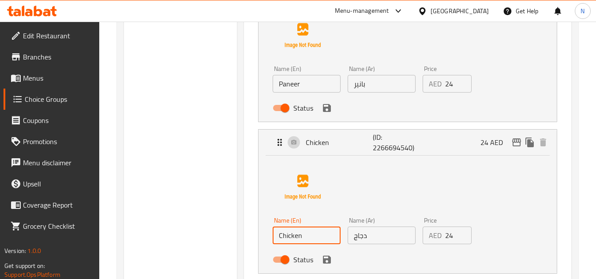
click at [287, 239] on input "Chicken" at bounding box center [307, 236] width 68 height 18
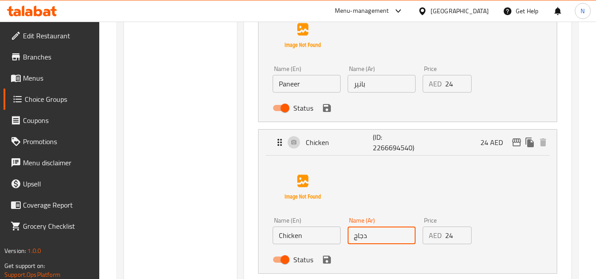
click at [365, 240] on input "دجاج" at bounding box center [382, 236] width 68 height 18
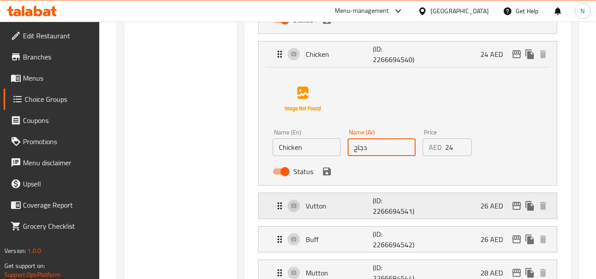
click at [318, 207] on p "Vutton" at bounding box center [339, 206] width 67 height 11
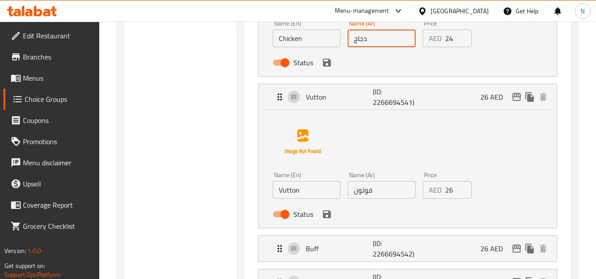
scroll to position [618, 0]
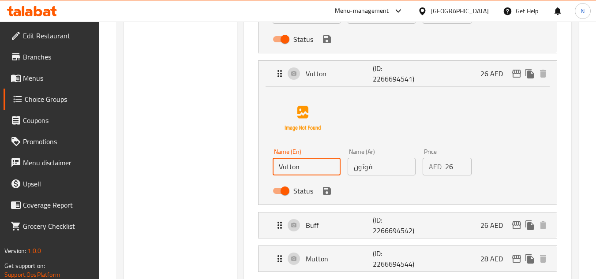
click at [287, 170] on input "Vutton" at bounding box center [307, 167] width 68 height 18
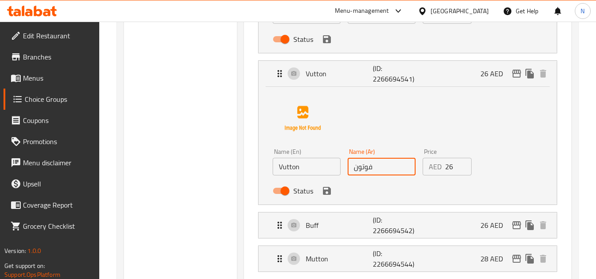
click at [368, 172] on input "فوتون" at bounding box center [382, 167] width 68 height 18
click at [347, 235] on div "Buff (ID: 2266694542) 26 AED" at bounding box center [410, 226] width 272 height 26
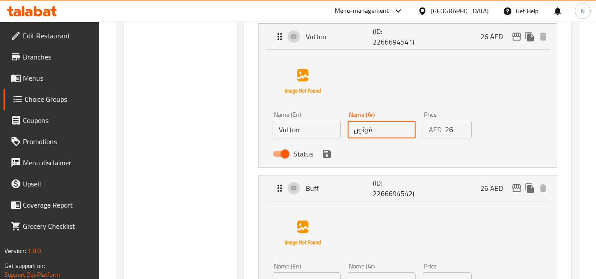
scroll to position [706, 0]
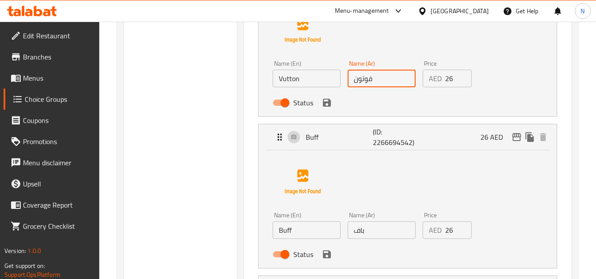
click at [294, 236] on input "Buff" at bounding box center [307, 230] width 68 height 18
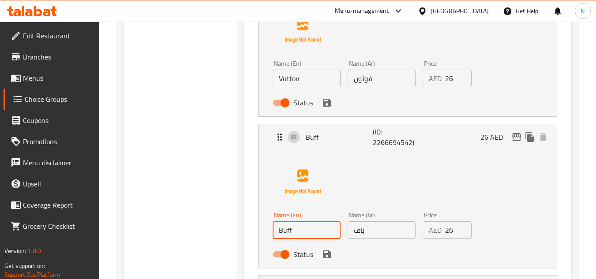
click at [294, 236] on input "Buff" at bounding box center [307, 230] width 68 height 18
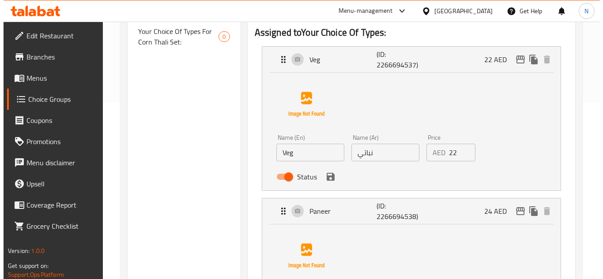
scroll to position [132, 0]
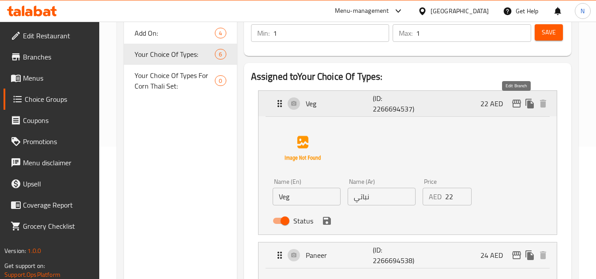
click at [519, 106] on icon "edit" at bounding box center [516, 103] width 11 height 11
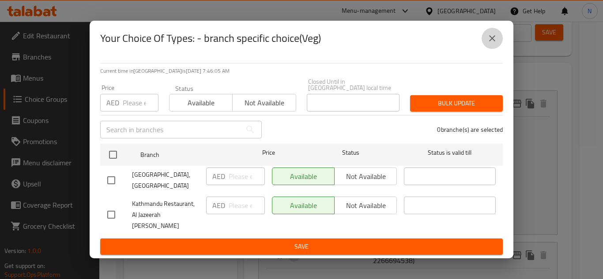
click at [492, 49] on button "close" at bounding box center [491, 38] width 21 height 21
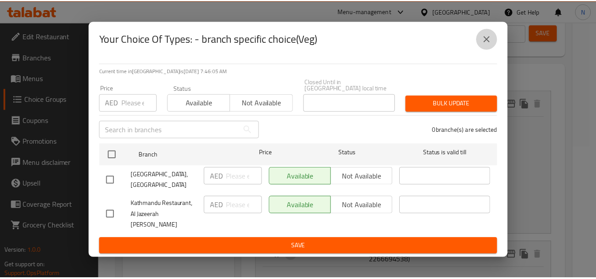
scroll to position [797, 0]
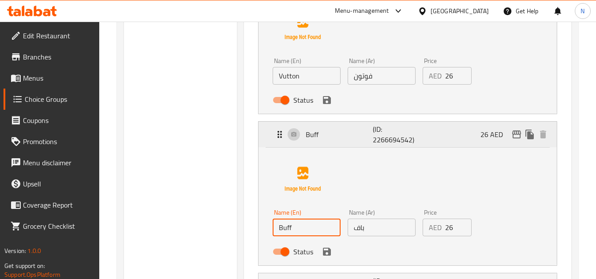
click at [427, 130] on div "Buff (ID: 2266694542) 26 AED" at bounding box center [410, 135] width 272 height 26
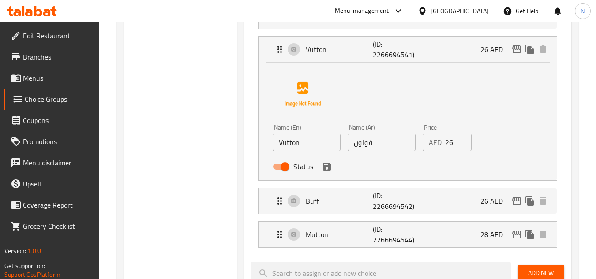
scroll to position [620, 0]
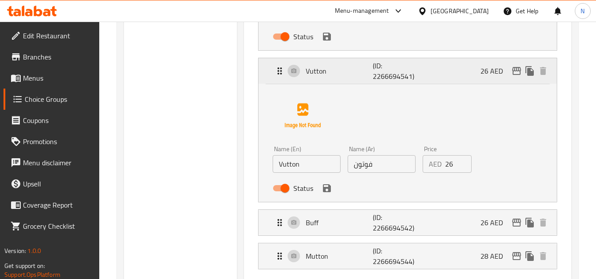
click at [427, 67] on div "Vutton (ID: 2266694541) 26 AED" at bounding box center [410, 71] width 272 height 26
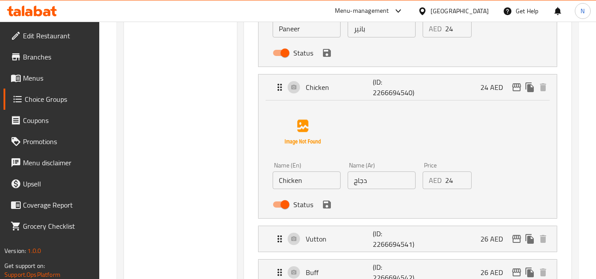
scroll to position [444, 0]
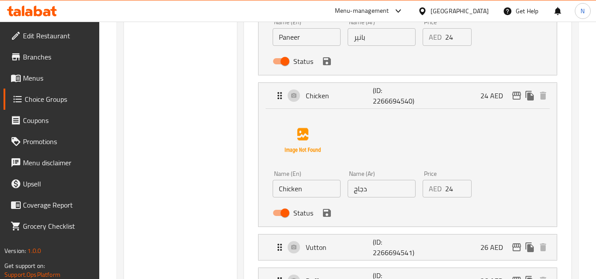
click at [423, 109] on div "Name (En) Chicken Name (En) Name (Ar) دجاج Name (Ar) Price AED 24 Price Status" at bounding box center [408, 168] width 298 height 118
click at [431, 93] on div "Chicken (ID: 2266694540) 24 AED" at bounding box center [410, 96] width 272 height 26
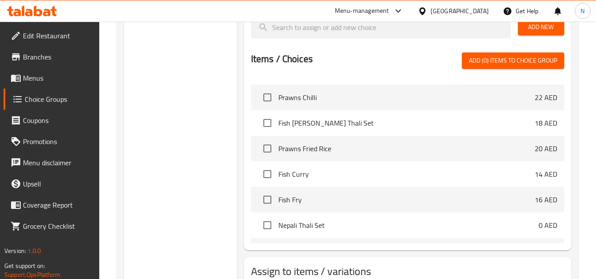
scroll to position [713, 0]
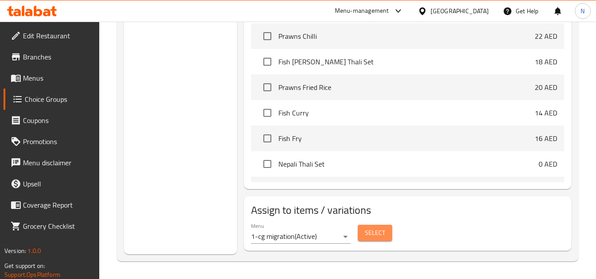
click at [372, 230] on span "Select" at bounding box center [375, 233] width 20 height 11
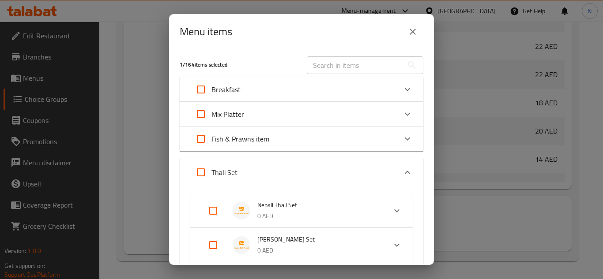
click at [313, 64] on input "text" at bounding box center [355, 65] width 96 height 18
paste input "Corn Thali Set"
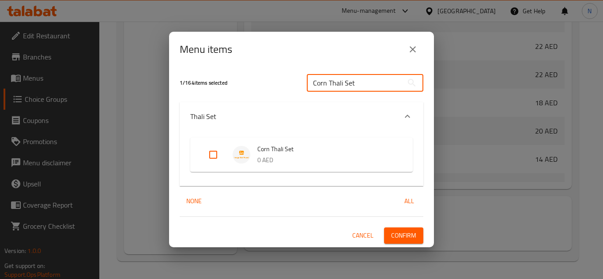
type input "Corn Thali Set"
click at [258, 159] on p "0 AED" at bounding box center [326, 160] width 138 height 11
click at [213, 160] on input "Expand" at bounding box center [212, 154] width 21 height 21
checkbox input "true"
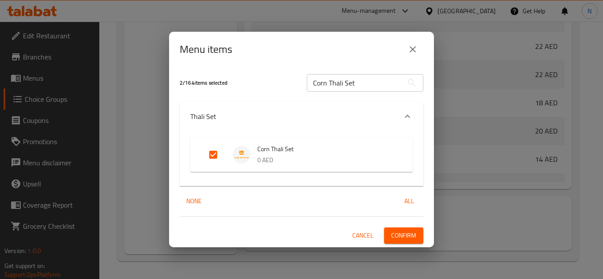
click at [411, 236] on span "Confirm" at bounding box center [403, 235] width 25 height 11
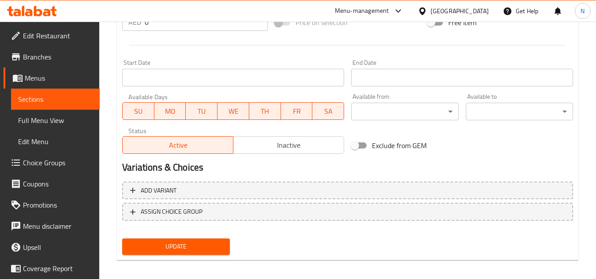
scroll to position [344, 0]
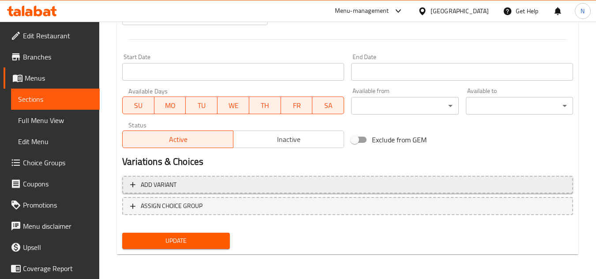
click at [300, 192] on button "Add variant" at bounding box center [347, 185] width 451 height 18
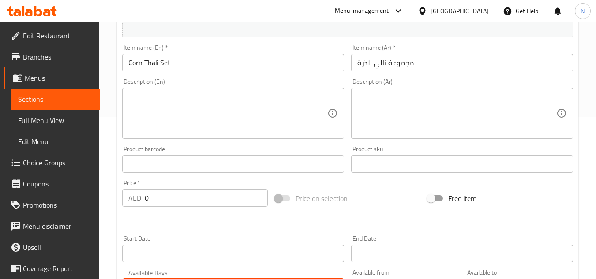
scroll to position [162, 0]
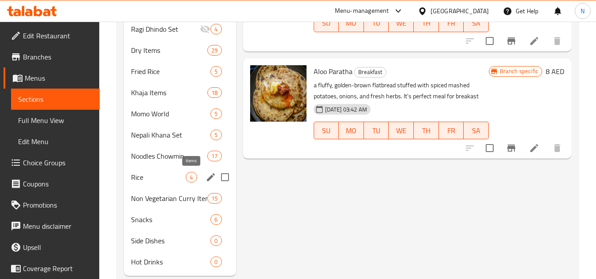
scroll to position [317, 0]
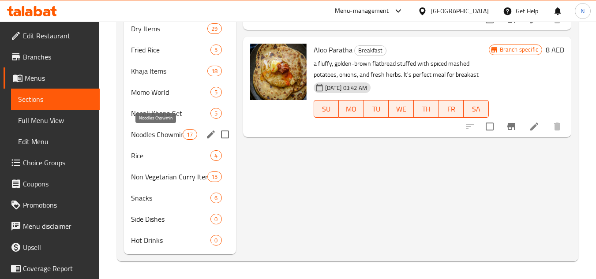
click at [171, 135] on span "Noodles Chowmin" at bounding box center [157, 134] width 52 height 11
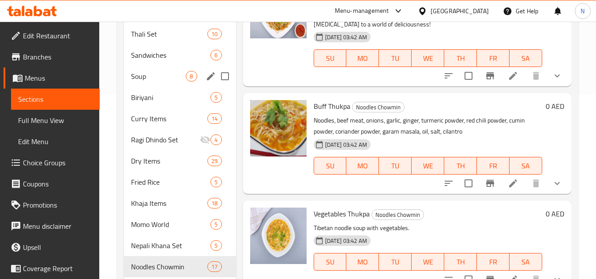
scroll to position [229, 0]
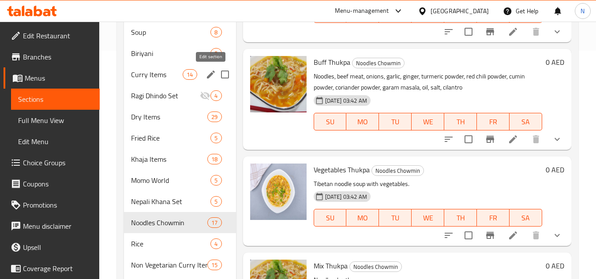
click at [212, 71] on icon "edit" at bounding box center [211, 74] width 11 height 11
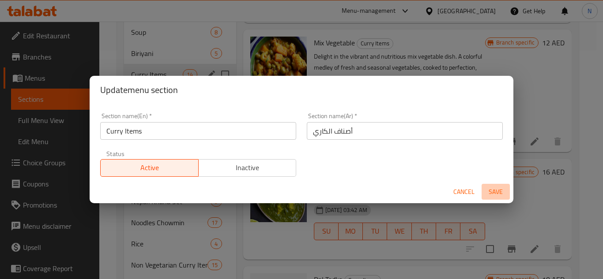
click at [498, 195] on span "Save" at bounding box center [495, 192] width 21 height 11
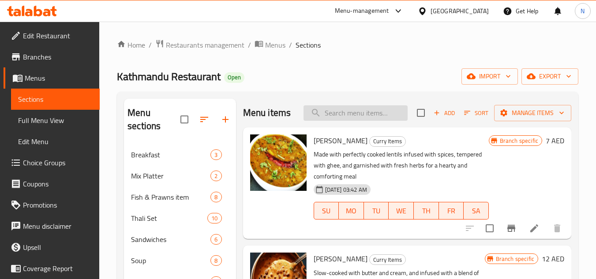
click at [345, 120] on input "search" at bounding box center [356, 112] width 104 height 15
paste input "Local Chicken Thali Set"
type input "Local Chicken Thali Set"
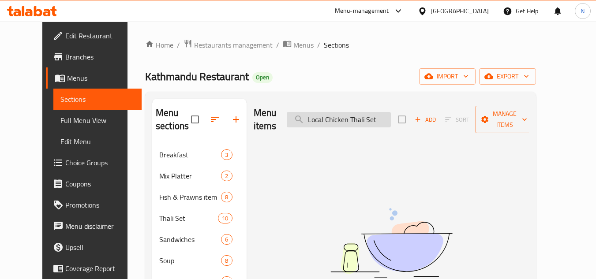
click at [345, 120] on input "Local Chicken Thali Set" at bounding box center [339, 119] width 104 height 15
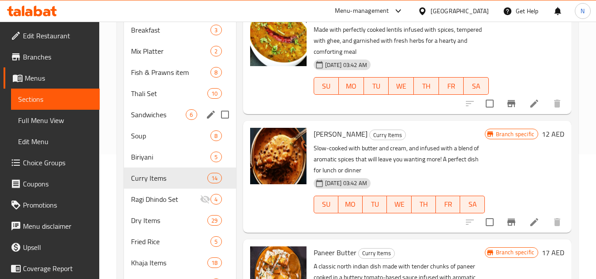
scroll to position [132, 0]
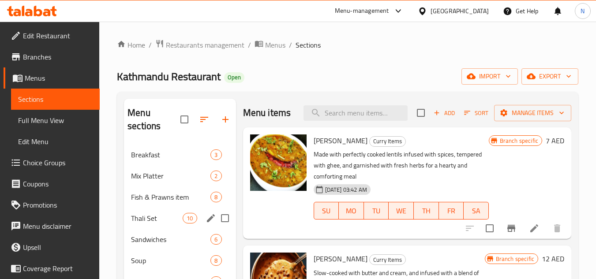
click at [161, 211] on div "Thali Set 10" at bounding box center [180, 218] width 112 height 21
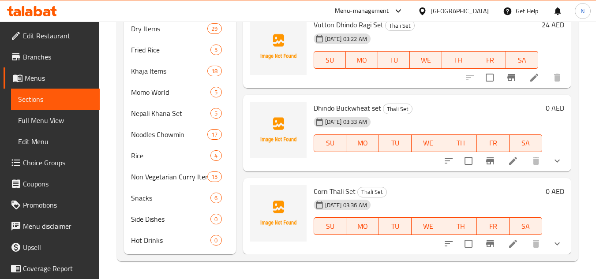
scroll to position [480, 0]
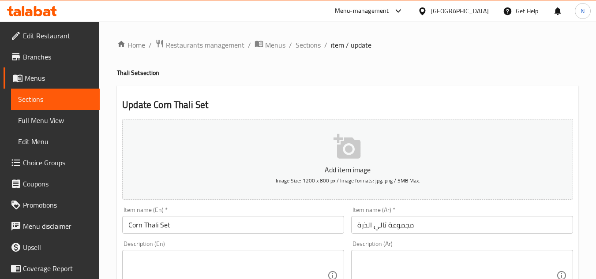
click at [45, 122] on span "Full Menu View" at bounding box center [55, 120] width 75 height 11
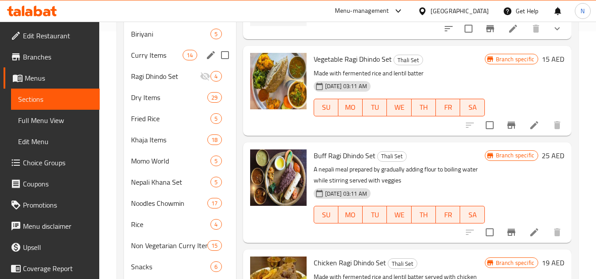
scroll to position [229, 0]
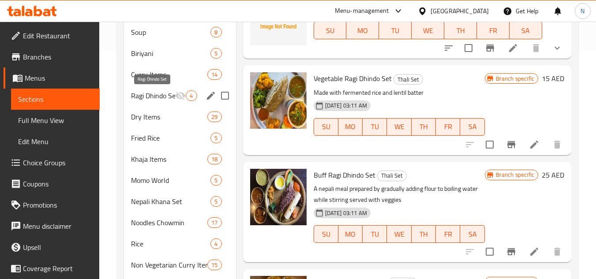
drag, startPoint x: 161, startPoint y: 97, endPoint x: 195, endPoint y: 81, distance: 38.3
click at [161, 97] on span "Ragi Dhindo Set" at bounding box center [153, 95] width 44 height 11
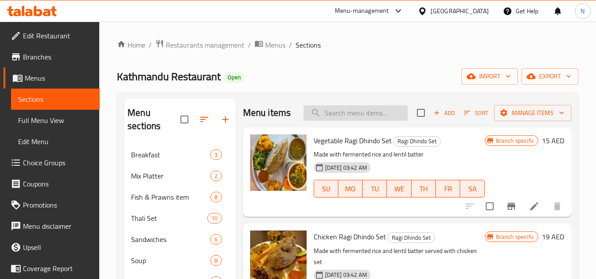
click at [354, 114] on input "search" at bounding box center [356, 112] width 104 height 15
paste input "Local Chicken Thali Set"
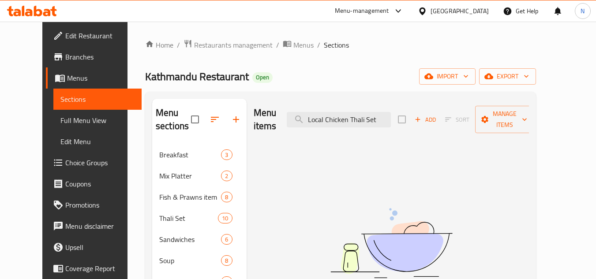
type input "Local Chicken Thali Set"
click at [60, 118] on span "Full Menu View" at bounding box center [97, 120] width 75 height 11
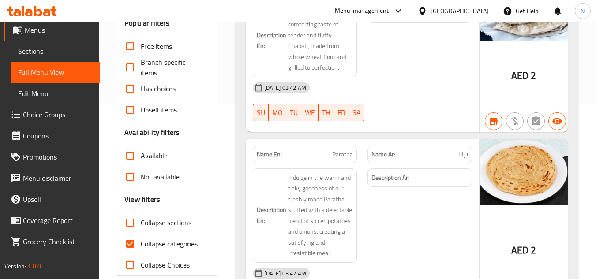
scroll to position [176, 0]
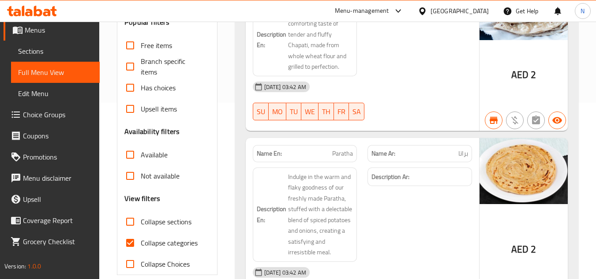
click at [139, 242] on input "Collapse categories" at bounding box center [130, 242] width 21 height 21
checkbox input "false"
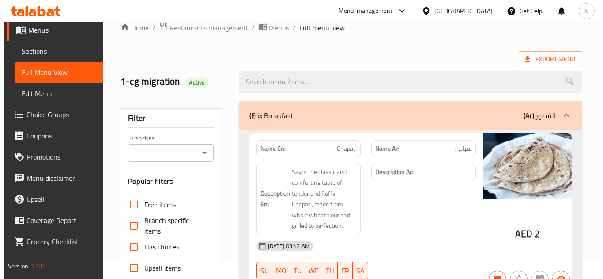
scroll to position [0, 0]
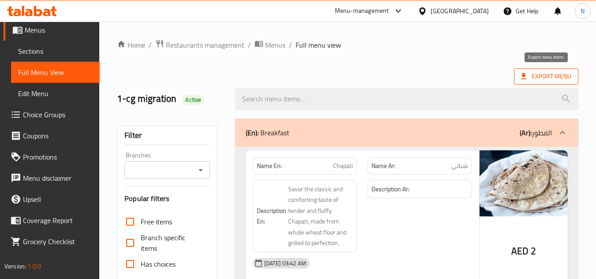
click at [550, 69] on span "Export Menu" at bounding box center [546, 76] width 64 height 16
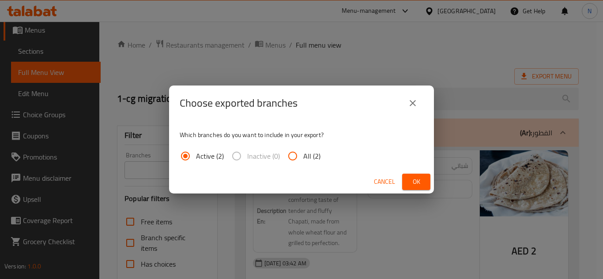
click at [319, 151] on span "All (2)" at bounding box center [311, 156] width 17 height 11
click at [303, 151] on input "All (2)" at bounding box center [292, 156] width 21 height 21
radio input "true"
click at [417, 180] on span "Ok" at bounding box center [416, 181] width 14 height 11
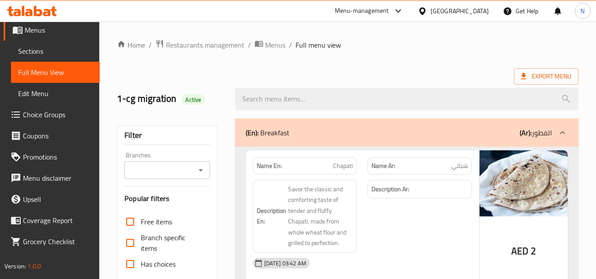
click at [54, 114] on span "Choice Groups" at bounding box center [58, 114] width 70 height 11
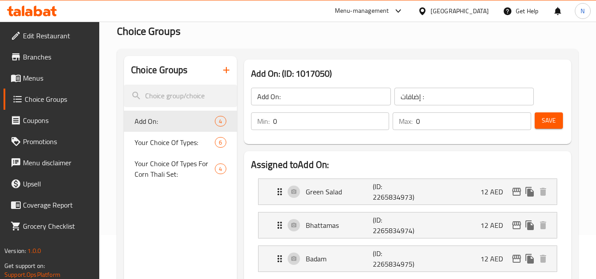
scroll to position [88, 0]
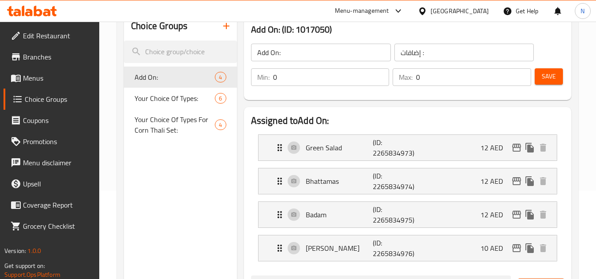
click at [41, 80] on span "Menus" at bounding box center [58, 78] width 70 height 11
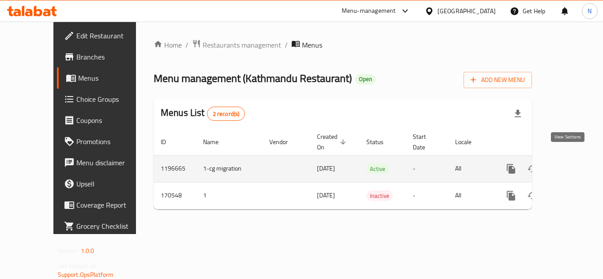
click at [569, 164] on icon "enhanced table" at bounding box center [574, 169] width 11 height 11
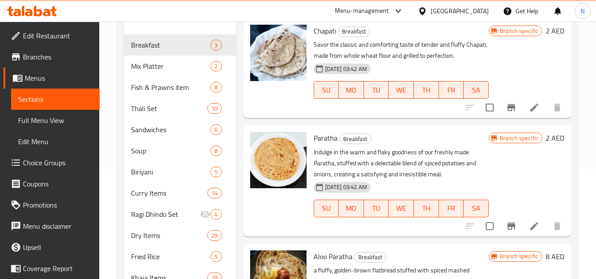
scroll to position [96, 0]
